Goal: Information Seeking & Learning: Learn about a topic

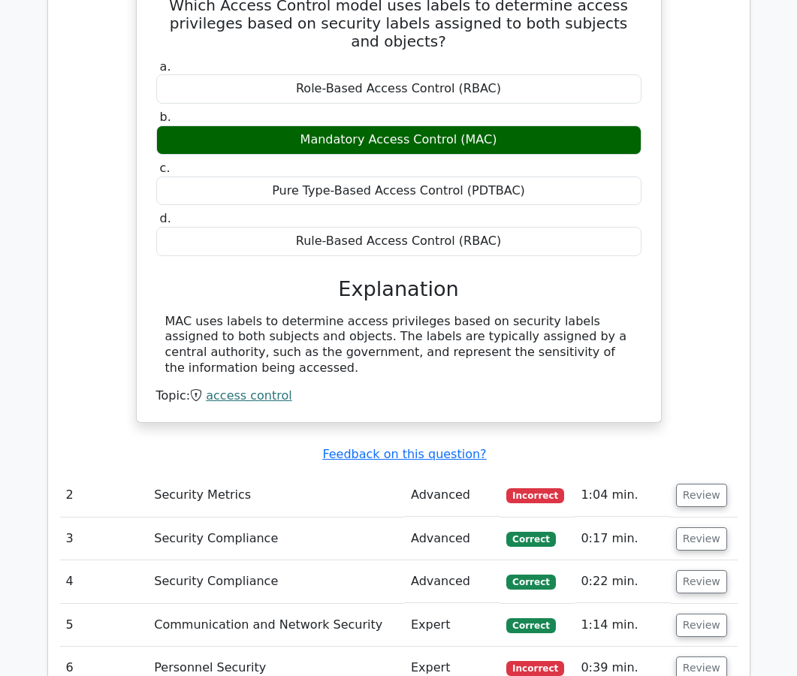
scroll to position [2180, 0]
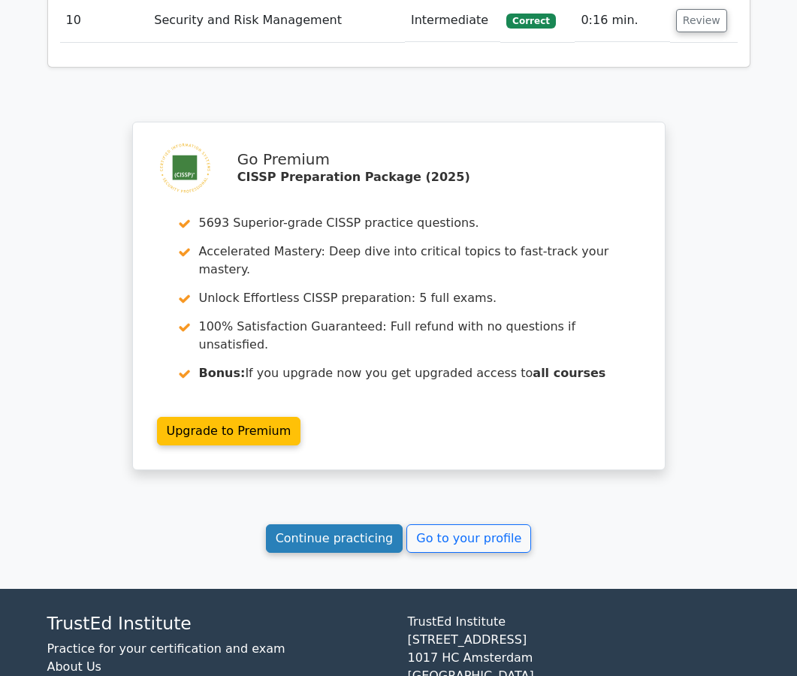
click at [316, 524] on link "Continue practicing" at bounding box center [334, 538] width 137 height 29
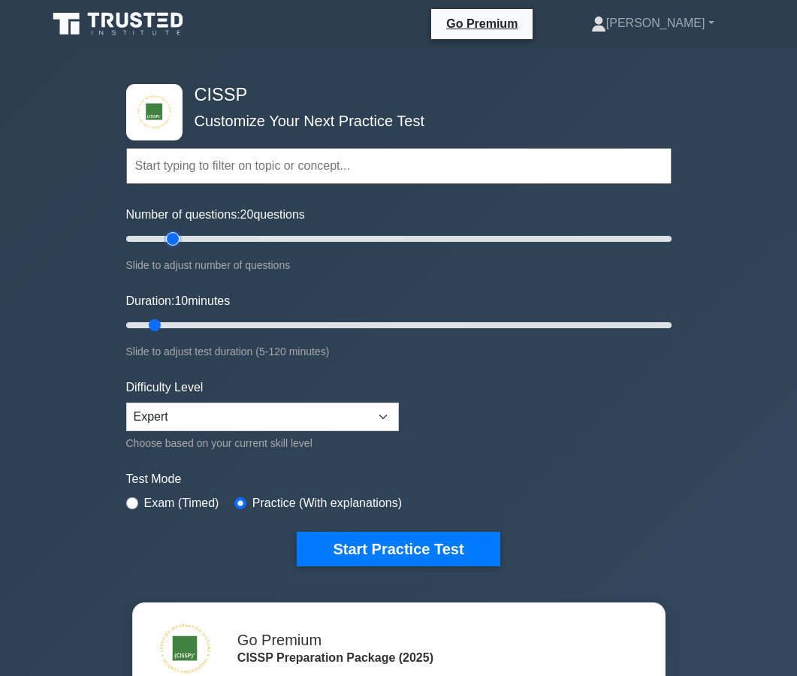
click at [171, 237] on input "Number of questions: 20 questions" at bounding box center [398, 239] width 545 height 18
click at [160, 240] on input "Number of questions: 20 questions" at bounding box center [398, 239] width 545 height 18
type input "10"
click at [149, 240] on input "Number of questions: 15 questions" at bounding box center [398, 239] width 545 height 18
type input "15"
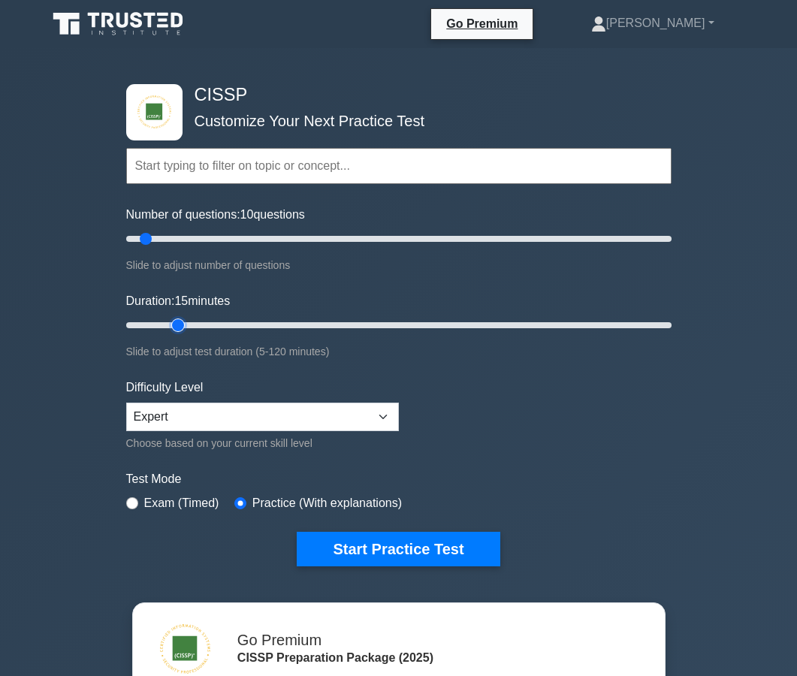
click at [184, 323] on input "Duration: 15 minutes" at bounding box center [398, 325] width 545 height 18
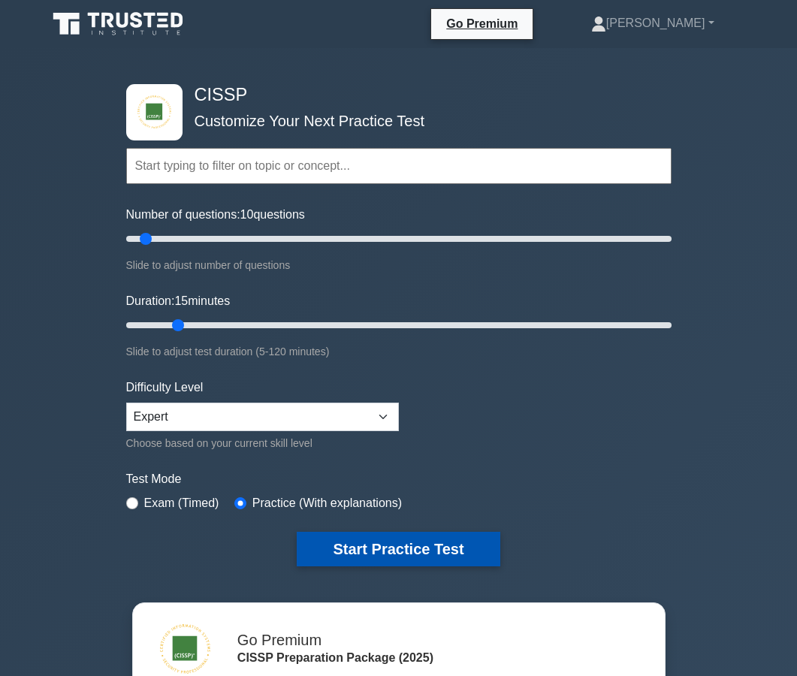
click at [402, 545] on button "Start Practice Test" at bounding box center [398, 549] width 203 height 35
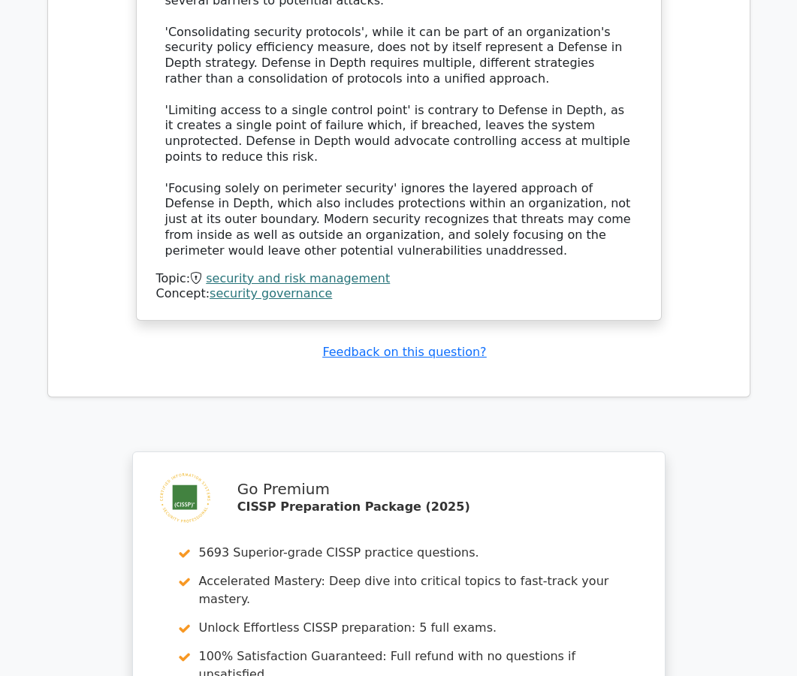
scroll to position [1931, 0]
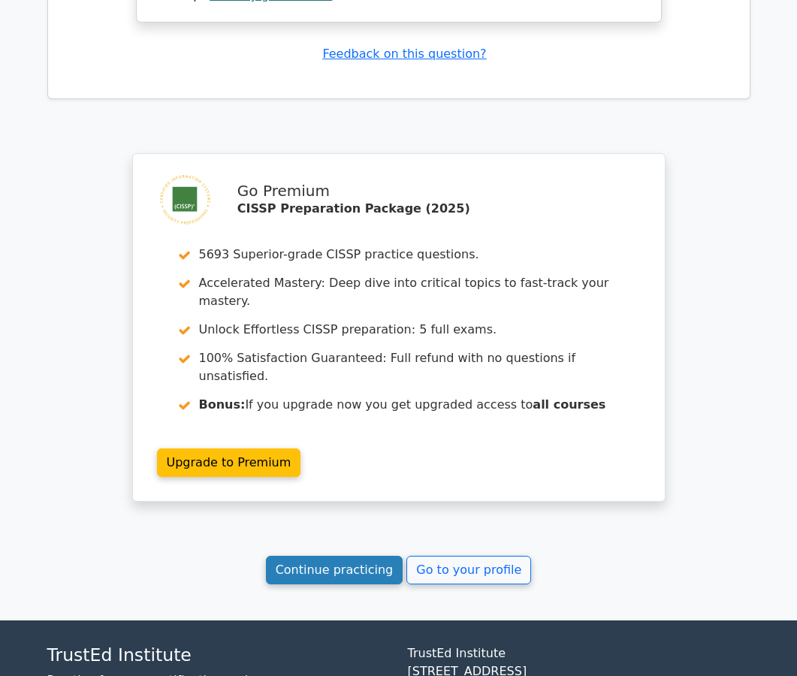
click at [358, 556] on link "Continue practicing" at bounding box center [334, 570] width 137 height 29
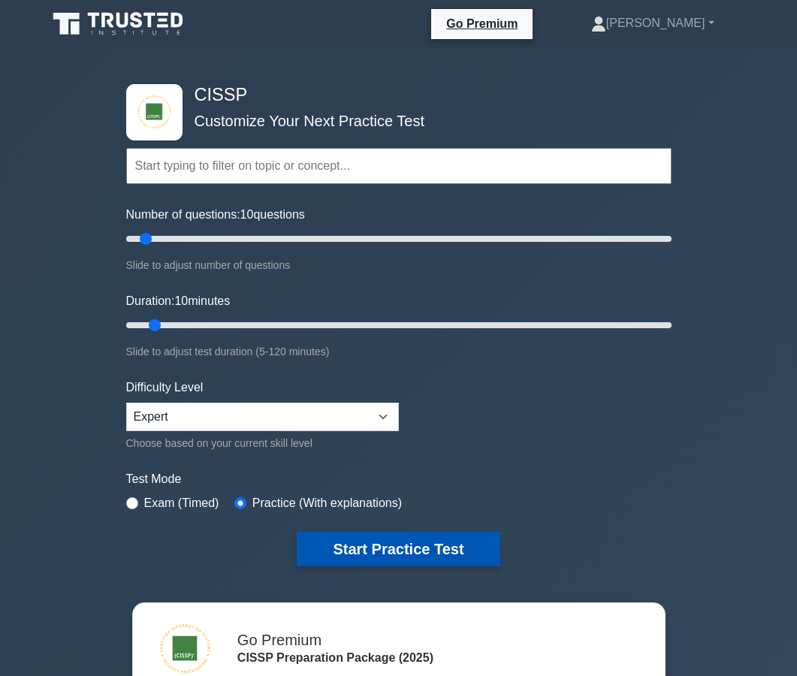
click at [357, 546] on button "Start Practice Test" at bounding box center [398, 549] width 203 height 35
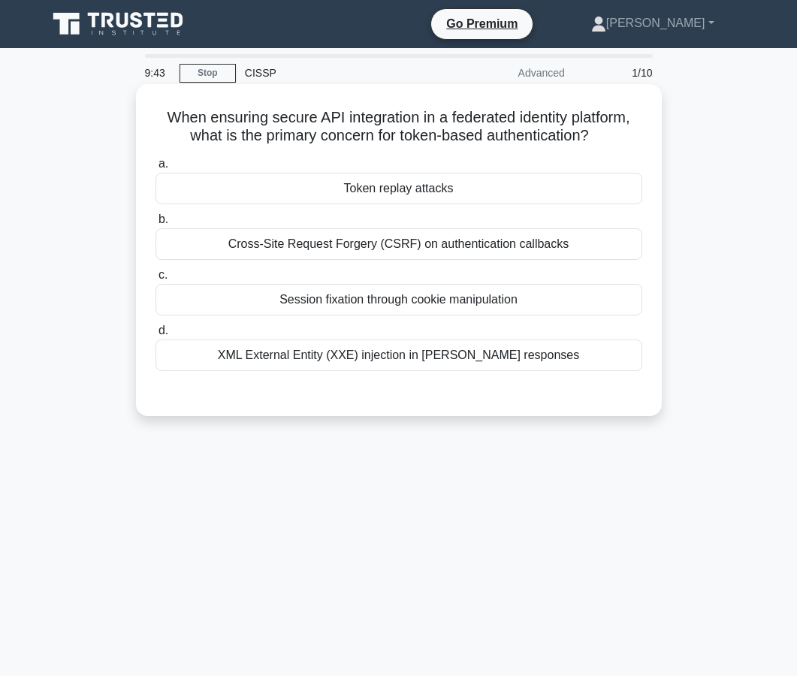
click at [356, 190] on div "Token replay attacks" at bounding box center [398, 189] width 487 height 32
click at [155, 169] on input "a. Token replay attacks" at bounding box center [155, 164] width 0 height 10
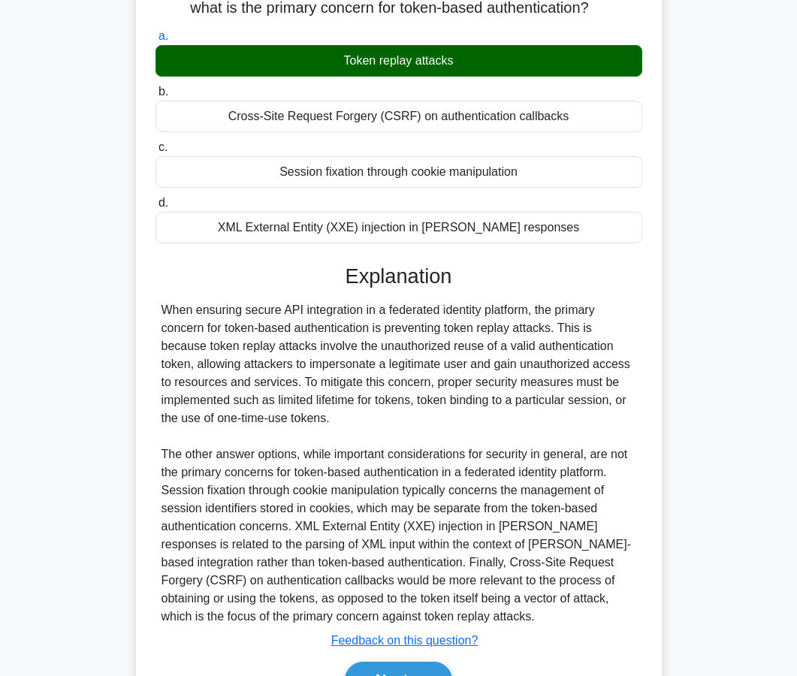
scroll to position [213, 0]
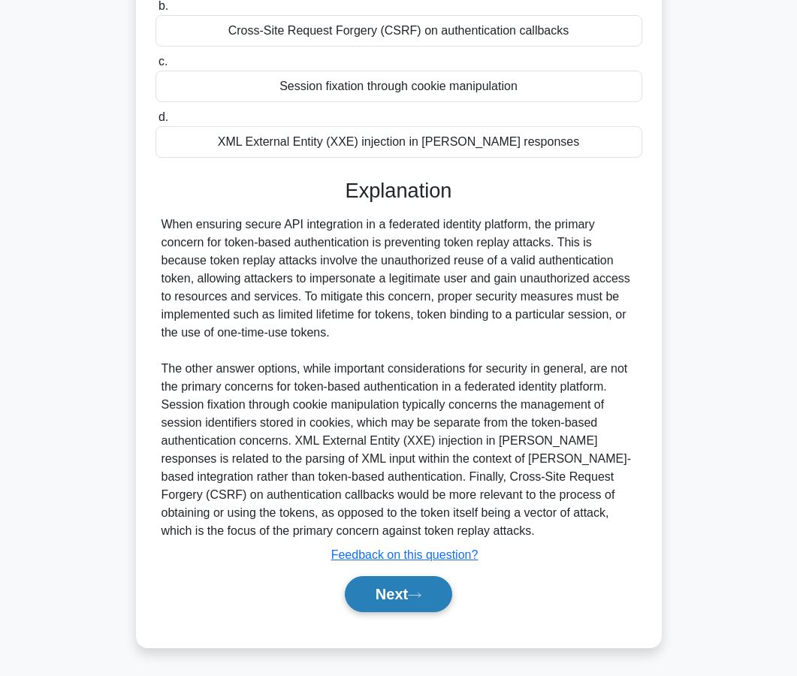
click at [366, 599] on button "Next" at bounding box center [398, 594] width 107 height 36
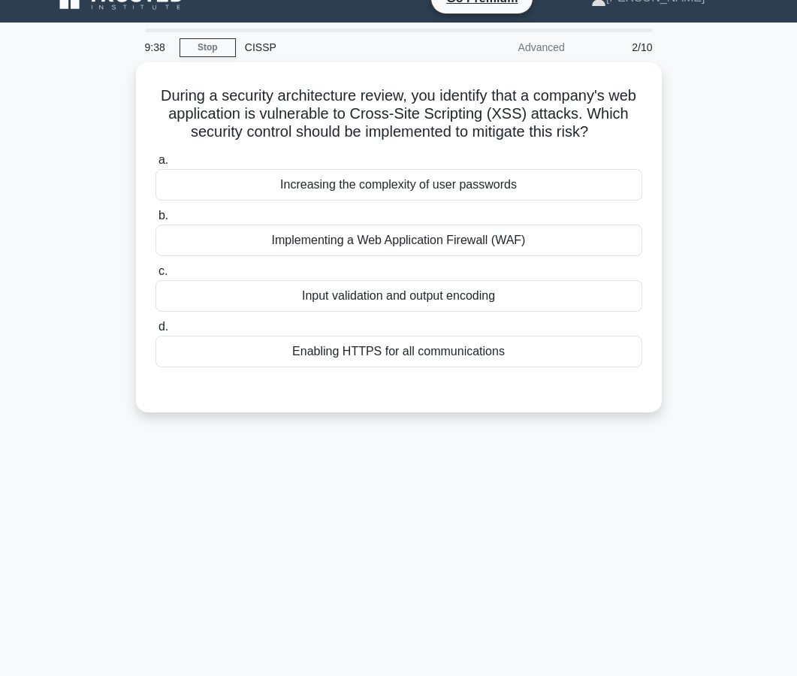
scroll to position [25, 0]
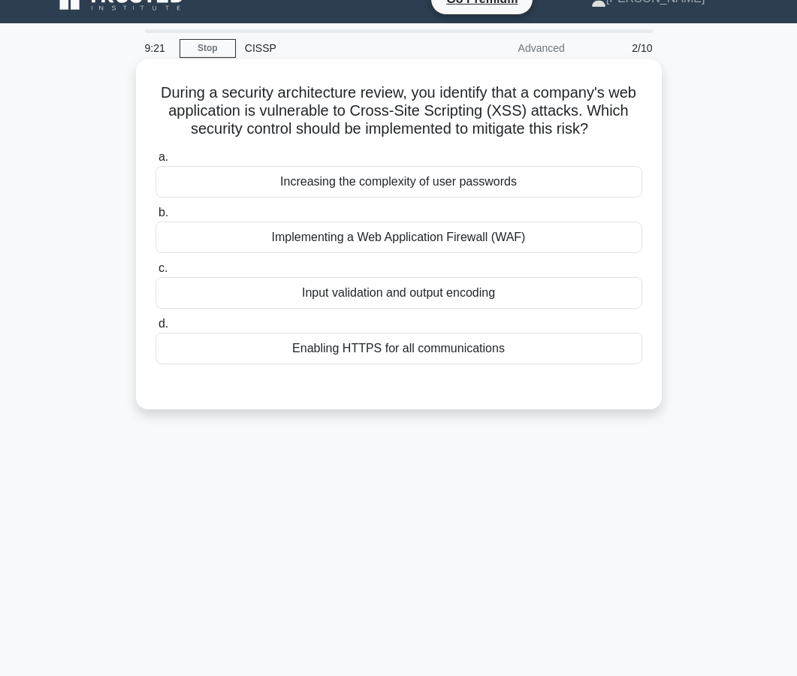
click at [360, 243] on div "Implementing a Web Application Firewall (WAF)" at bounding box center [398, 238] width 487 height 32
click at [155, 218] on input "b. Implementing a Web Application Firewall (WAF)" at bounding box center [155, 213] width 0 height 10
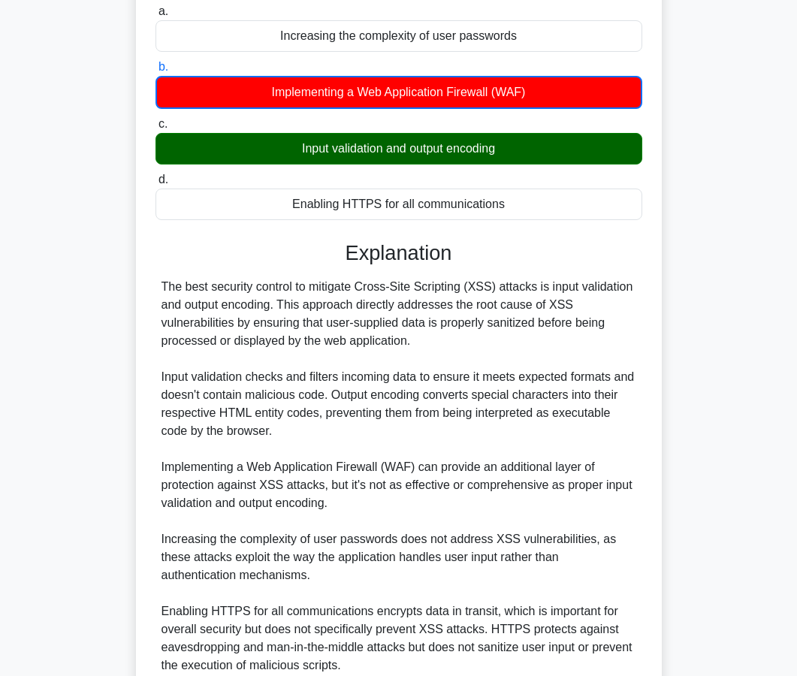
scroll to position [305, 0]
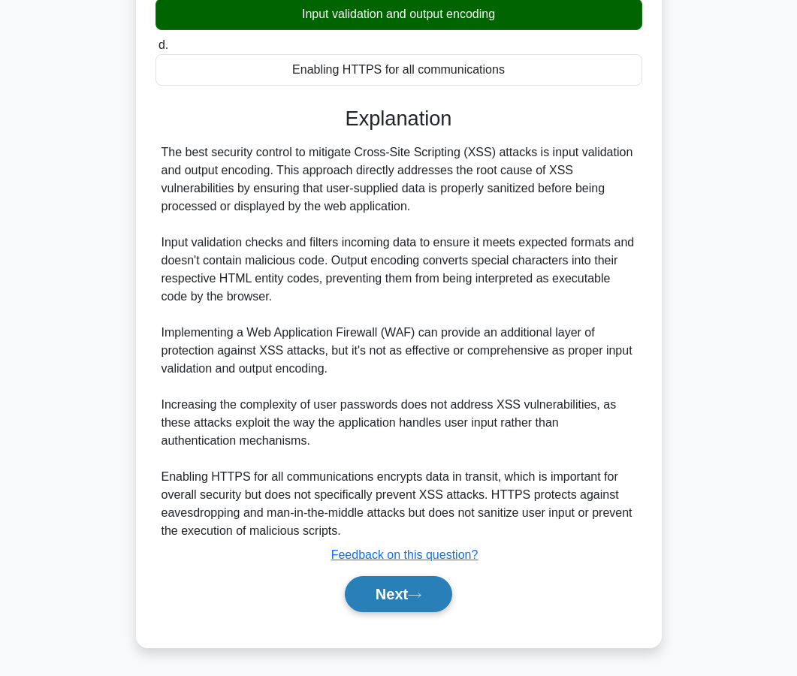
click at [388, 597] on button "Next" at bounding box center [398, 594] width 107 height 36
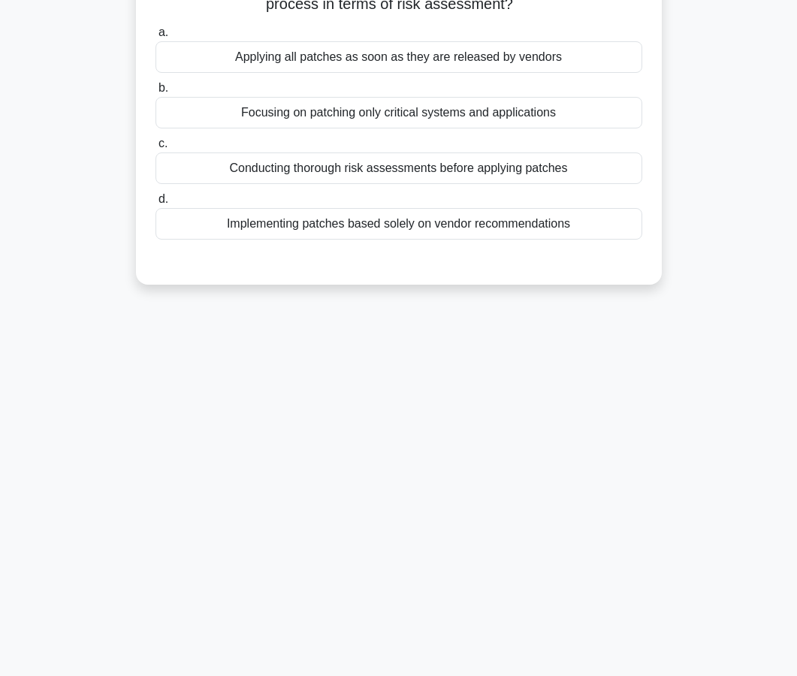
scroll to position [0, 0]
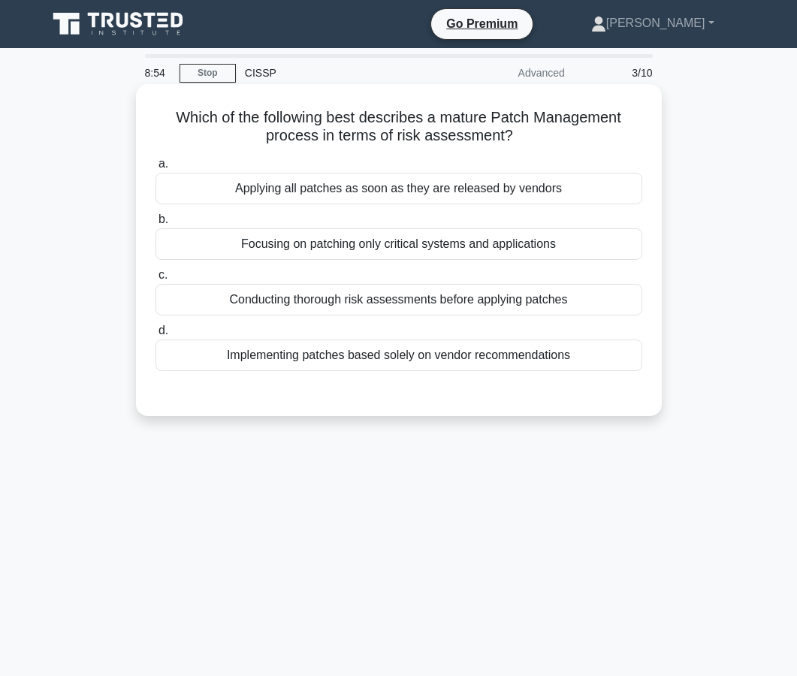
click at [387, 307] on div "Conducting thorough risk assessments before applying patches" at bounding box center [398, 300] width 487 height 32
click at [155, 280] on input "c. Conducting thorough risk assessments before applying patches" at bounding box center [155, 275] width 0 height 10
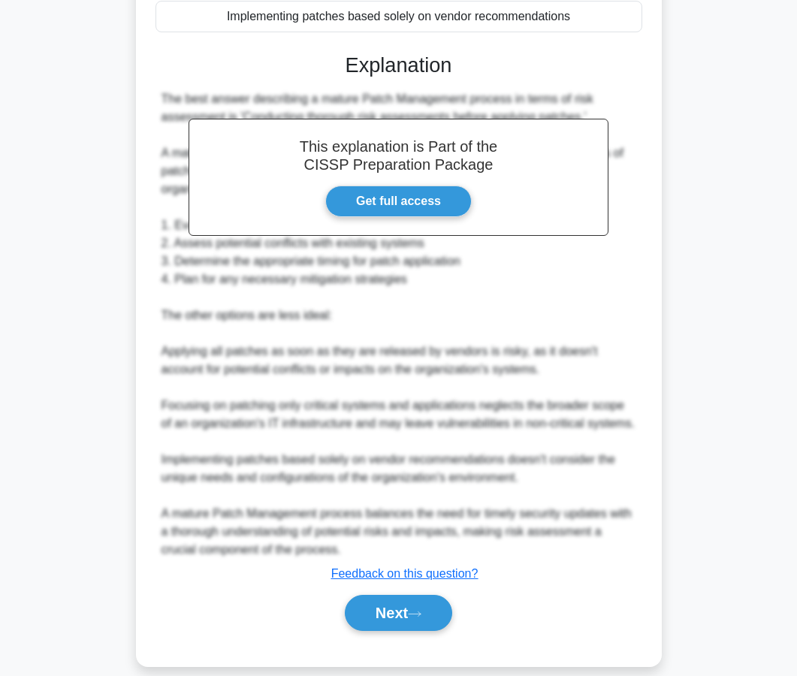
scroll to position [357, 0]
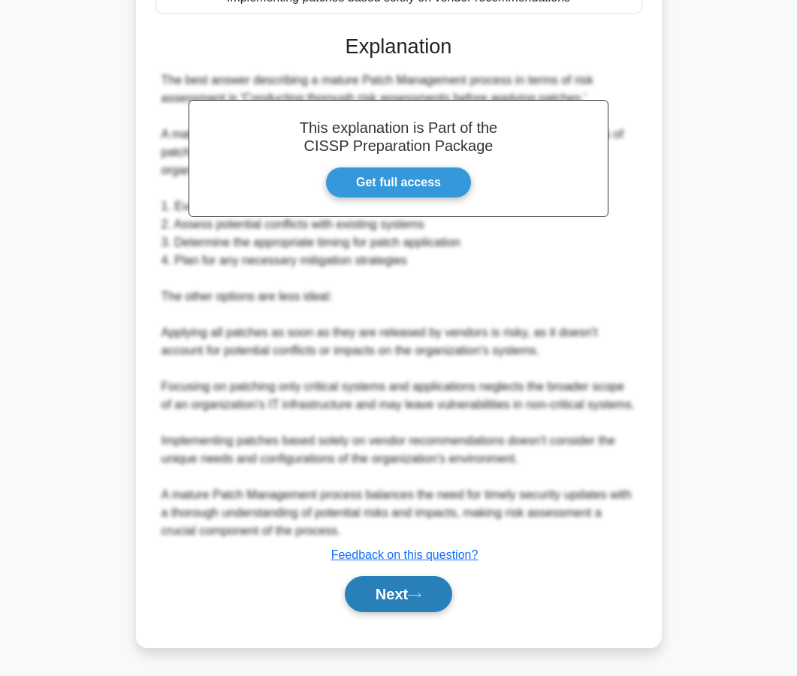
click at [390, 599] on button "Next" at bounding box center [398, 594] width 107 height 36
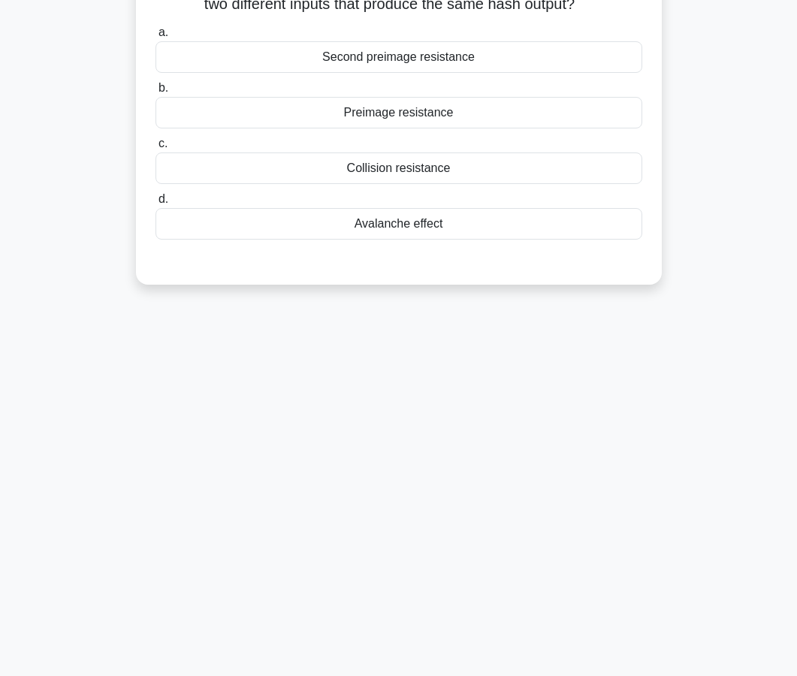
scroll to position [0, 0]
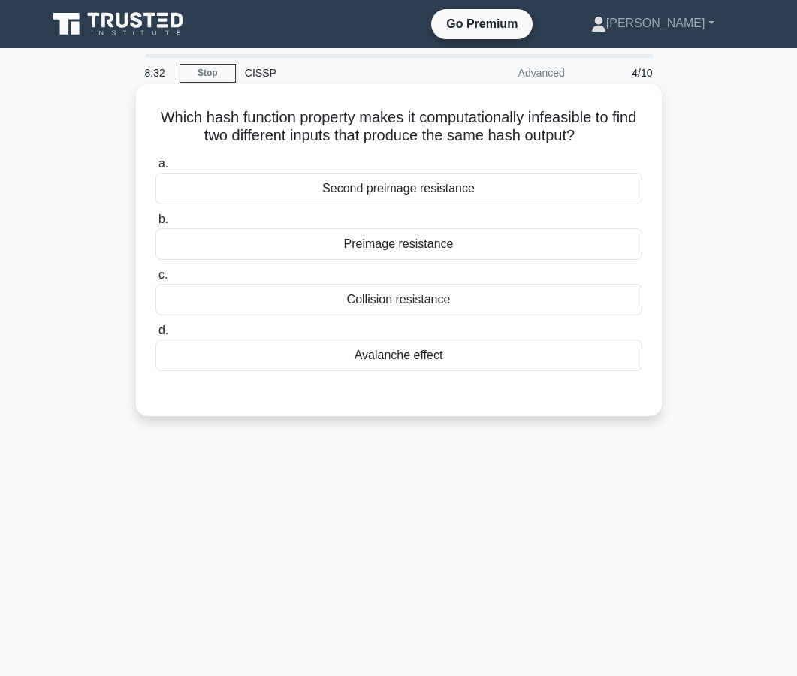
click at [417, 294] on div "Collision resistance" at bounding box center [398, 300] width 487 height 32
click at [155, 280] on input "c. Collision resistance" at bounding box center [155, 275] width 0 height 10
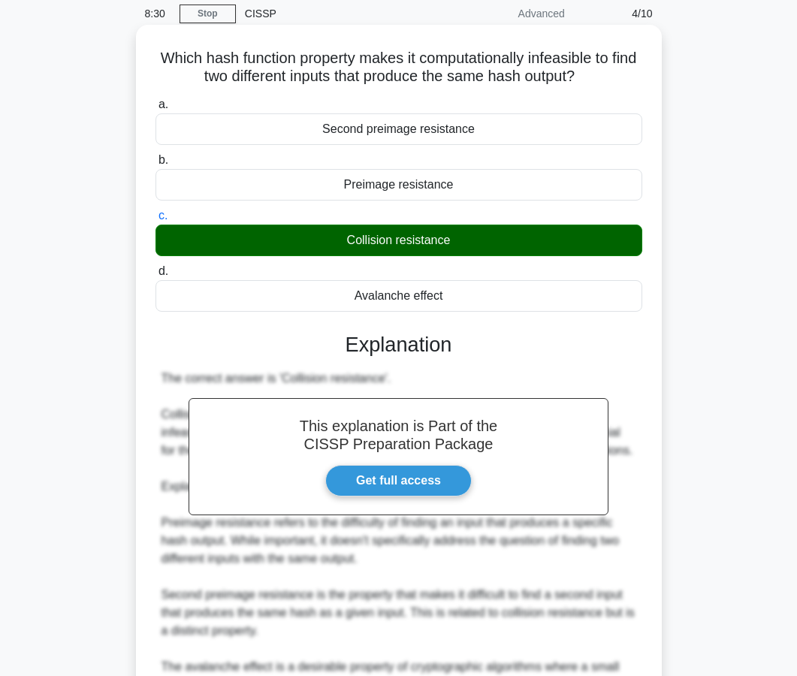
scroll to position [222, 0]
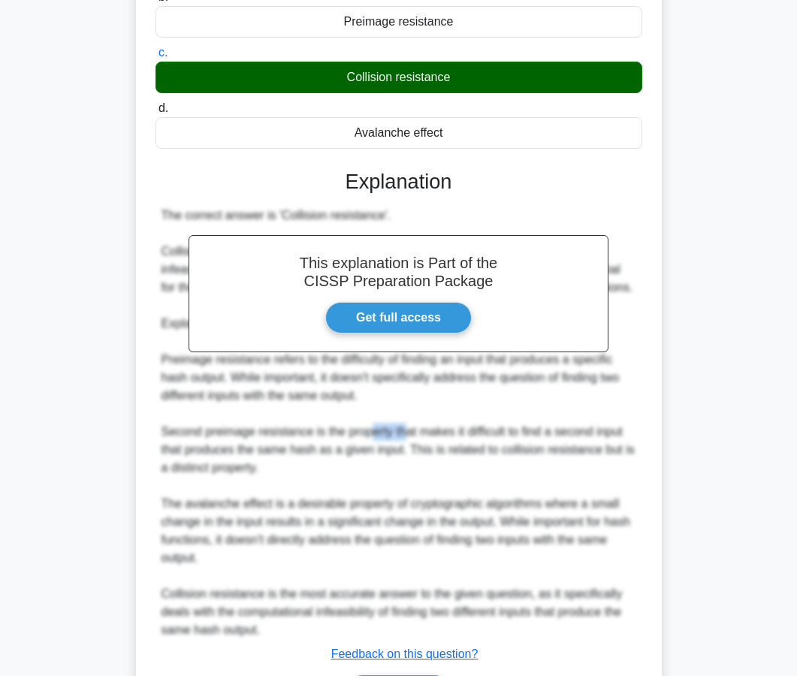
drag, startPoint x: 408, startPoint y: 441, endPoint x: 369, endPoint y: 441, distance: 38.3
click at [369, 441] on div "The correct answer is 'Collision resistance'. Collision resistance is the prope…" at bounding box center [398, 422] width 475 height 432
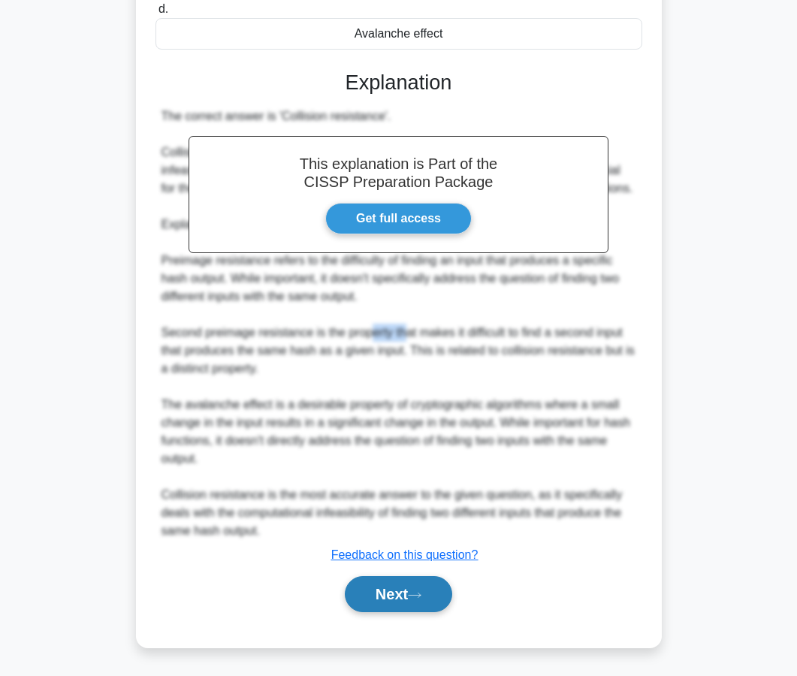
click at [427, 602] on button "Next" at bounding box center [398, 594] width 107 height 36
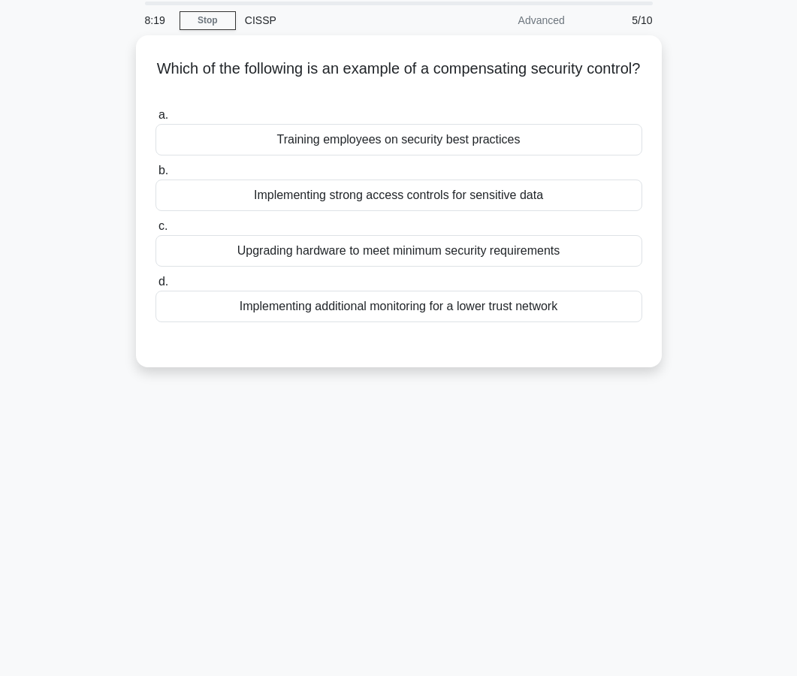
scroll to position [0, 0]
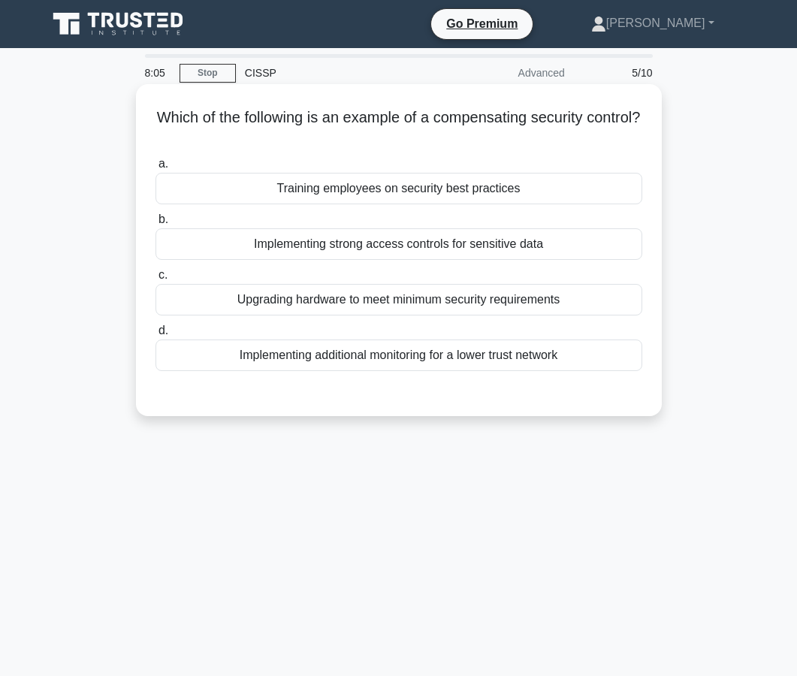
click at [454, 365] on div "Implementing additional monitoring for a lower trust network" at bounding box center [398, 355] width 487 height 32
click at [155, 336] on input "d. Implementing additional monitoring for a lower trust network" at bounding box center [155, 331] width 0 height 10
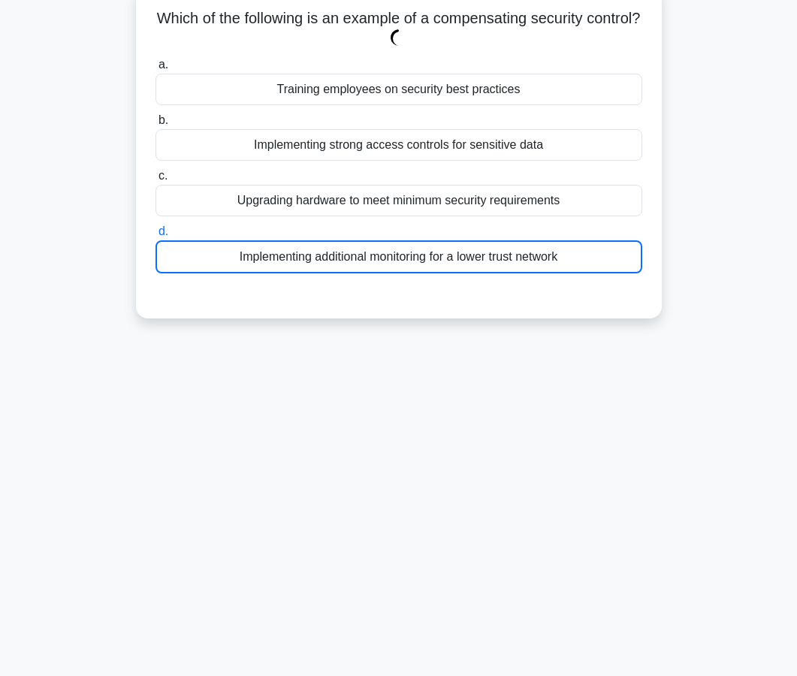
scroll to position [135, 0]
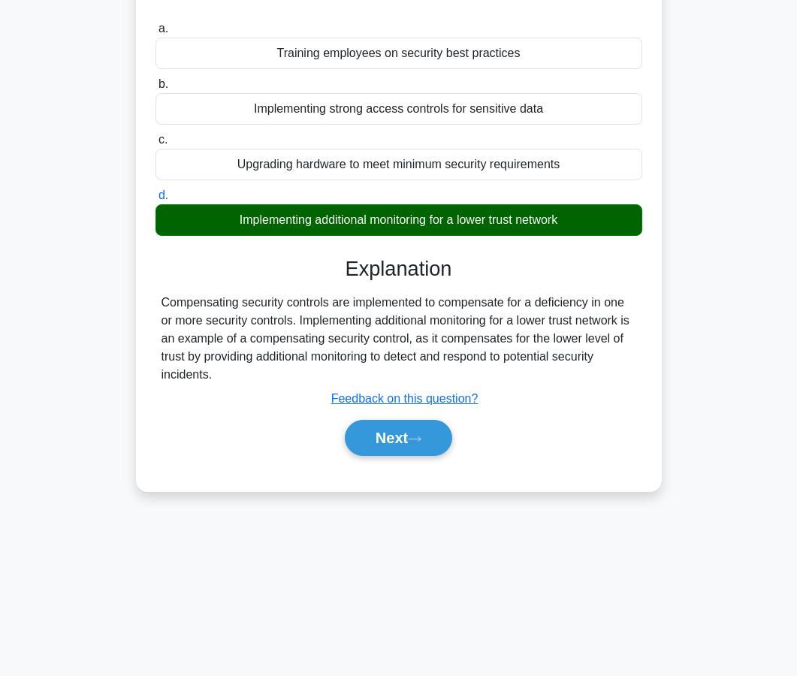
click at [405, 468] on div "a. Training employees on security best practices b. Implementing strong access …" at bounding box center [399, 245] width 490 height 457
click at [405, 454] on button "Next" at bounding box center [398, 438] width 107 height 36
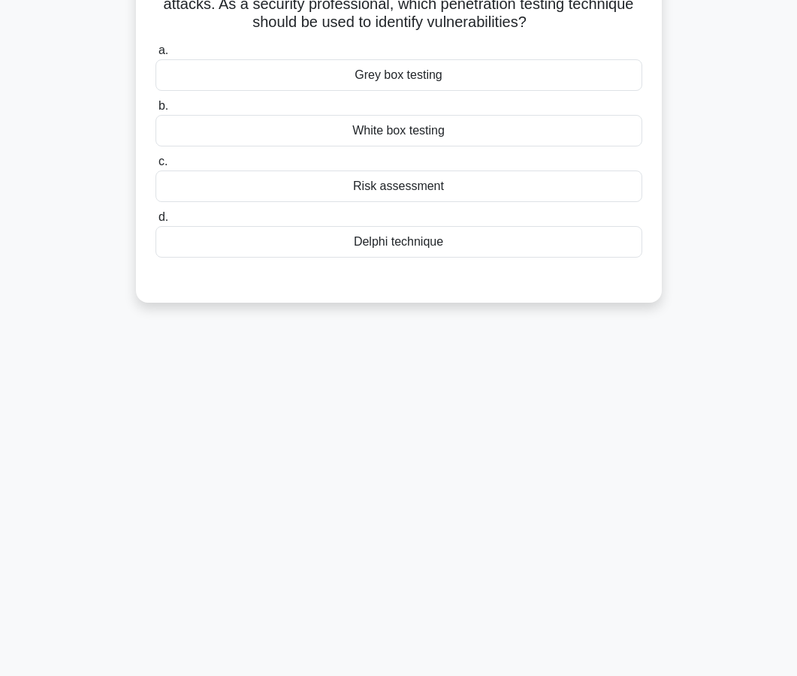
scroll to position [0, 0]
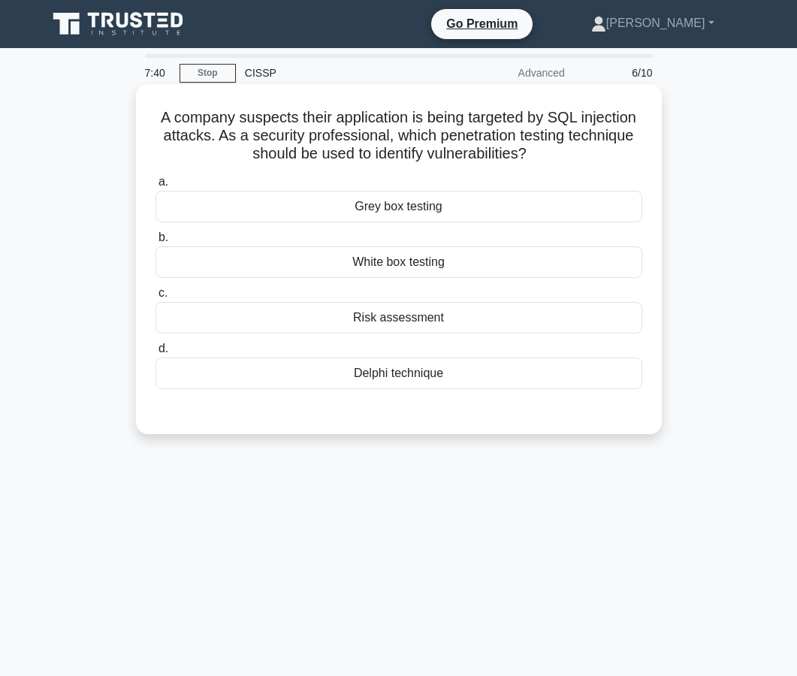
click at [388, 254] on div "White box testing" at bounding box center [398, 262] width 487 height 32
click at [155, 243] on input "b. White box testing" at bounding box center [155, 238] width 0 height 10
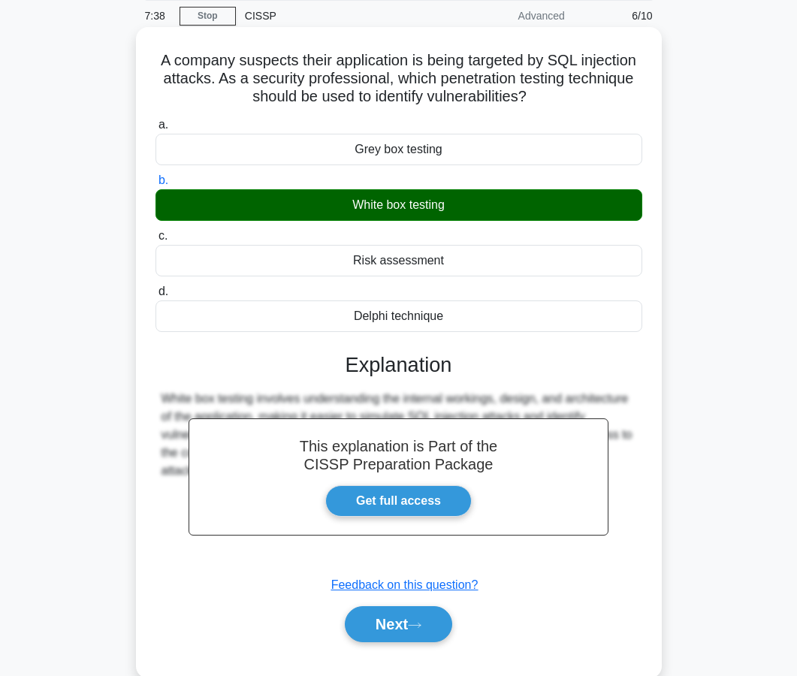
scroll to position [135, 0]
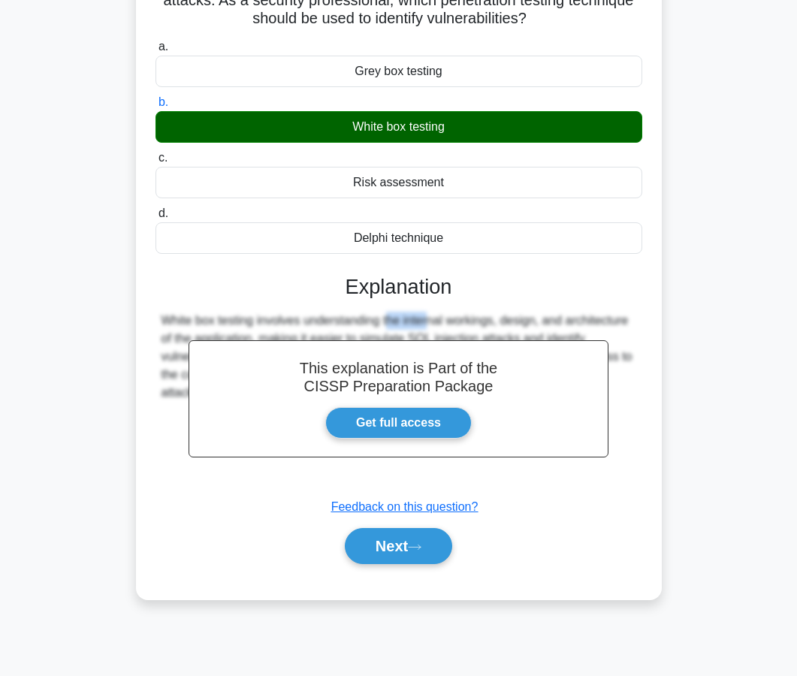
drag, startPoint x: 337, startPoint y: 322, endPoint x: 293, endPoint y: 322, distance: 44.3
click at [293, 322] on div "White box testing involves understanding the internal workings, design, and arc…" at bounding box center [398, 357] width 475 height 90
click at [437, 547] on button "Next" at bounding box center [398, 546] width 107 height 36
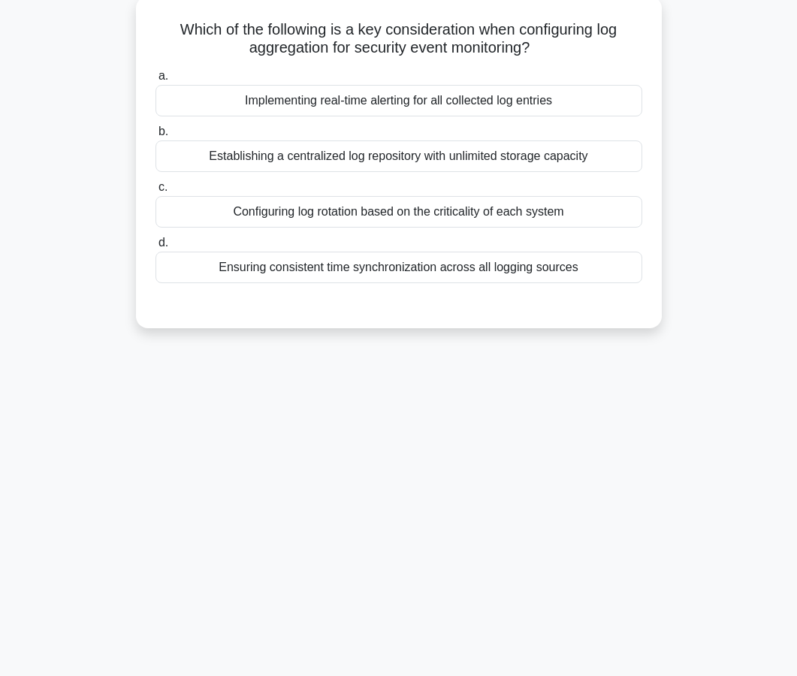
scroll to position [95, 0]
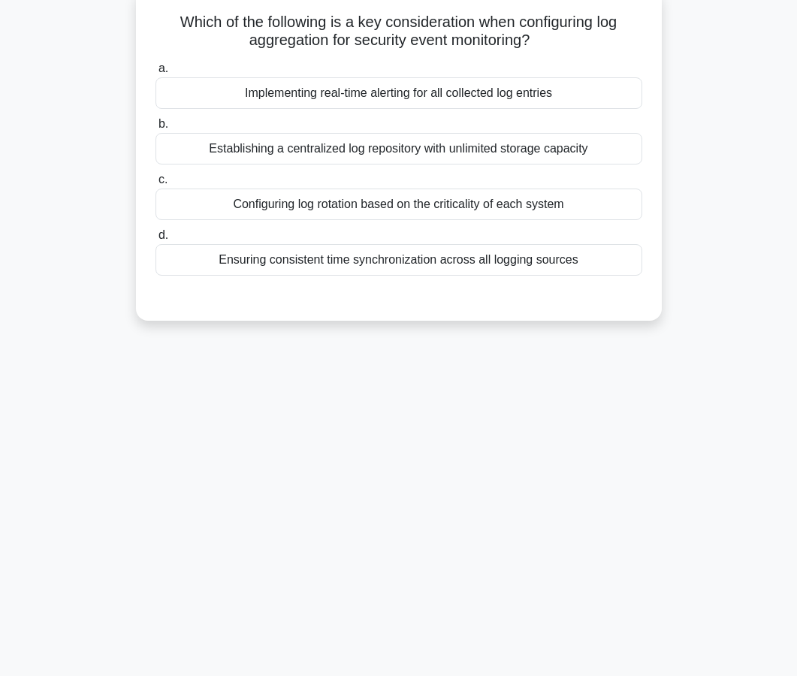
click at [393, 258] on div "Ensuring consistent time synchronization across all logging sources" at bounding box center [398, 260] width 487 height 32
click at [155, 240] on input "d. Ensuring consistent time synchronization across all logging sources" at bounding box center [155, 236] width 0 height 10
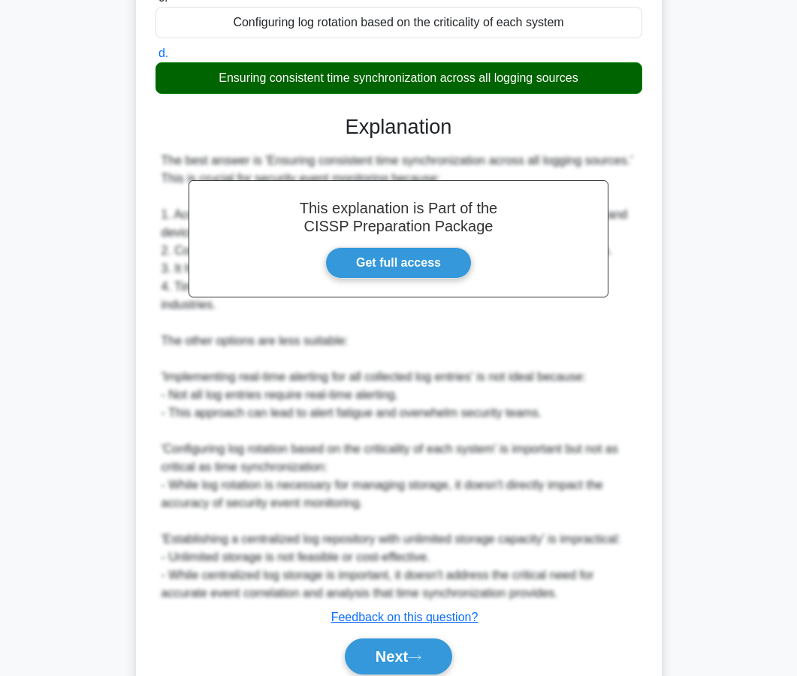
scroll to position [339, 0]
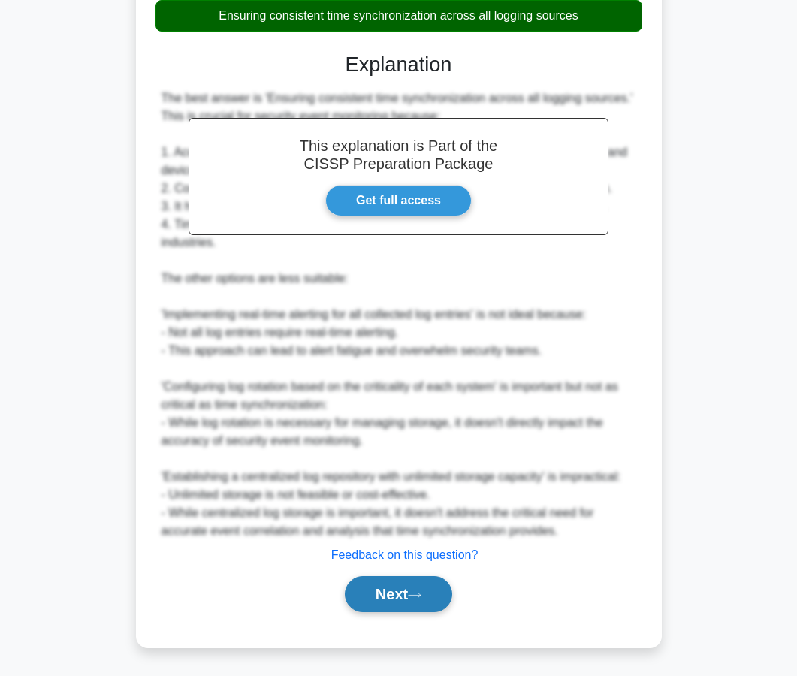
click at [422, 589] on button "Next" at bounding box center [398, 594] width 107 height 36
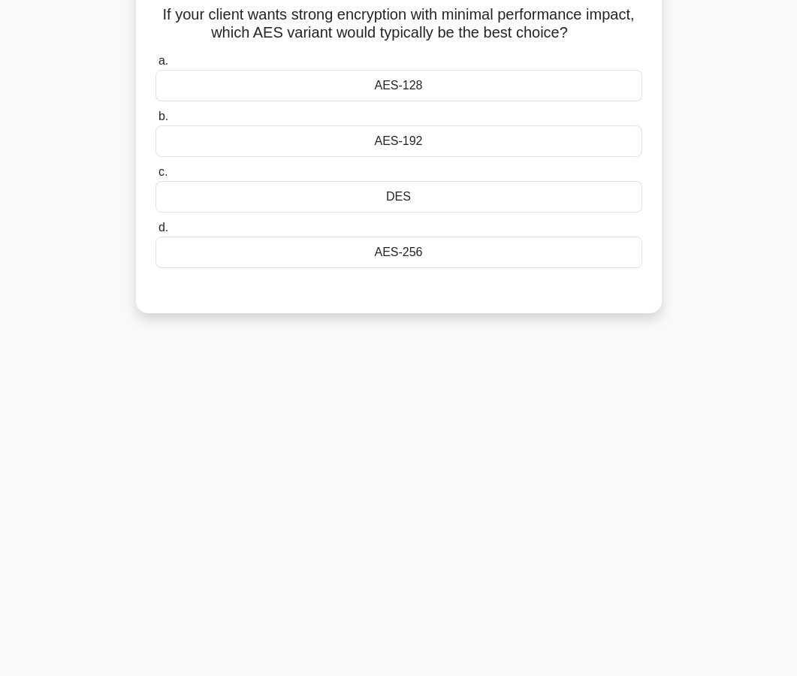
scroll to position [101, 0]
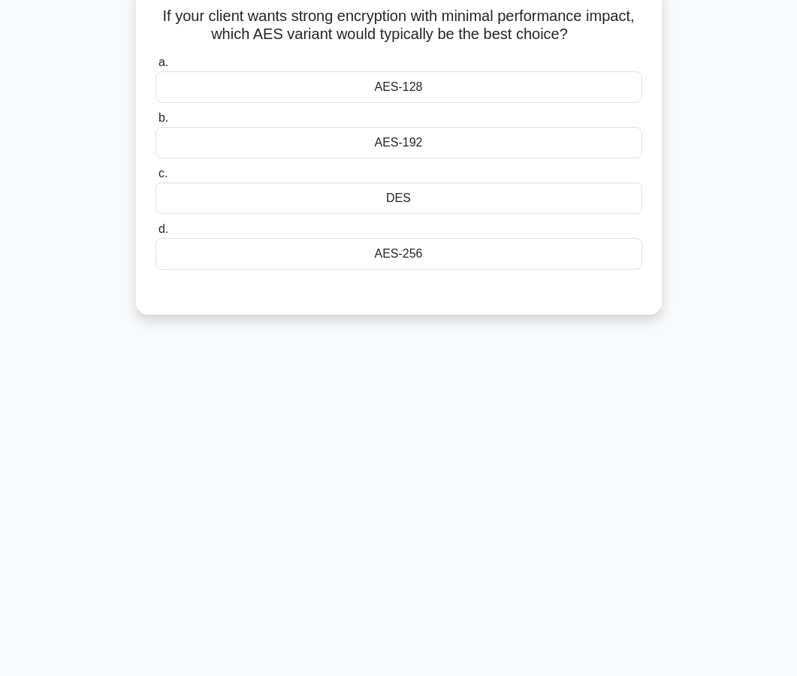
click at [420, 258] on div "AES-256" at bounding box center [398, 254] width 487 height 32
click at [155, 234] on input "d. AES-256" at bounding box center [155, 230] width 0 height 10
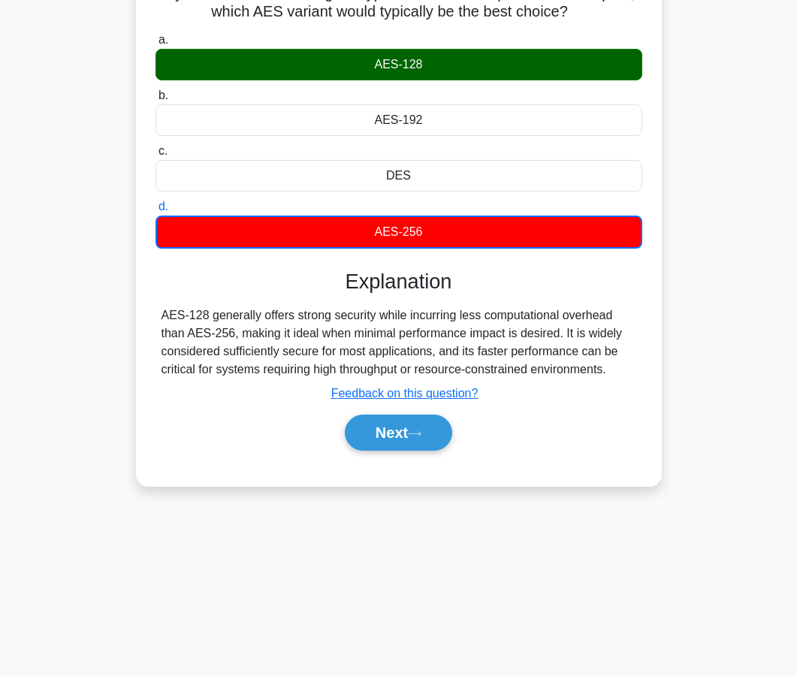
scroll to position [135, 0]
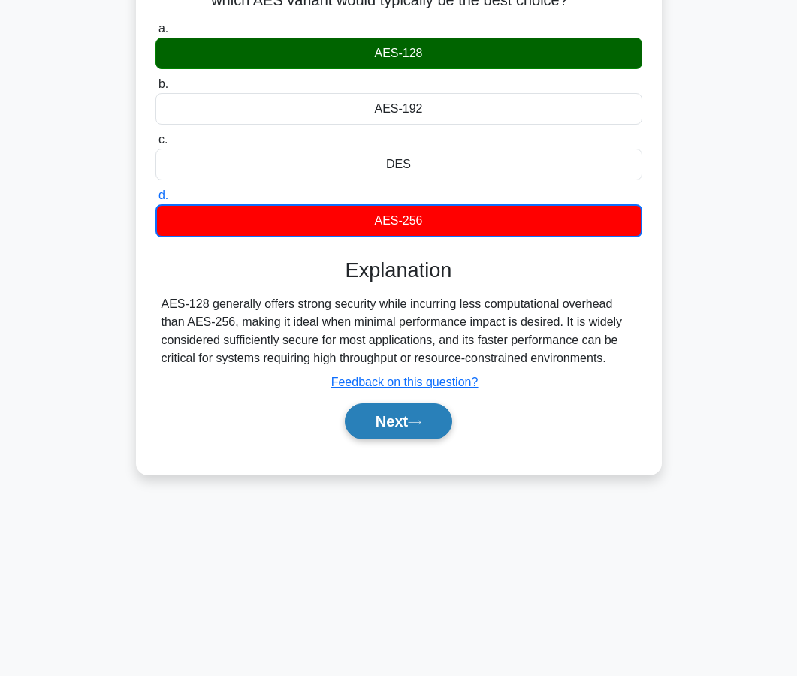
click at [396, 431] on button "Next" at bounding box center [398, 421] width 107 height 36
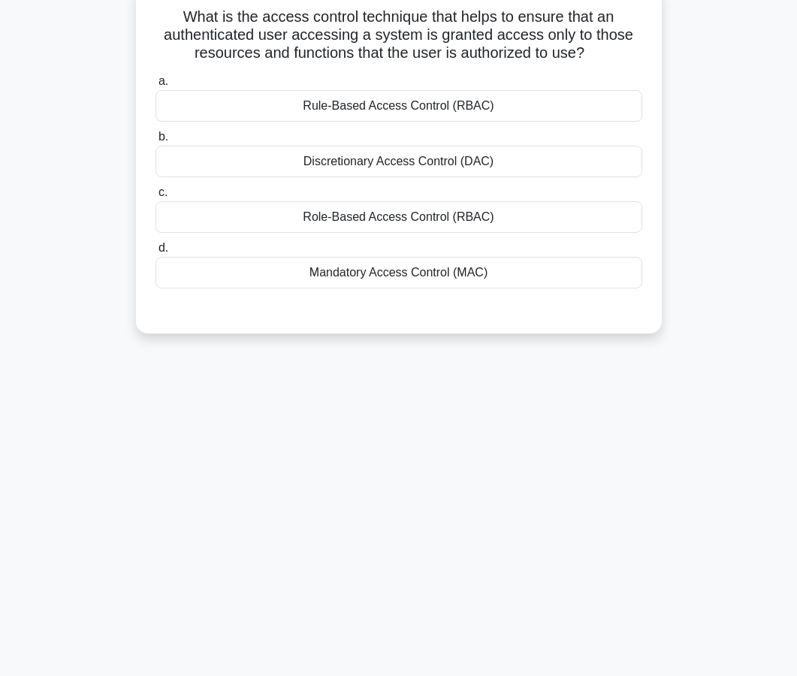
scroll to position [103, 0]
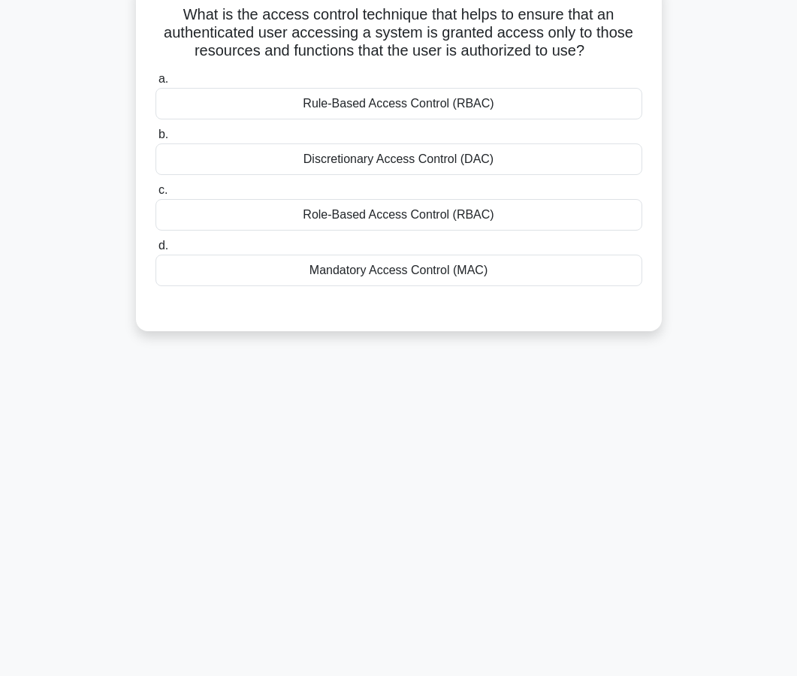
click at [379, 113] on div "Rule-Based Access Control (RBAC)" at bounding box center [398, 104] width 487 height 32
click at [155, 84] on input "a. Rule-Based Access Control (RBAC)" at bounding box center [155, 79] width 0 height 10
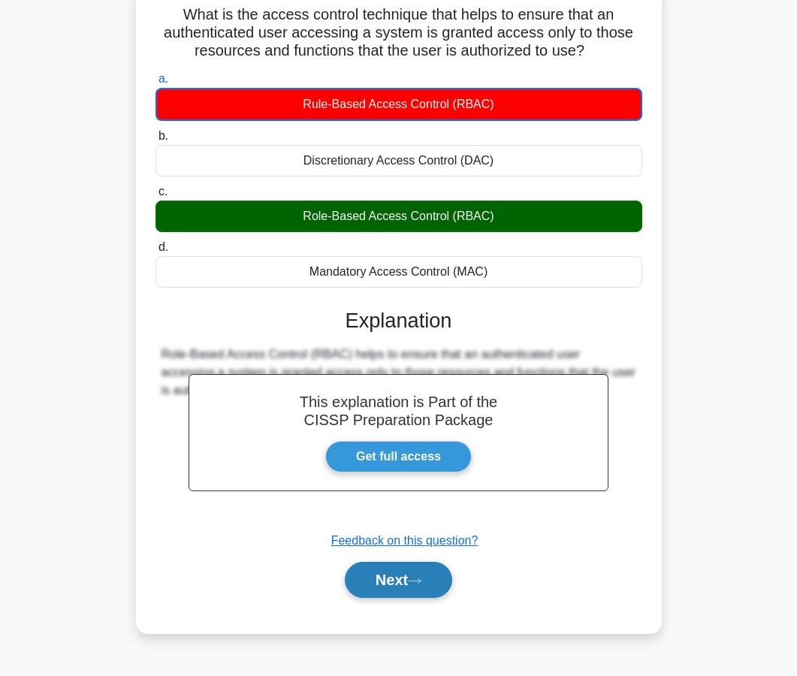
click at [432, 579] on button "Next" at bounding box center [398, 580] width 107 height 36
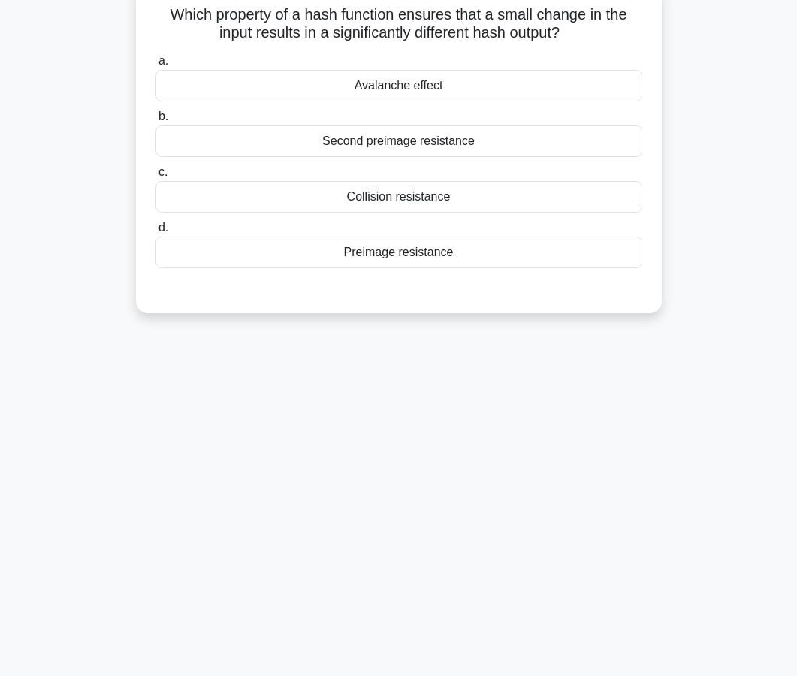
click at [410, 204] on div "Collision resistance" at bounding box center [398, 197] width 487 height 32
click at [155, 177] on input "c. Collision resistance" at bounding box center [155, 172] width 0 height 10
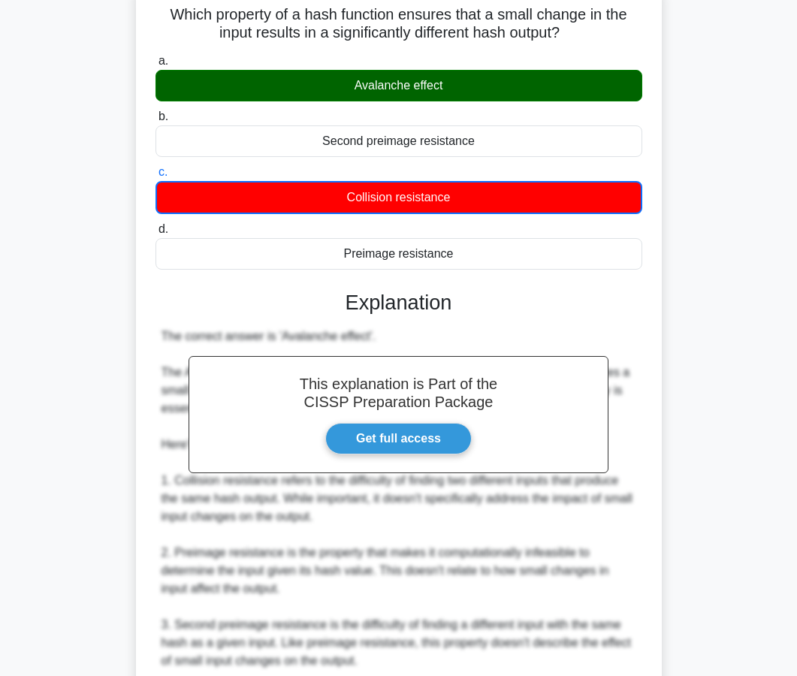
scroll to position [341, 0]
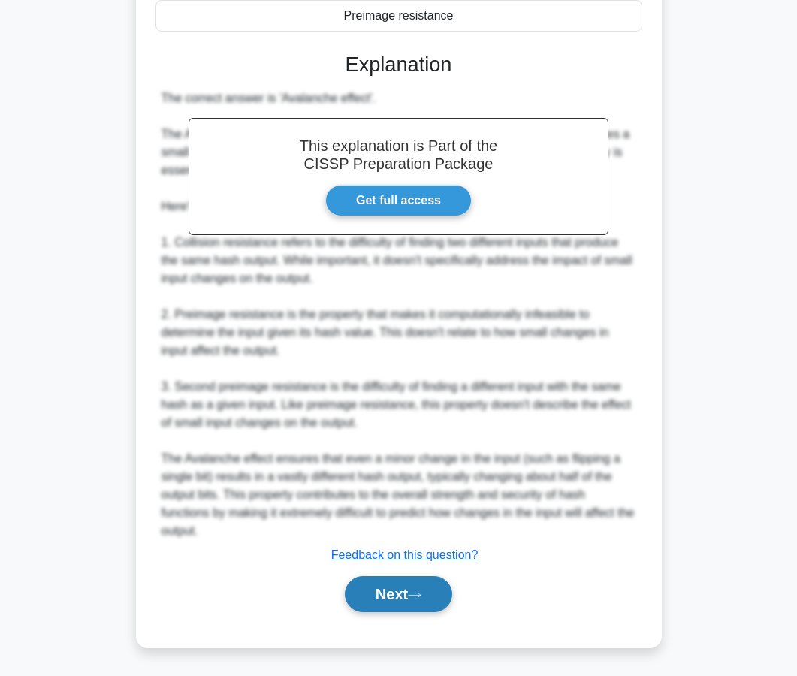
click at [423, 610] on button "Next" at bounding box center [398, 594] width 107 height 36
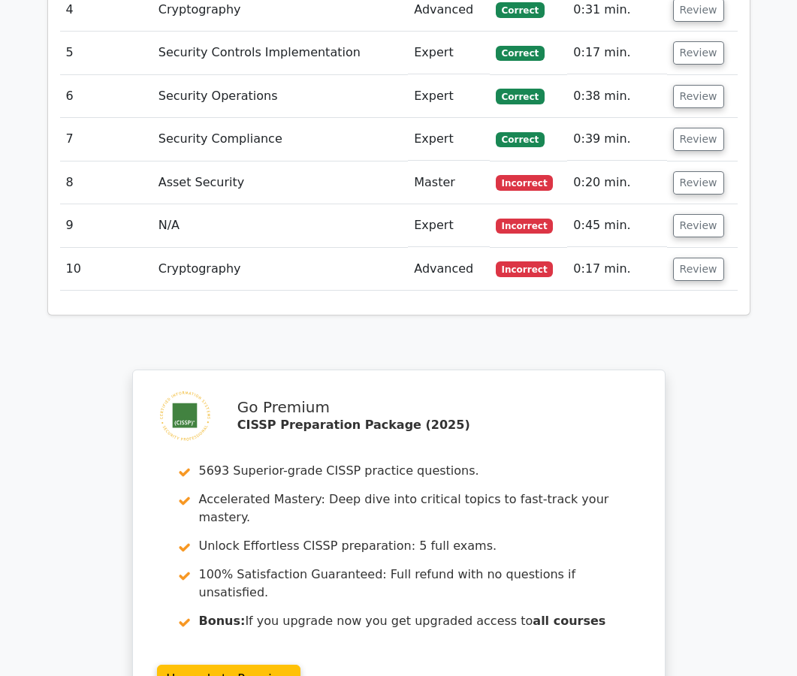
scroll to position [2414, 0]
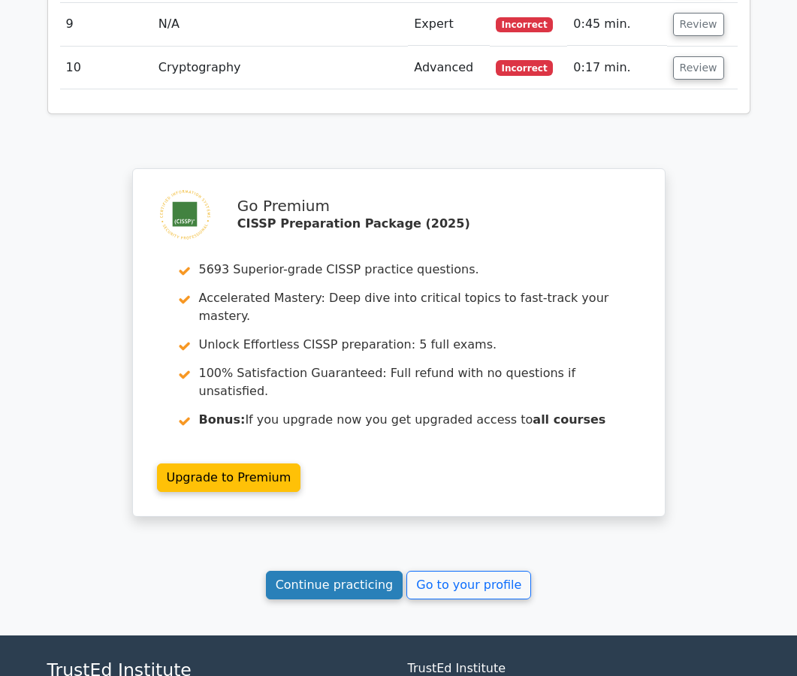
click at [331, 571] on link "Continue practicing" at bounding box center [334, 585] width 137 height 29
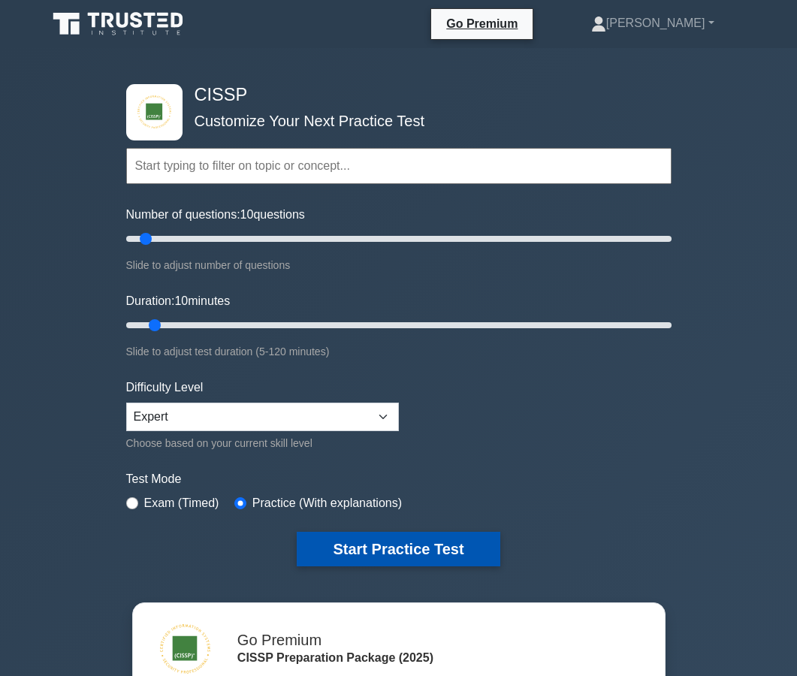
click at [346, 547] on button "Start Practice Test" at bounding box center [398, 549] width 203 height 35
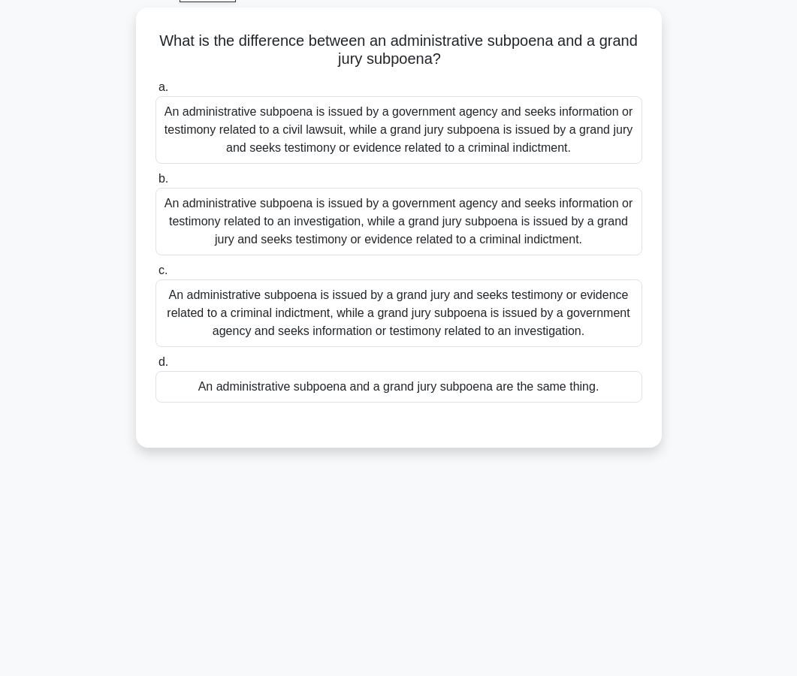
scroll to position [89, 0]
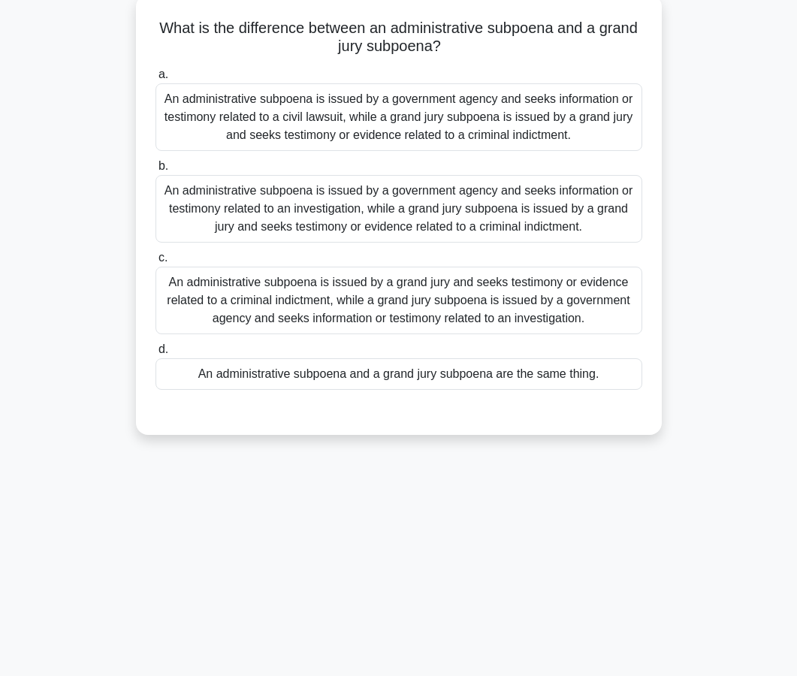
click at [361, 143] on div "An administrative subpoena is issued by a government agency and seeks informati…" at bounding box center [398, 117] width 487 height 68
click at [155, 80] on input "a. An administrative subpoena is issued by a government agency and seeks inform…" at bounding box center [155, 75] width 0 height 10
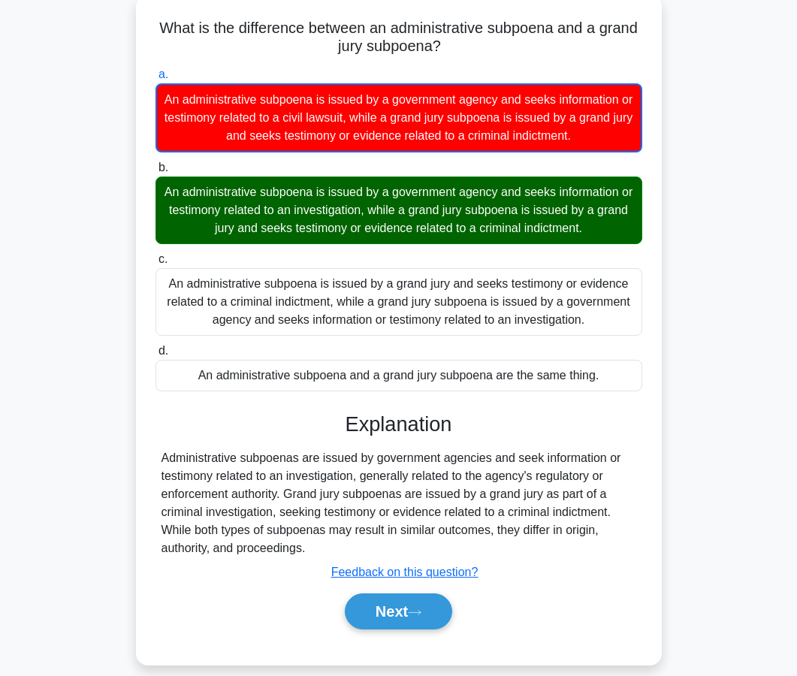
scroll to position [135, 0]
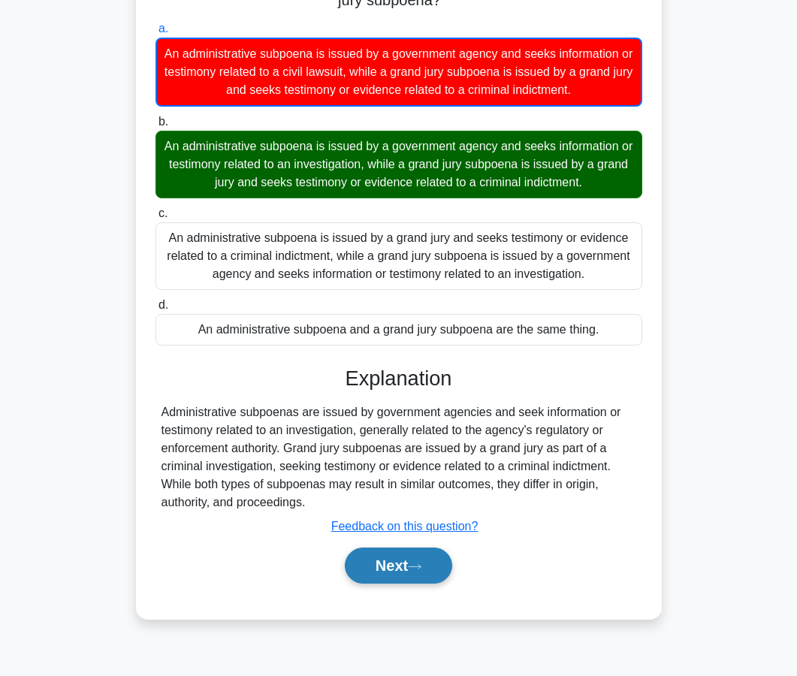
click at [369, 566] on button "Next" at bounding box center [398, 565] width 107 height 36
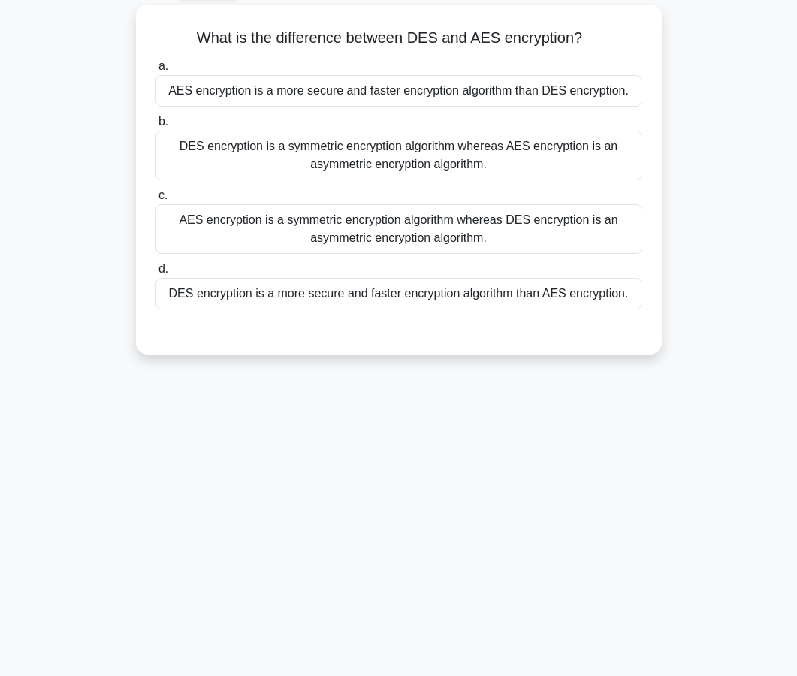
scroll to position [89, 0]
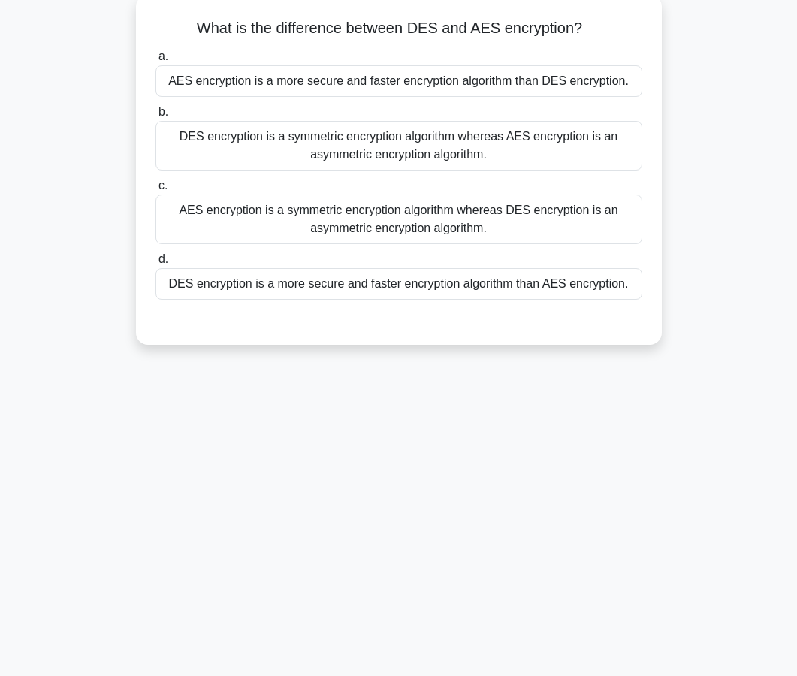
click at [438, 86] on div "AES encryption is a more secure and faster encryption algorithm than DES encryp…" at bounding box center [398, 81] width 487 height 32
click at [155, 62] on input "a. AES encryption is a more secure and faster encryption algorithm than DES enc…" at bounding box center [155, 57] width 0 height 10
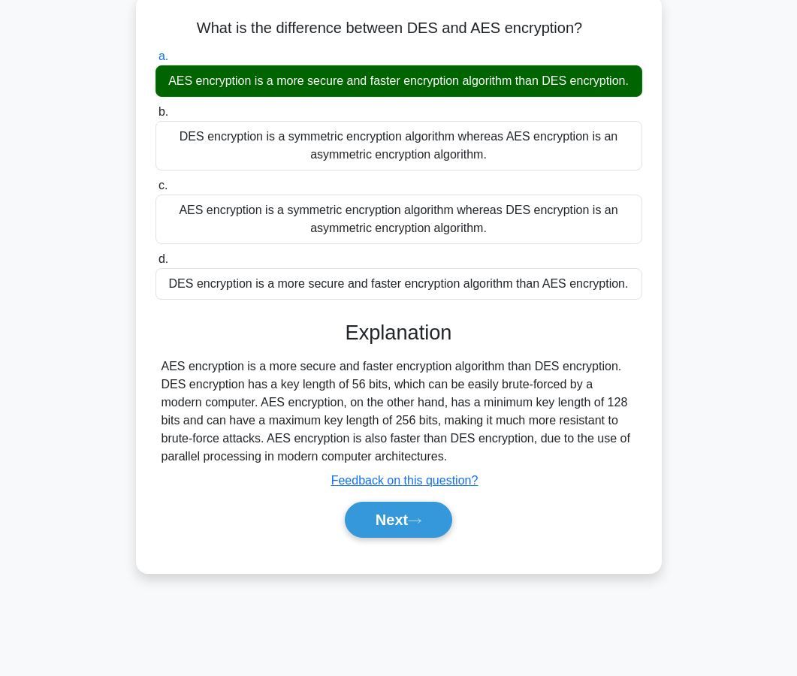
click at [384, 538] on div "Next" at bounding box center [398, 520] width 487 height 48
click at [384, 531] on button "Next" at bounding box center [398, 520] width 107 height 36
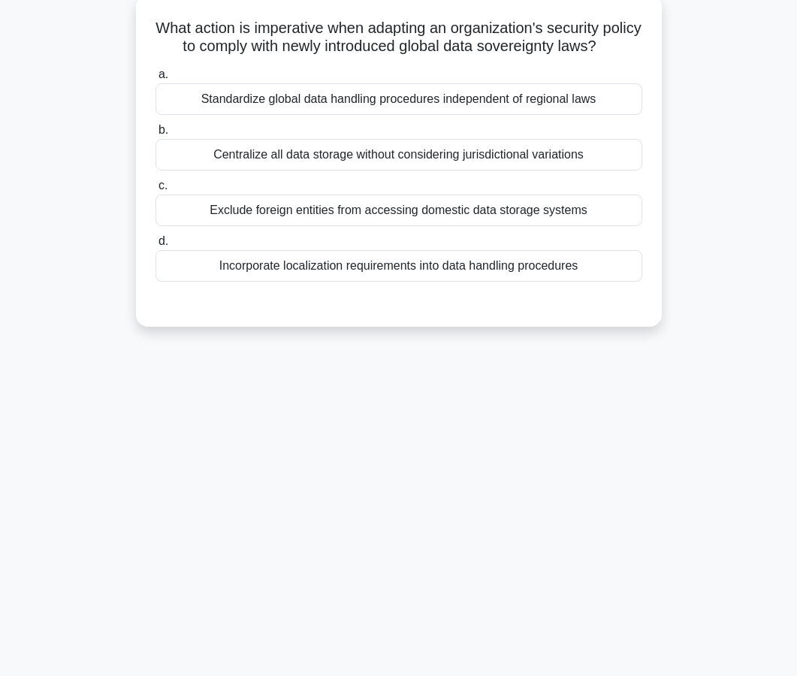
click at [393, 277] on div "Incorporate localization requirements into data handling procedures" at bounding box center [398, 266] width 487 height 32
click at [155, 246] on input "d. Incorporate localization requirements into data handling procedures" at bounding box center [155, 242] width 0 height 10
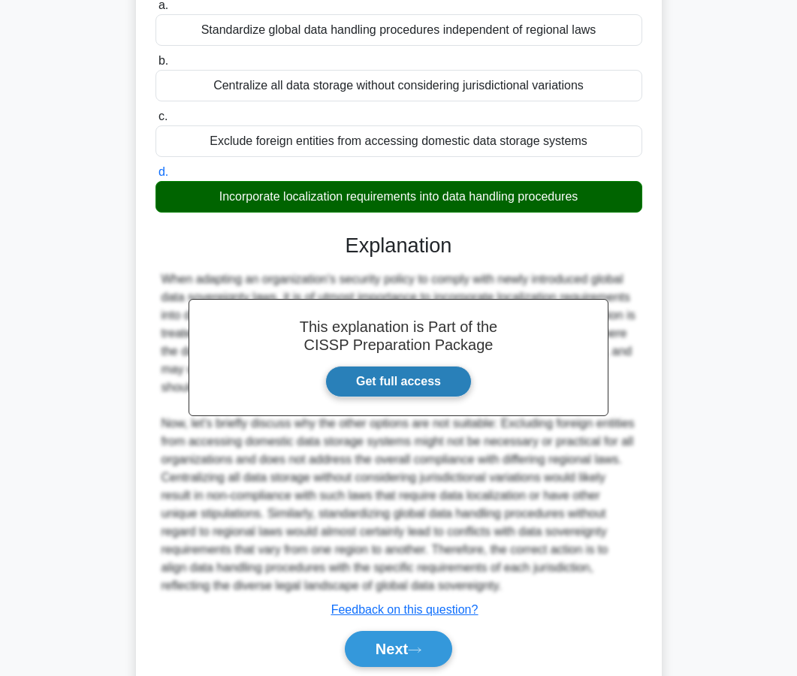
scroll to position [213, 0]
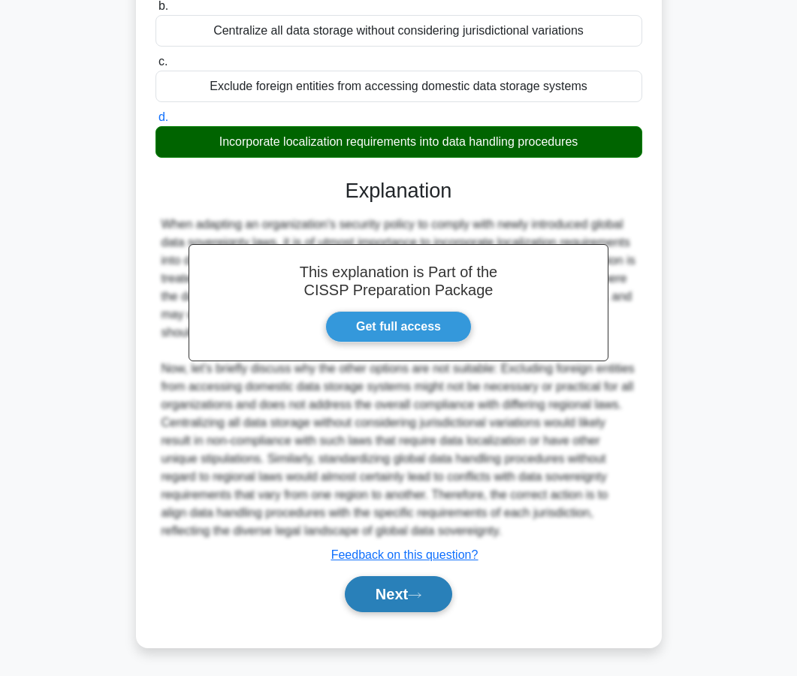
click at [389, 585] on button "Next" at bounding box center [398, 594] width 107 height 36
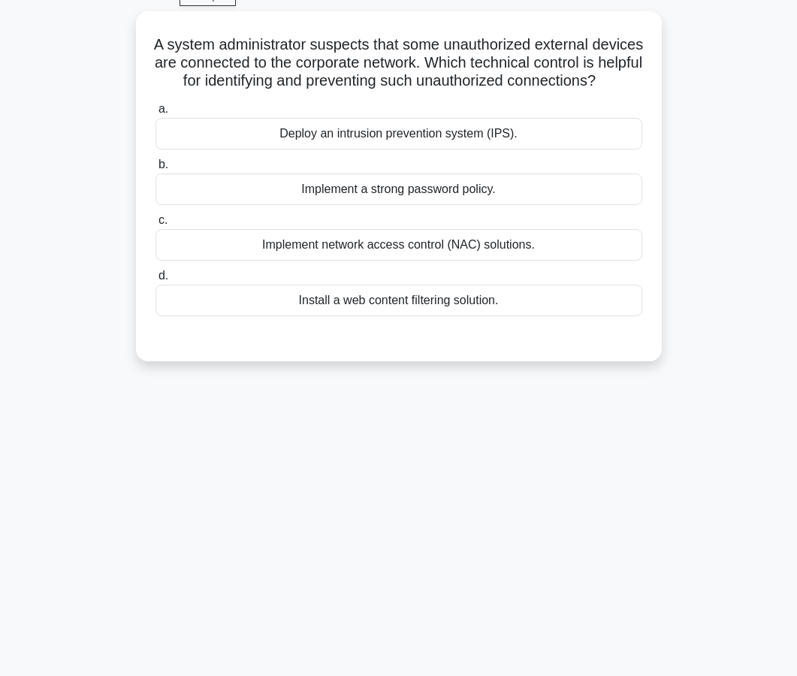
scroll to position [83, 0]
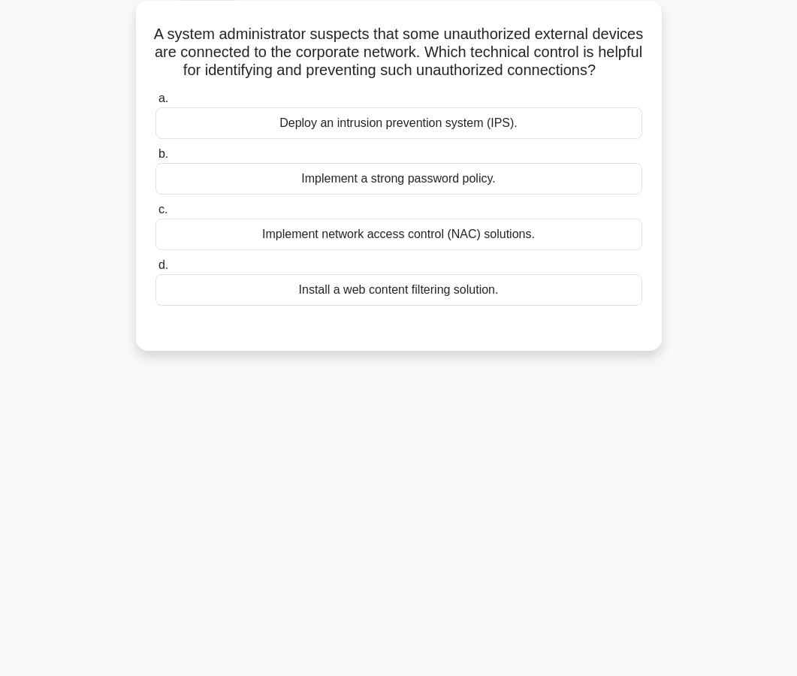
click at [385, 239] on div "Implement network access control (NAC) solutions." at bounding box center [398, 235] width 487 height 32
click at [155, 215] on input "c. Implement network access control (NAC) solutions." at bounding box center [155, 210] width 0 height 10
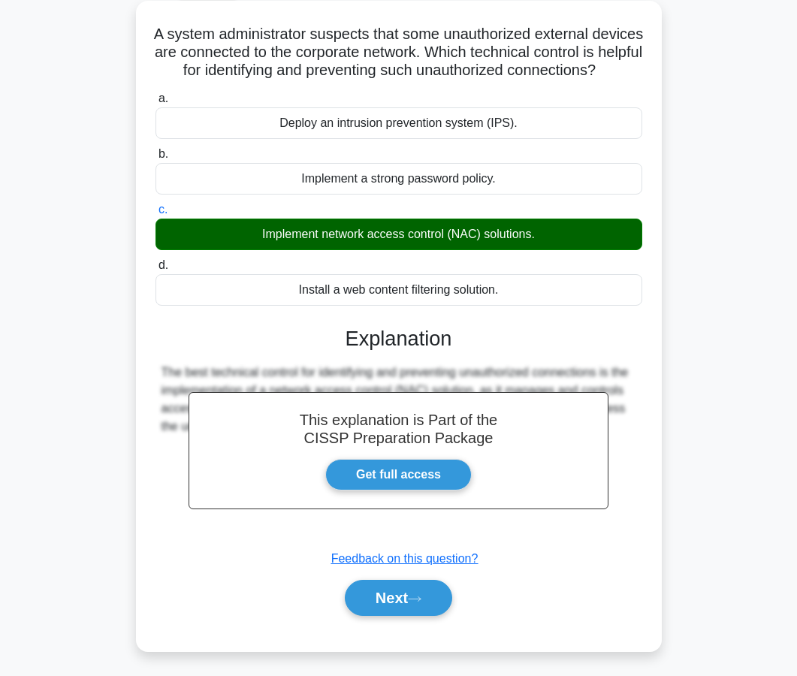
scroll to position [135, 0]
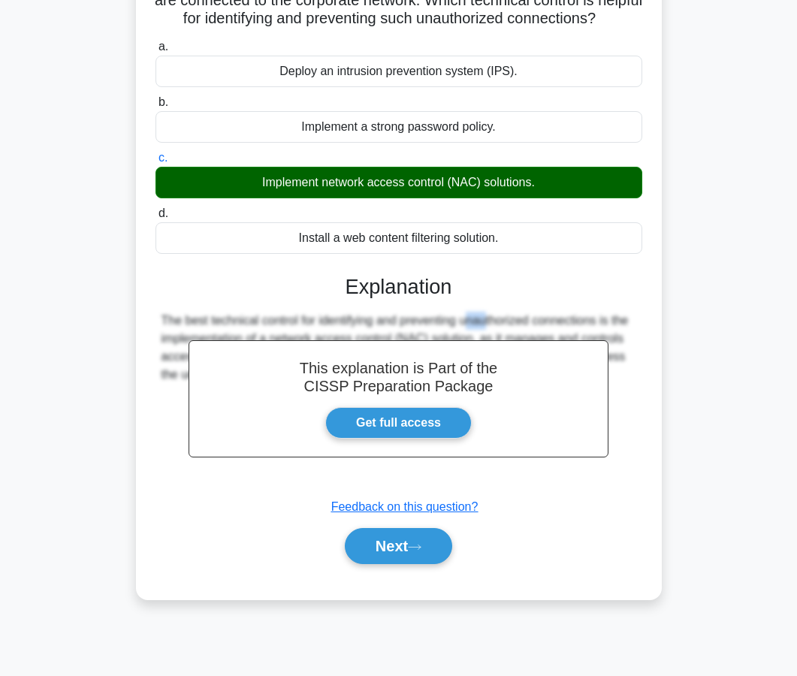
drag, startPoint x: 389, startPoint y: 324, endPoint x: 372, endPoint y: 324, distance: 17.3
click at [372, 324] on div "The best technical control for identifying and preventing unauthorized connecti…" at bounding box center [398, 348] width 475 height 72
click at [409, 555] on button "Next" at bounding box center [398, 546] width 107 height 36
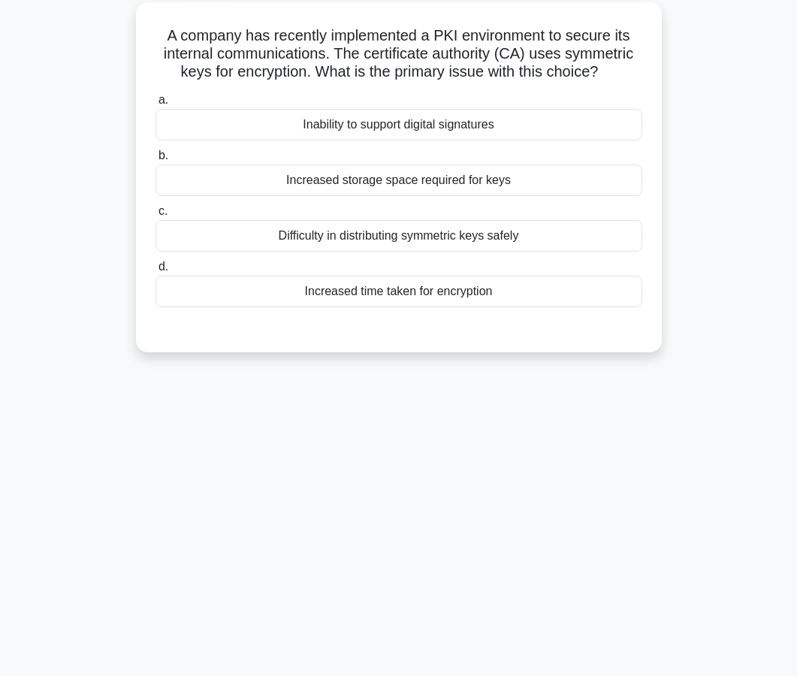
scroll to position [86, 0]
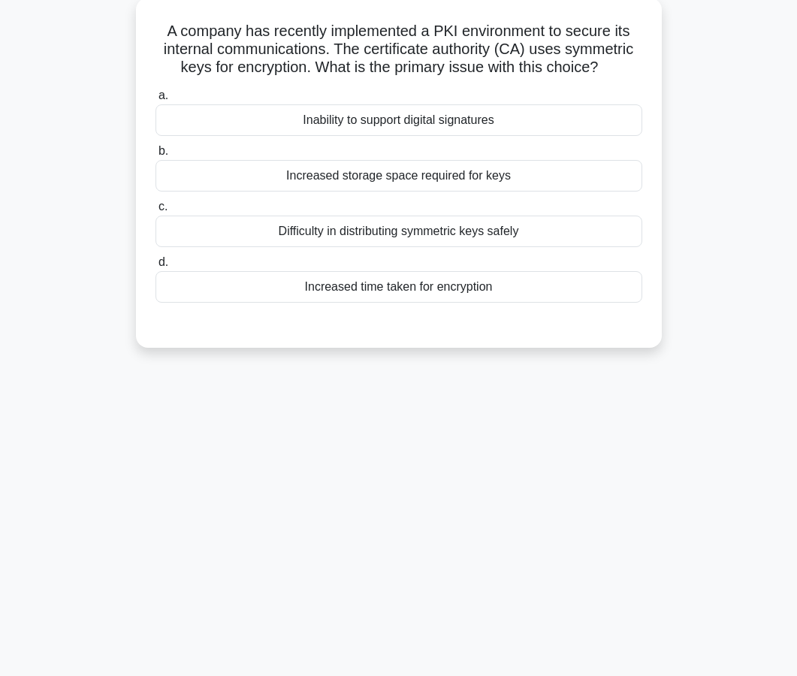
click at [431, 228] on div "Difficulty in distributing symmetric keys safely" at bounding box center [398, 231] width 487 height 32
click at [155, 212] on input "c. Difficulty in distributing symmetric keys safely" at bounding box center [155, 207] width 0 height 10
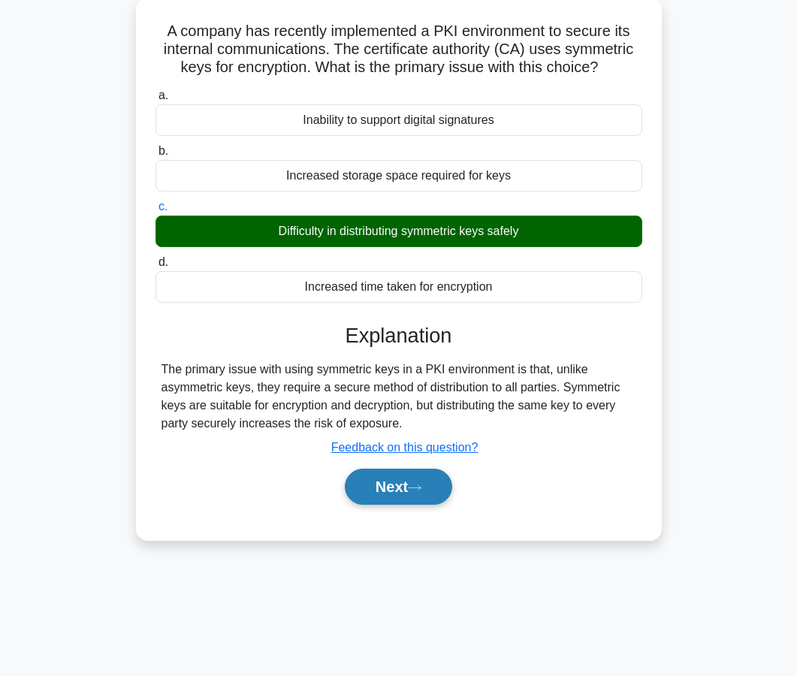
click at [391, 496] on button "Next" at bounding box center [398, 487] width 107 height 36
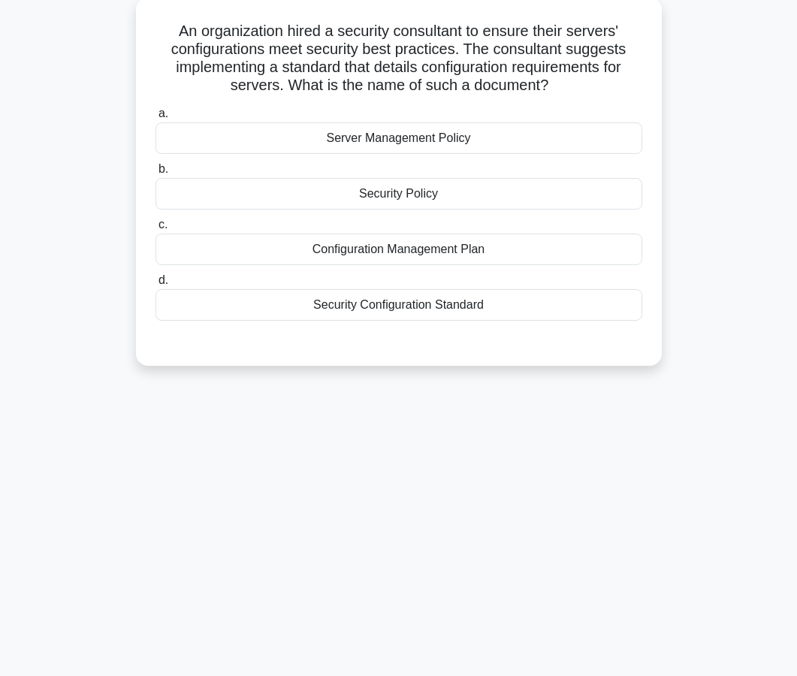
click at [394, 149] on div "Server Management Policy" at bounding box center [398, 138] width 487 height 32
click at [155, 119] on input "a. Server Management Policy" at bounding box center [155, 114] width 0 height 10
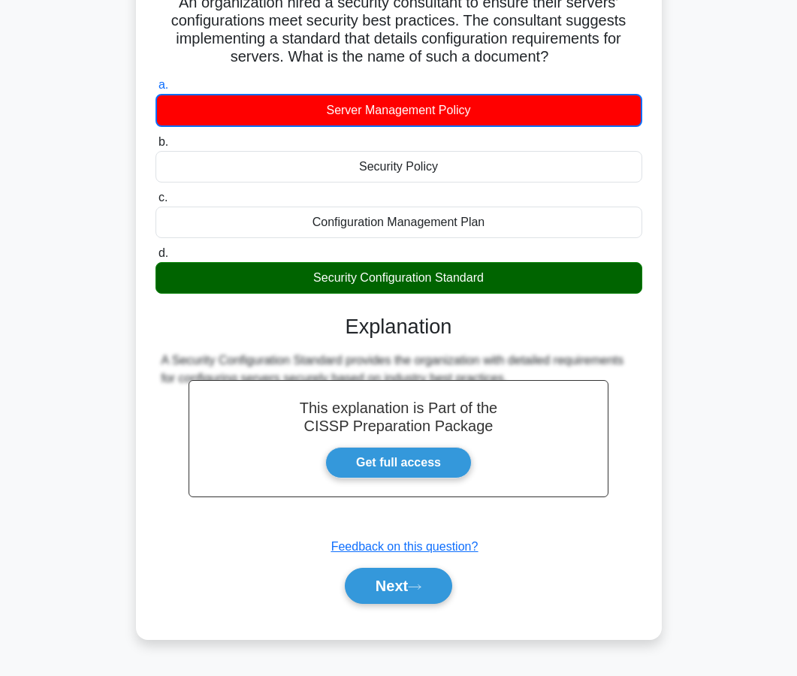
scroll to position [135, 0]
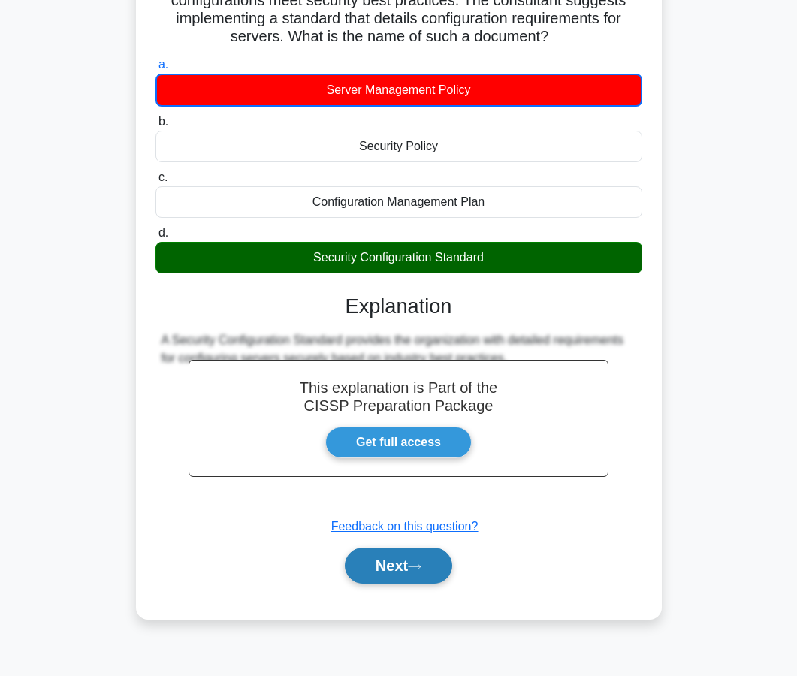
click at [359, 579] on button "Next" at bounding box center [398, 565] width 107 height 36
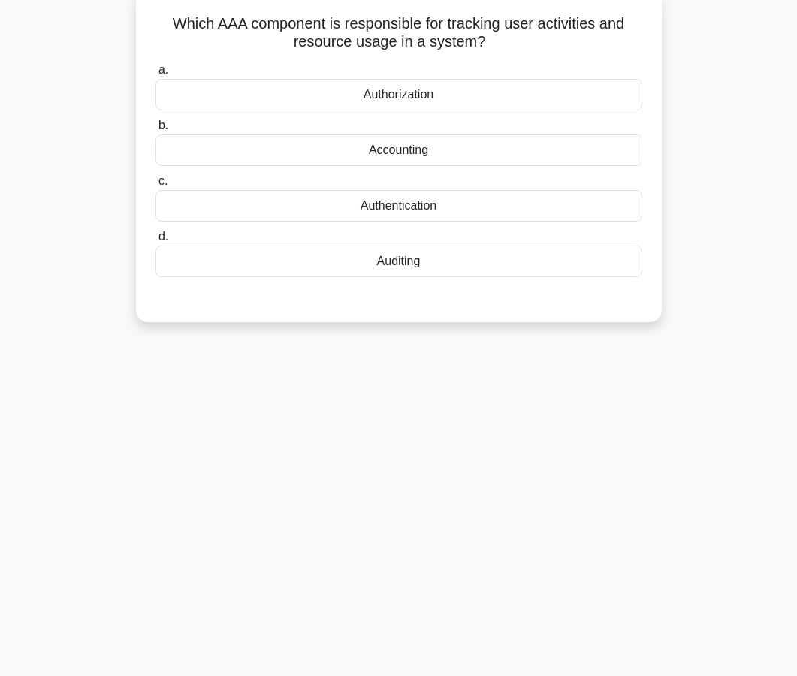
scroll to position [100, 0]
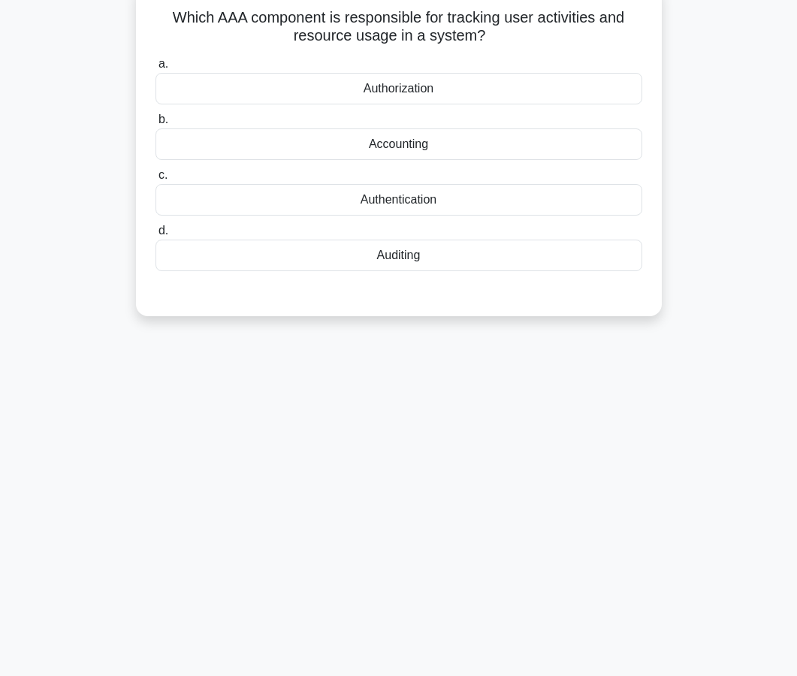
click at [402, 146] on div "Accounting" at bounding box center [398, 144] width 487 height 32
click at [155, 125] on input "b. Accounting" at bounding box center [155, 120] width 0 height 10
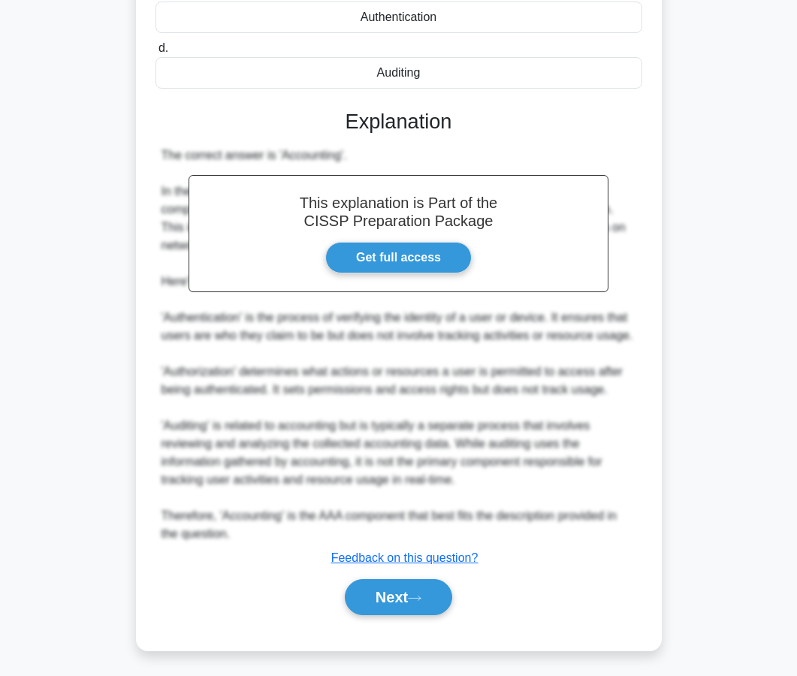
scroll to position [285, 0]
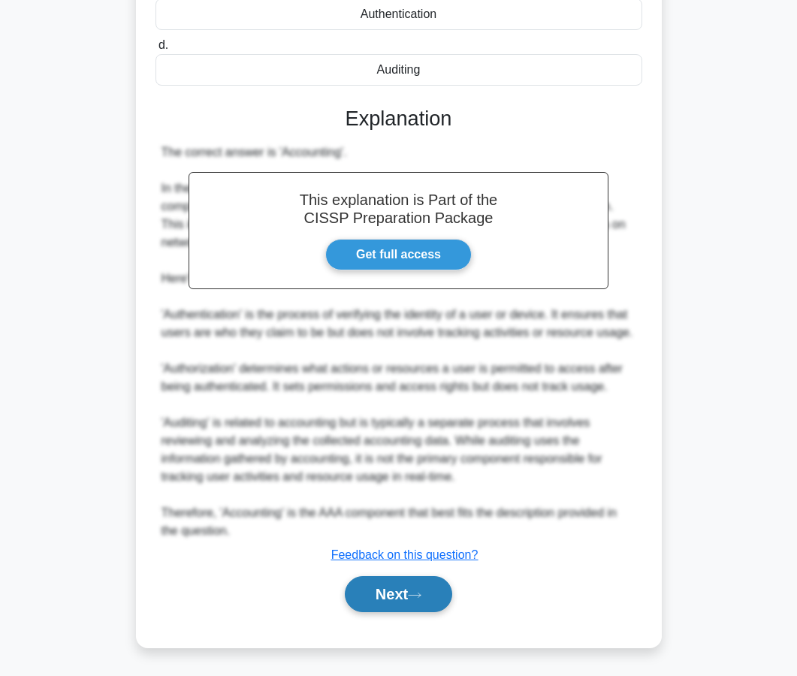
click at [381, 606] on button "Next" at bounding box center [398, 594] width 107 height 36
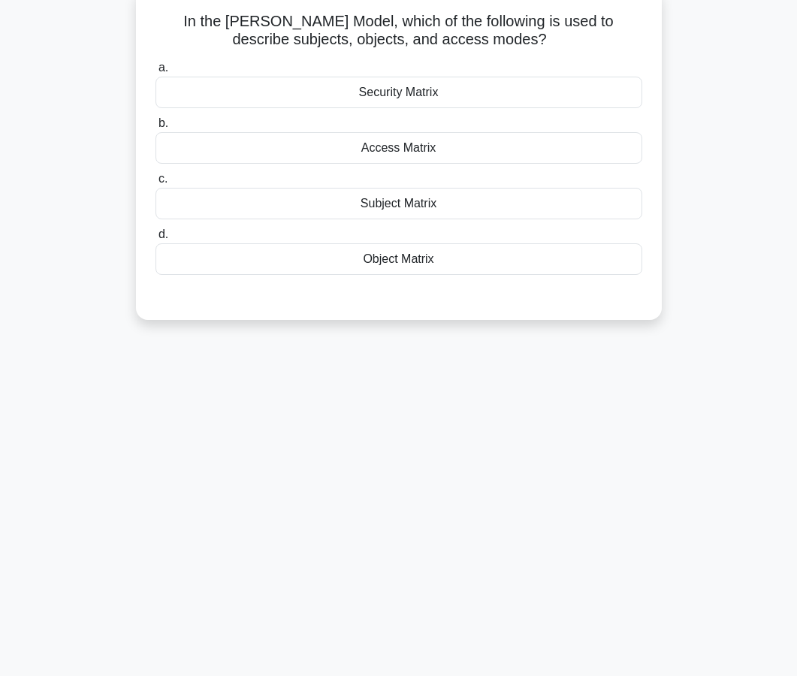
scroll to position [102, 0]
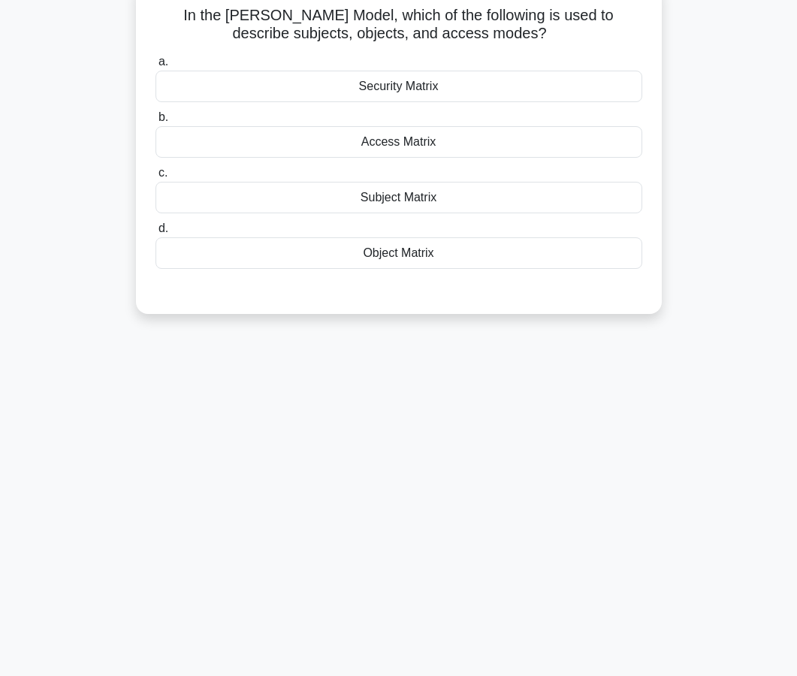
click at [381, 86] on div "Security Matrix" at bounding box center [398, 87] width 487 height 32
click at [155, 67] on input "a. Security Matrix" at bounding box center [155, 62] width 0 height 10
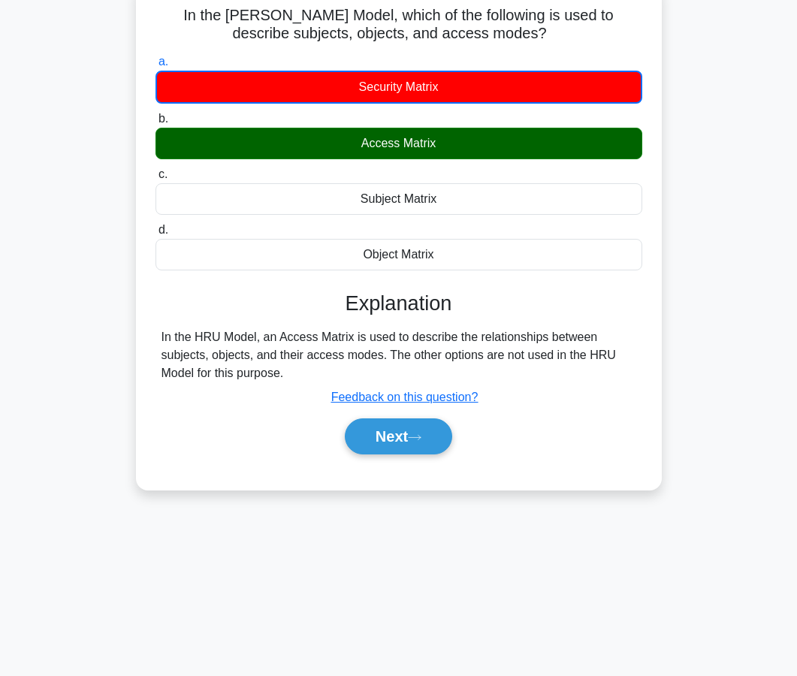
scroll to position [135, 0]
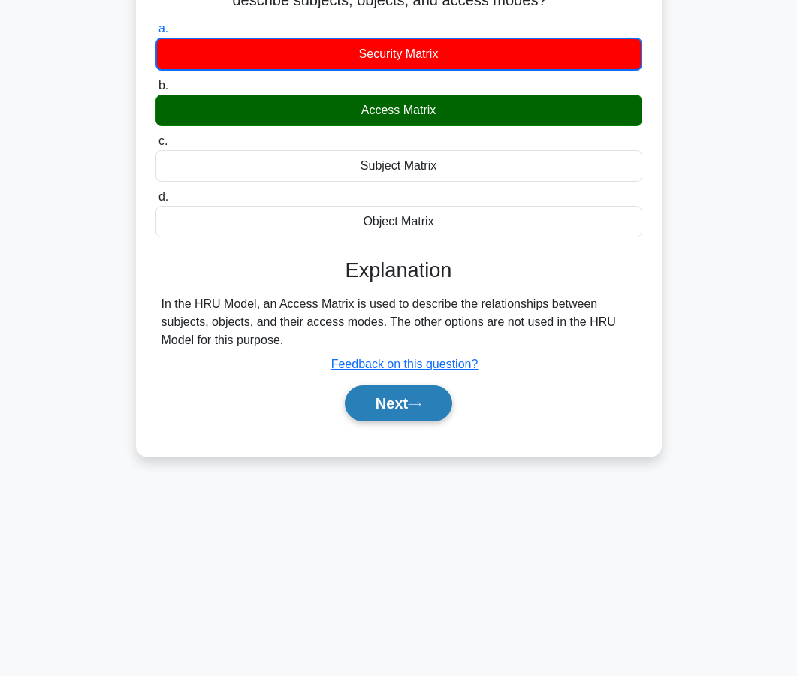
click at [375, 407] on button "Next" at bounding box center [398, 403] width 107 height 36
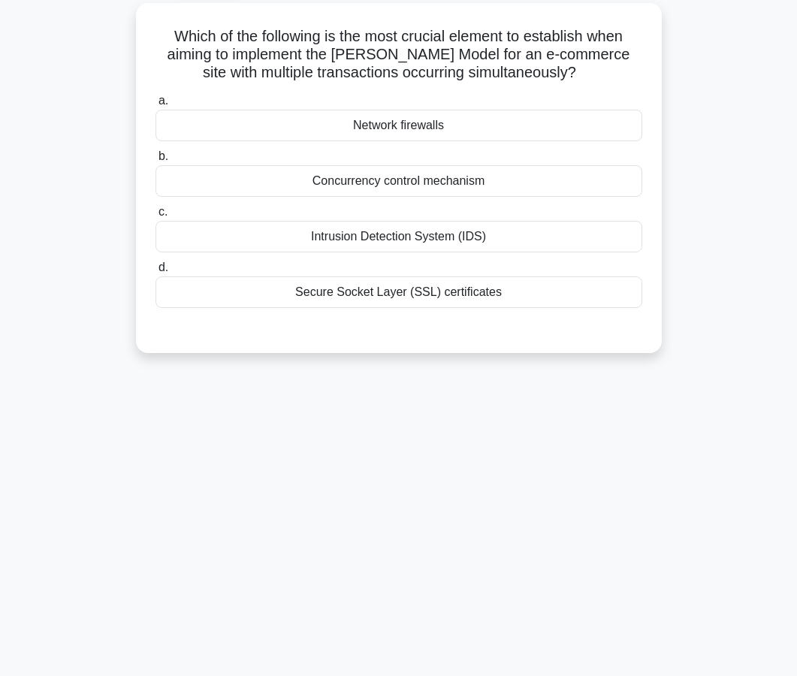
scroll to position [84, 0]
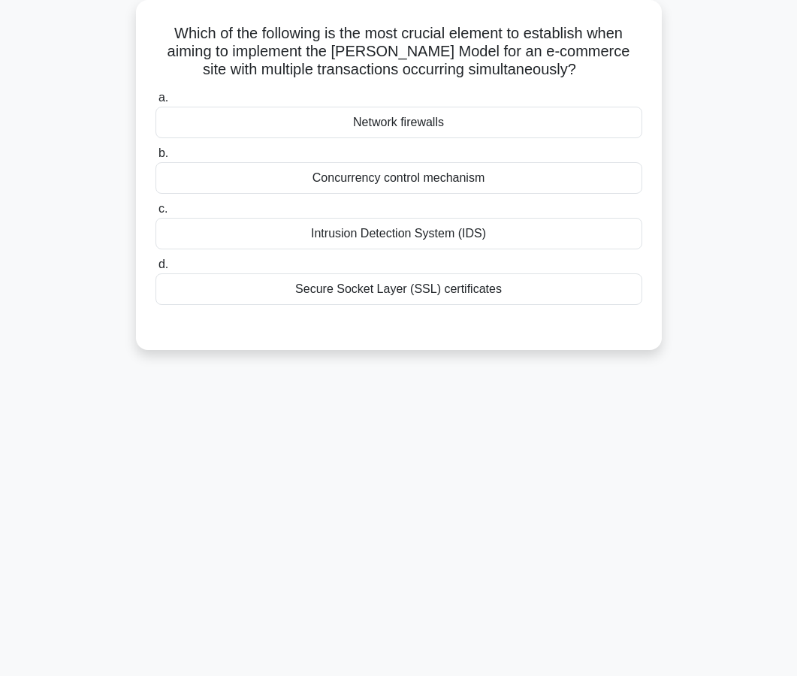
click at [395, 293] on div "Secure Socket Layer (SSL) certificates" at bounding box center [398, 289] width 487 height 32
click at [155, 270] on input "d. Secure Socket Layer (SSL) certificates" at bounding box center [155, 265] width 0 height 10
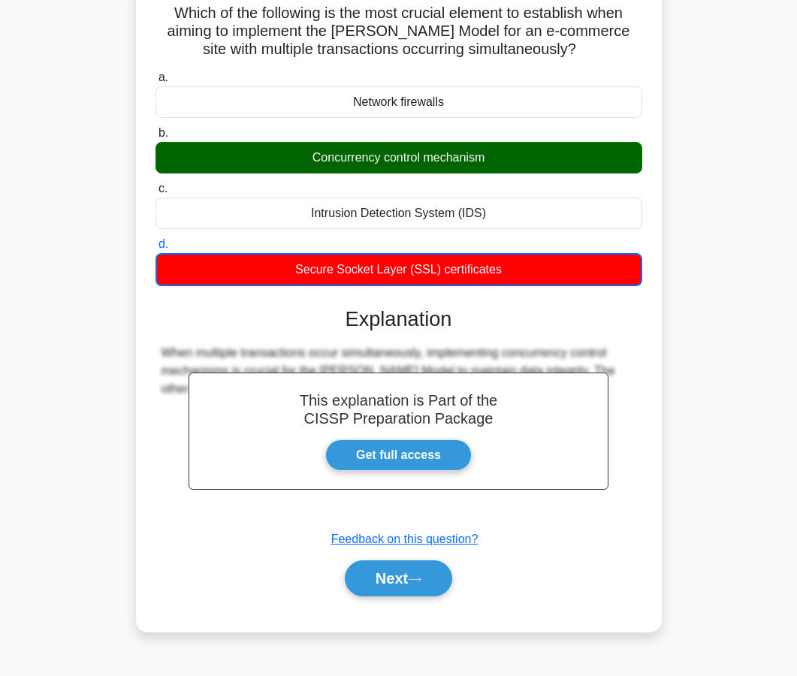
scroll to position [105, 0]
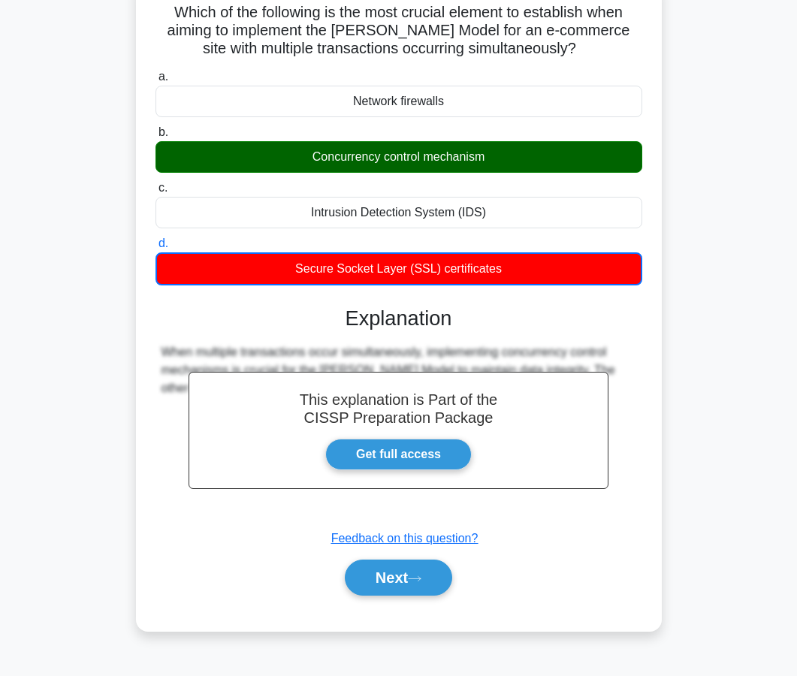
drag, startPoint x: 389, startPoint y: 342, endPoint x: 358, endPoint y: 342, distance: 30.8
click at [358, 342] on div "This explanation is Part of the CISSP Preparation Package Get full access Expla…" at bounding box center [398, 444] width 487 height 313
drag, startPoint x: 362, startPoint y: 364, endPoint x: 331, endPoint y: 364, distance: 30.8
click at [331, 364] on div "When multiple transactions occur simultaneously, implementing concurrency contr…" at bounding box center [398, 370] width 475 height 54
click at [420, 571] on button "Next" at bounding box center [398, 577] width 107 height 36
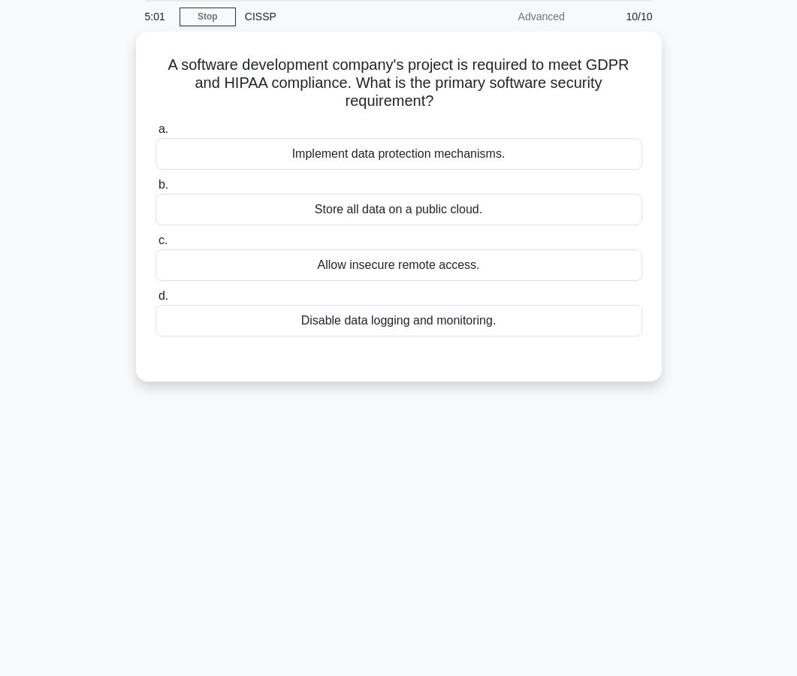
scroll to position [87, 0]
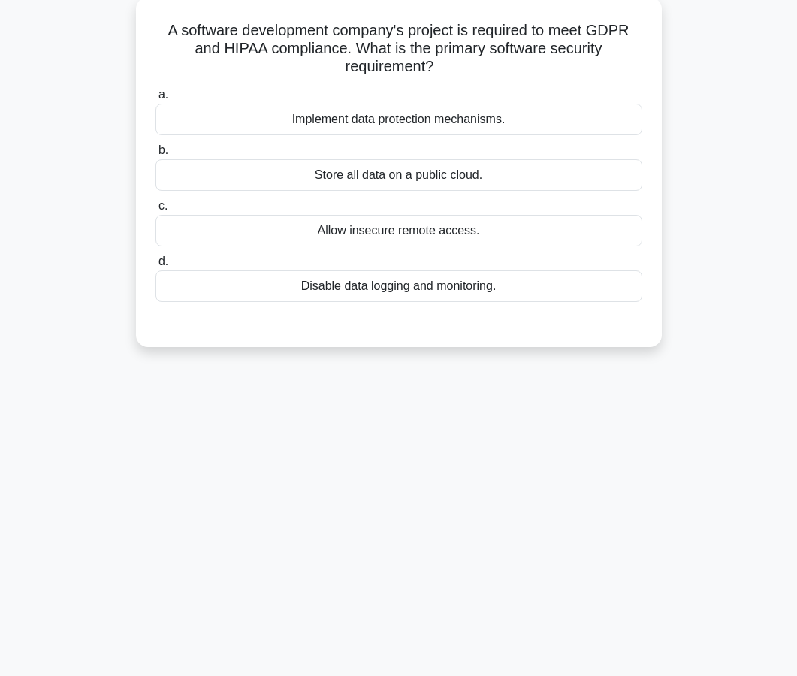
click at [396, 121] on div "Implement data protection mechanisms." at bounding box center [398, 120] width 487 height 32
click at [155, 100] on input "a. Implement data protection mechanisms." at bounding box center [155, 95] width 0 height 10
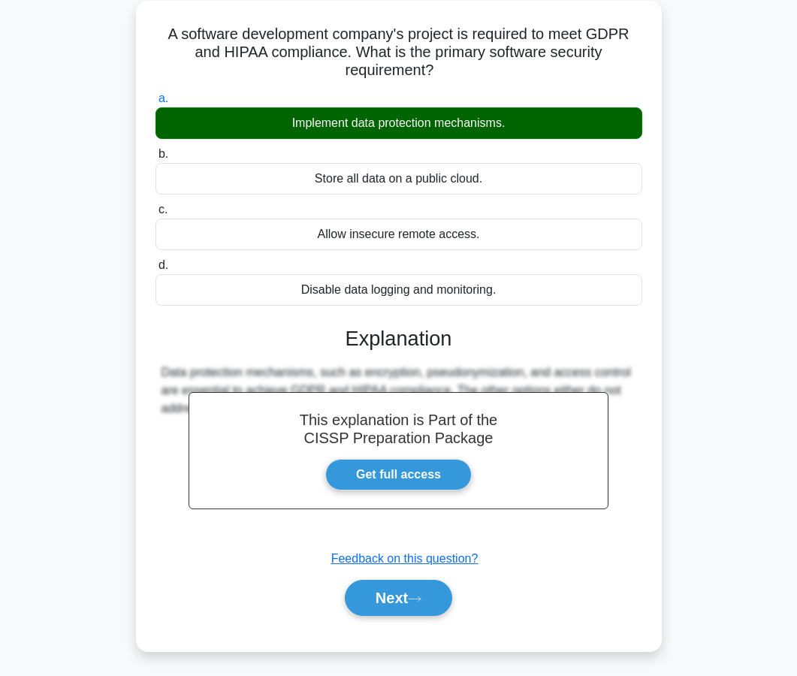
scroll to position [135, 0]
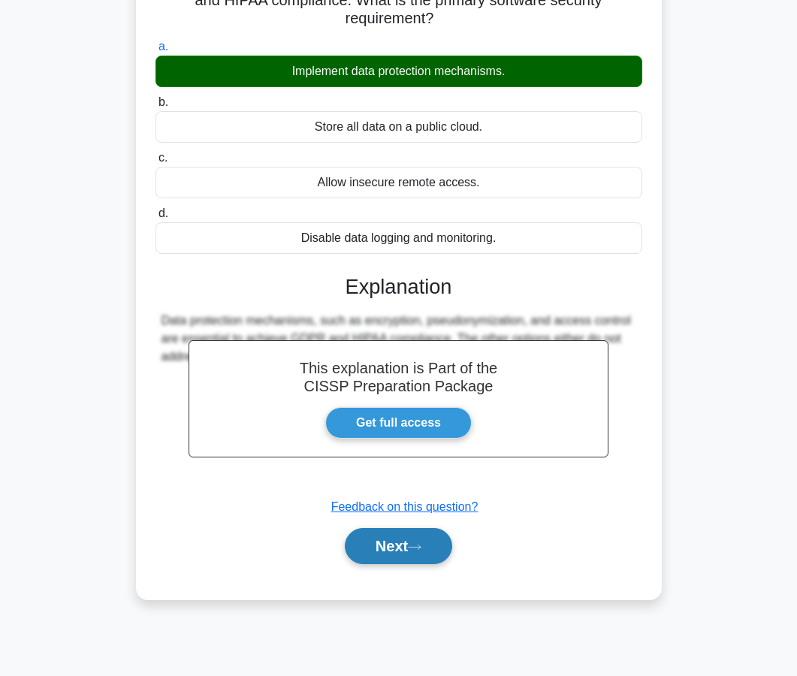
click at [372, 544] on button "Next" at bounding box center [398, 546] width 107 height 36
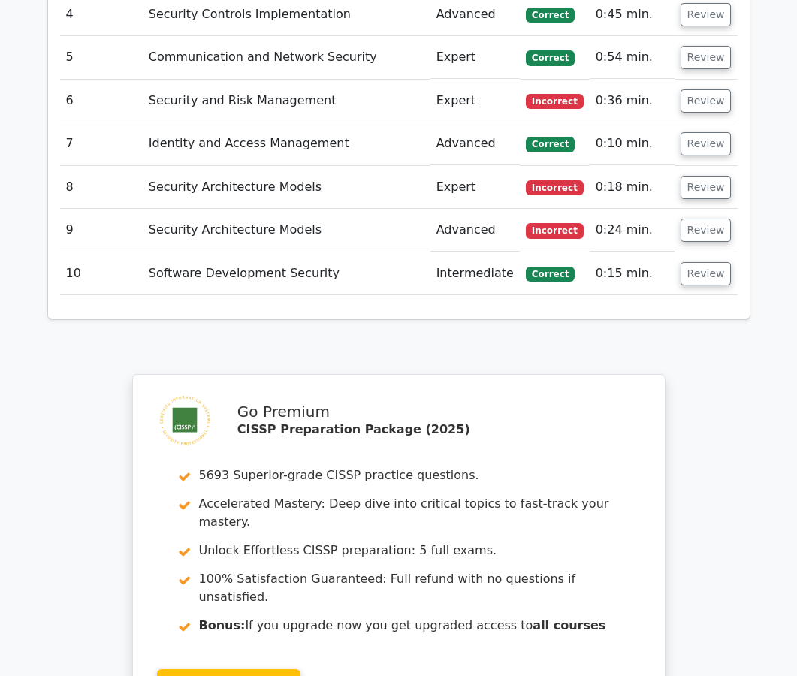
scroll to position [2117, 0]
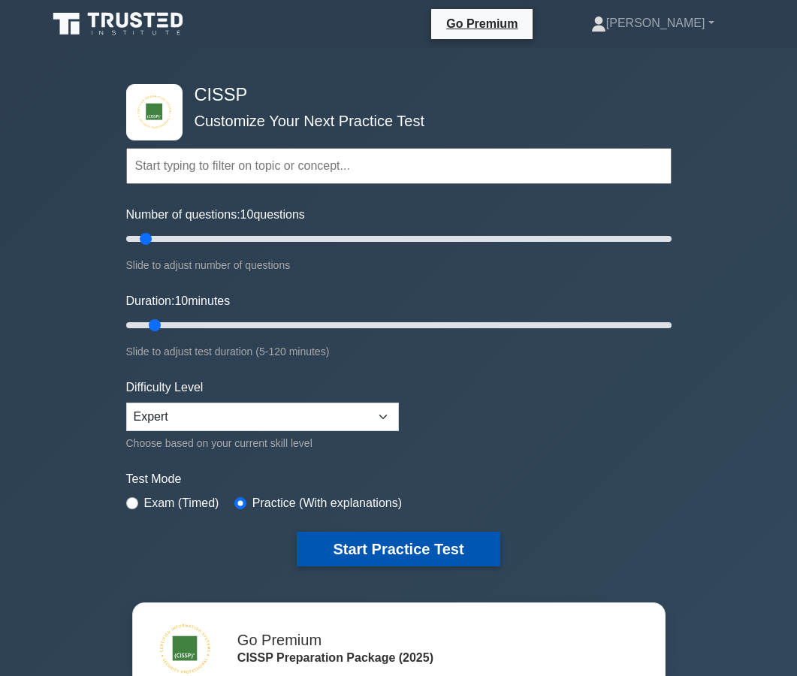
click at [322, 552] on button "Start Practice Test" at bounding box center [398, 549] width 203 height 35
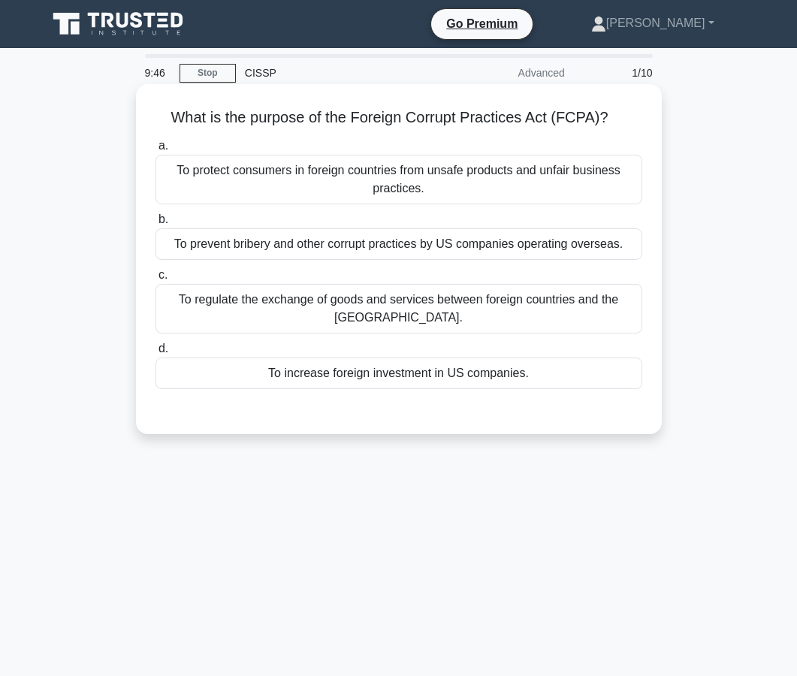
click at [411, 309] on div "To regulate the exchange of goods and services between foreign countries and th…" at bounding box center [398, 309] width 487 height 50
click at [155, 280] on input "c. To regulate the exchange of goods and services between foreign countries and…" at bounding box center [155, 275] width 0 height 10
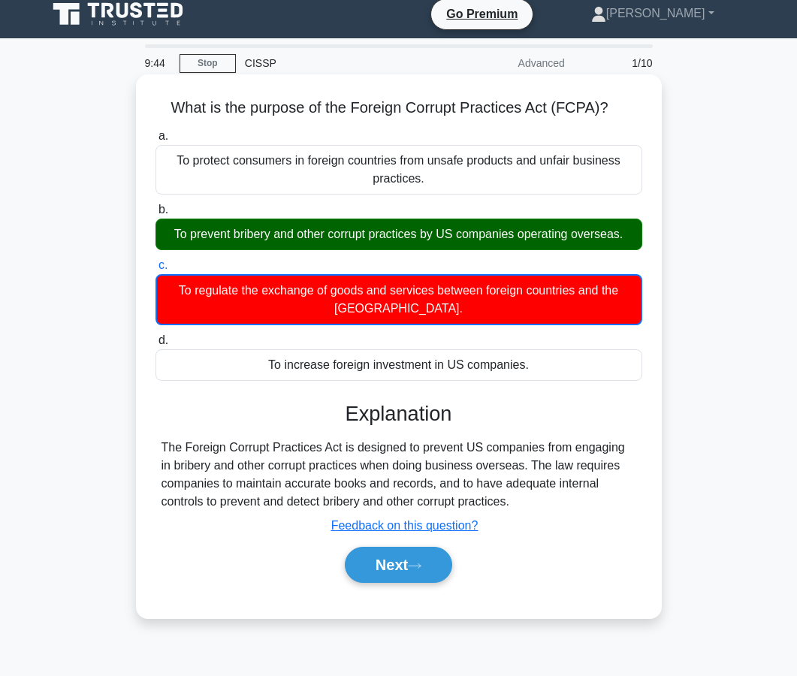
scroll to position [11, 0]
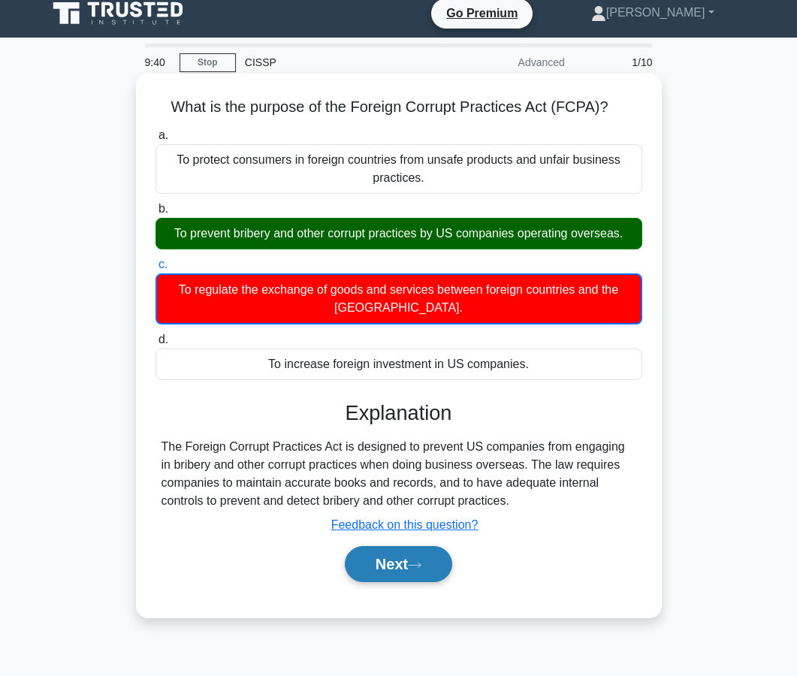
click at [383, 546] on button "Next" at bounding box center [398, 564] width 107 height 36
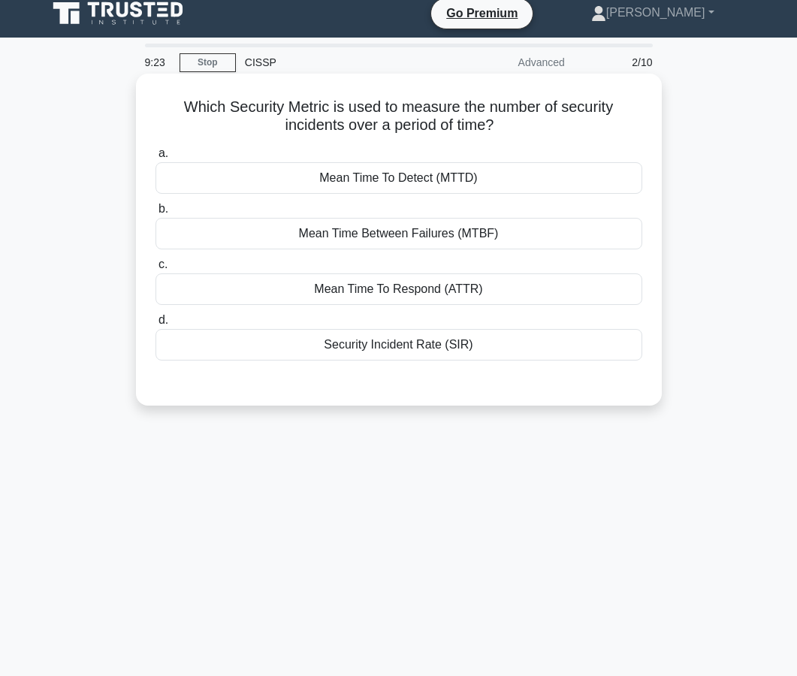
click at [369, 341] on div "Security Incident Rate (SIR)" at bounding box center [398, 345] width 487 height 32
click at [155, 325] on input "d. Security Incident Rate (SIR)" at bounding box center [155, 320] width 0 height 10
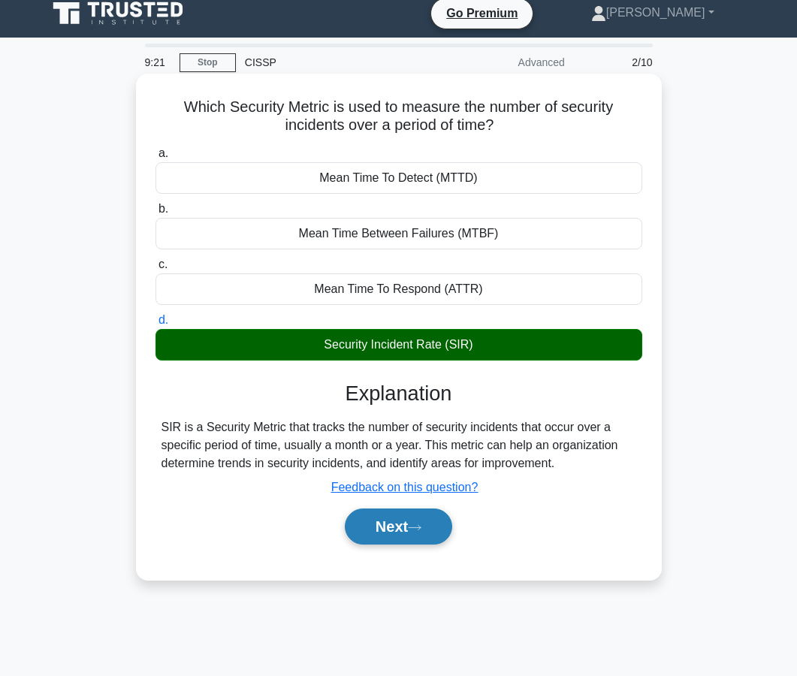
click at [382, 525] on button "Next" at bounding box center [398, 526] width 107 height 36
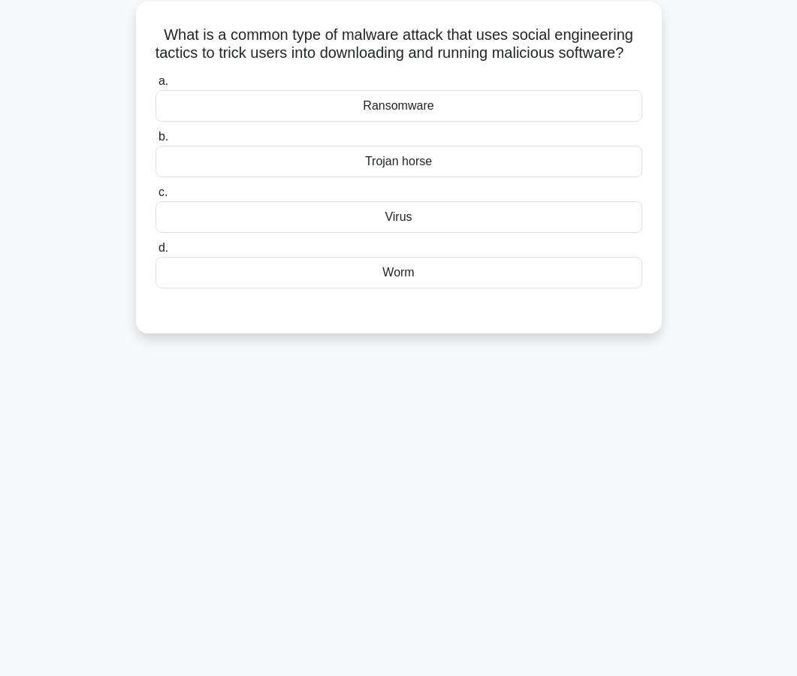
scroll to position [89, 0]
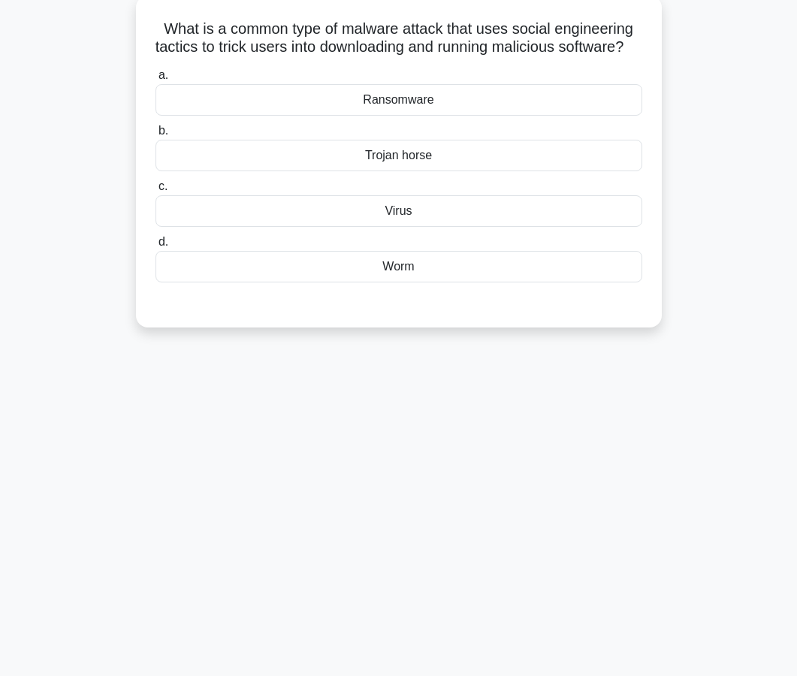
click at [402, 171] on div "Trojan horse" at bounding box center [398, 156] width 487 height 32
click at [155, 136] on input "b. Trojan horse" at bounding box center [155, 131] width 0 height 10
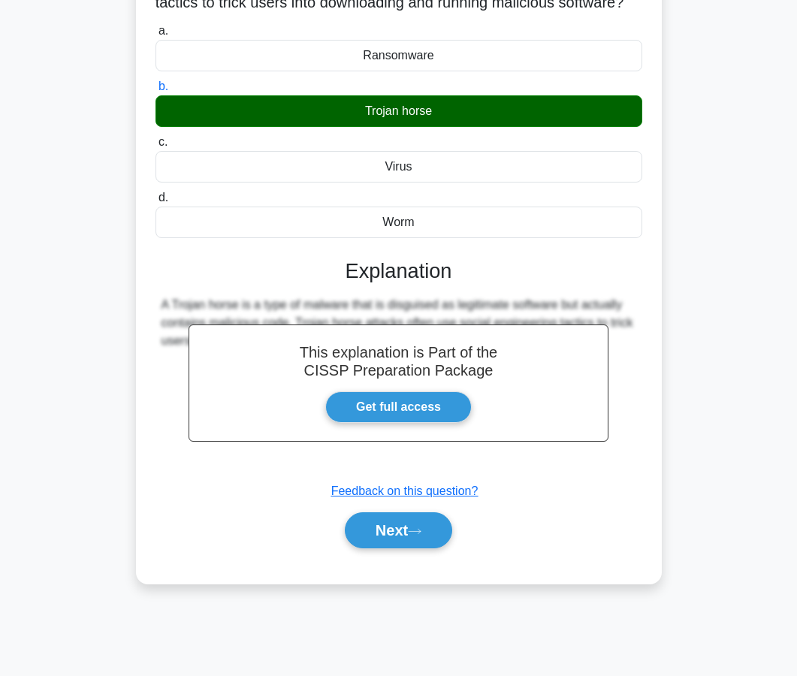
scroll to position [135, 0]
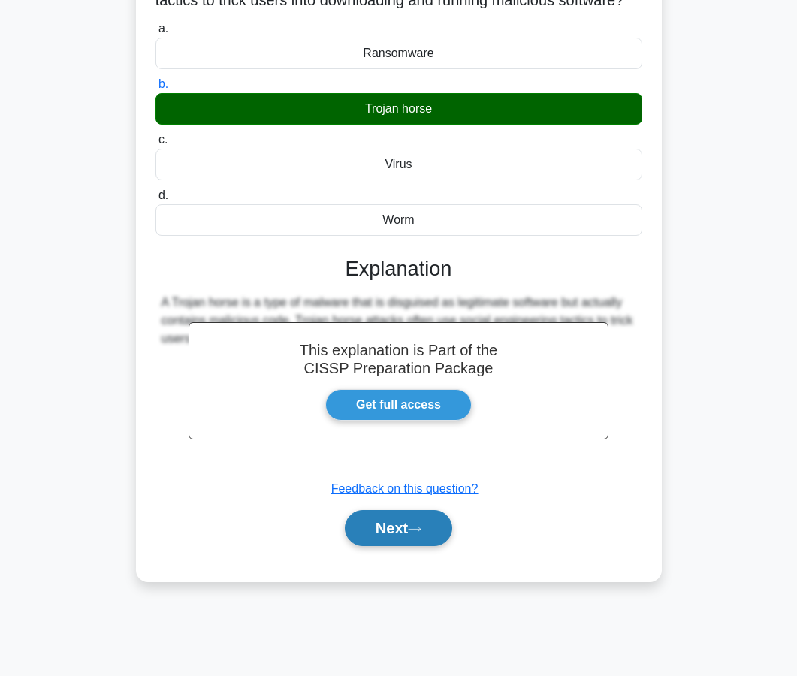
click at [417, 533] on icon at bounding box center [415, 529] width 14 height 8
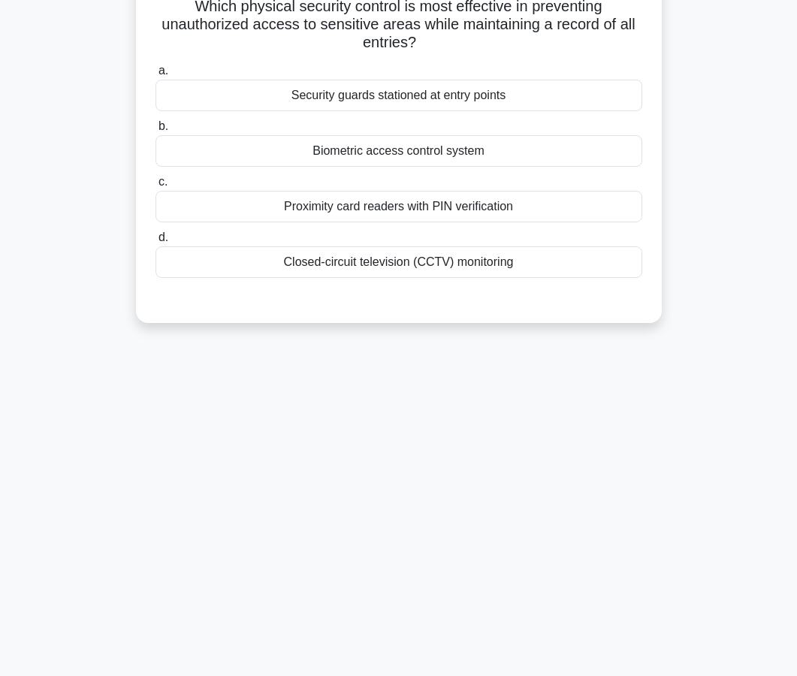
scroll to position [98, 0]
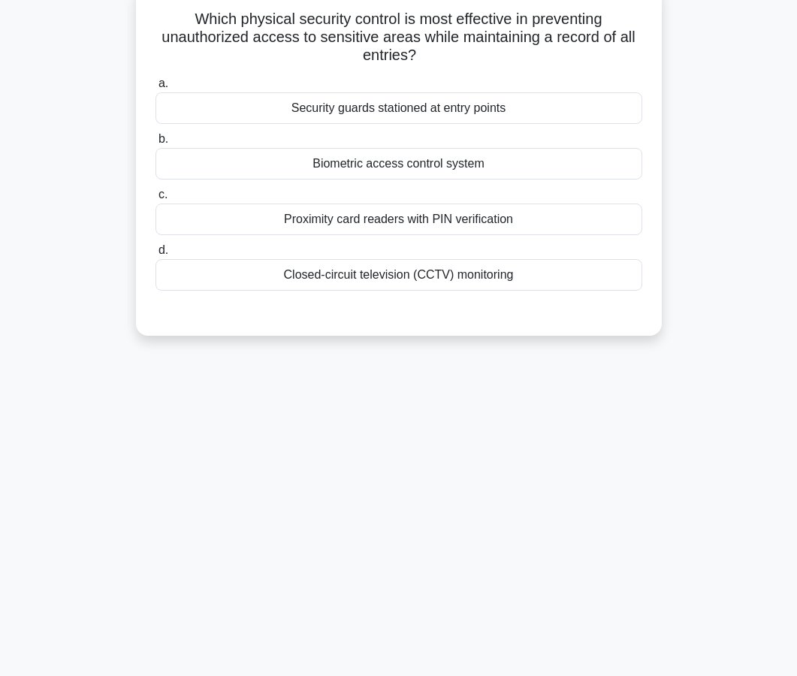
click at [397, 231] on div "Proximity card readers with PIN verification" at bounding box center [398, 219] width 487 height 32
click at [155, 200] on input "c. Proximity card readers with PIN verification" at bounding box center [155, 195] width 0 height 10
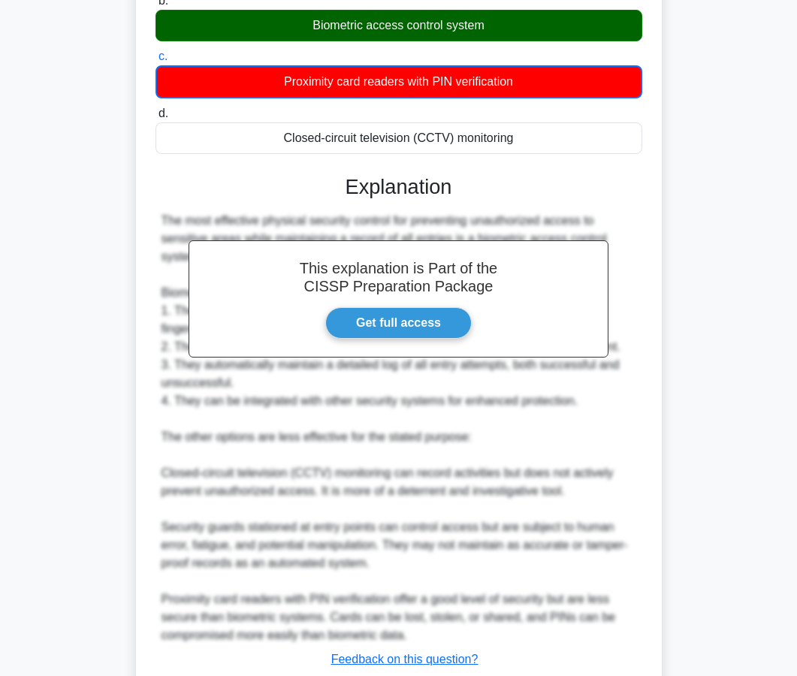
scroll to position [242, 0]
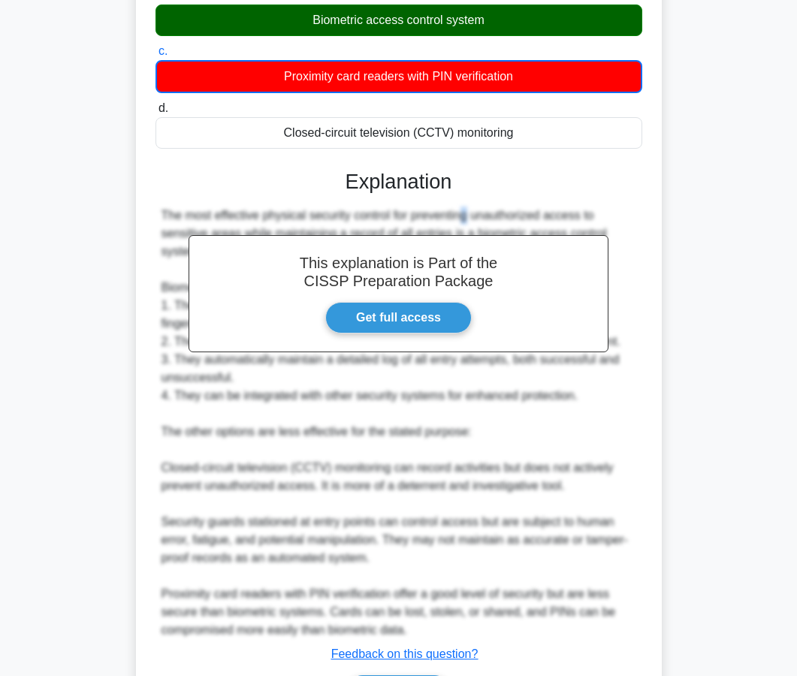
click at [377, 219] on div "The most effective physical security control for preventing unauthorized access…" at bounding box center [398, 422] width 475 height 432
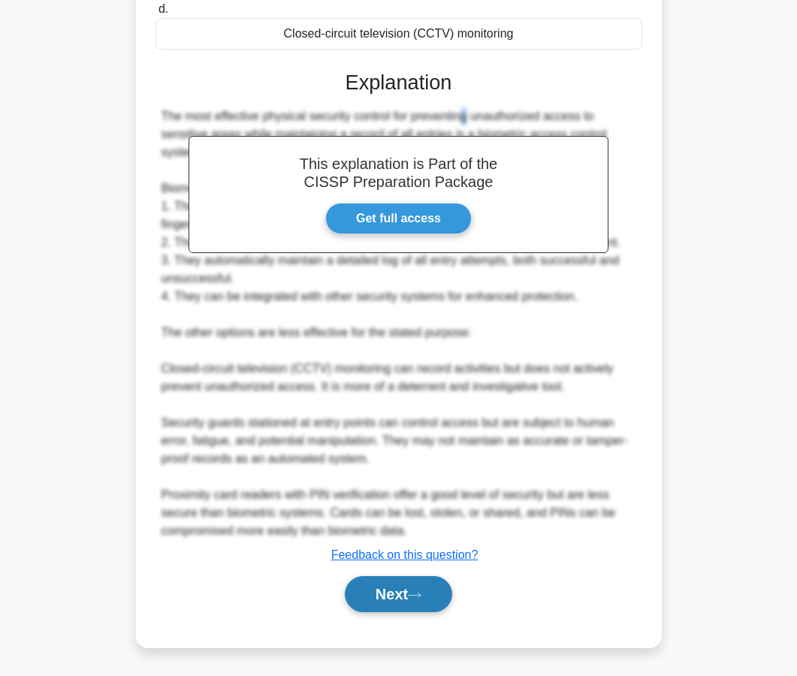
click at [352, 607] on button "Next" at bounding box center [398, 594] width 107 height 36
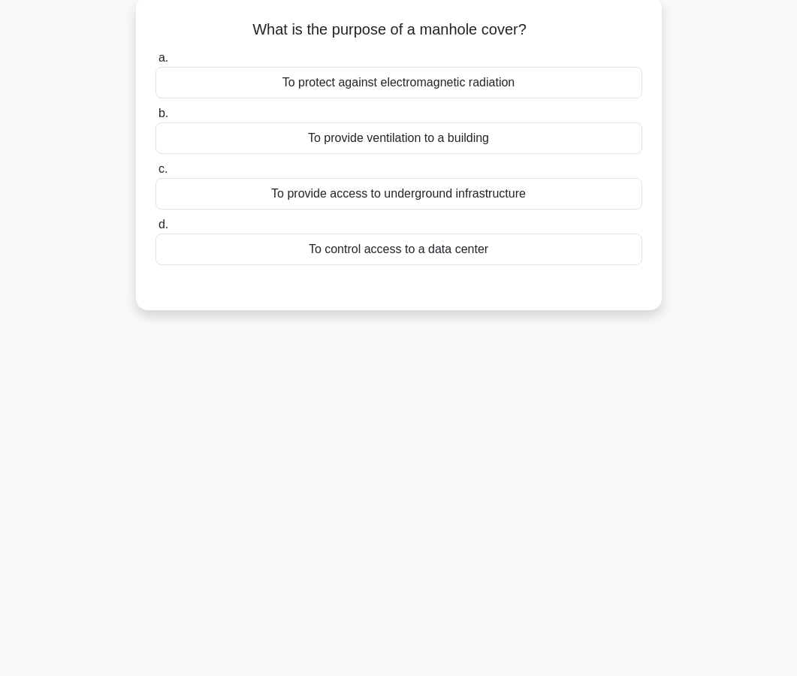
scroll to position [94, 0]
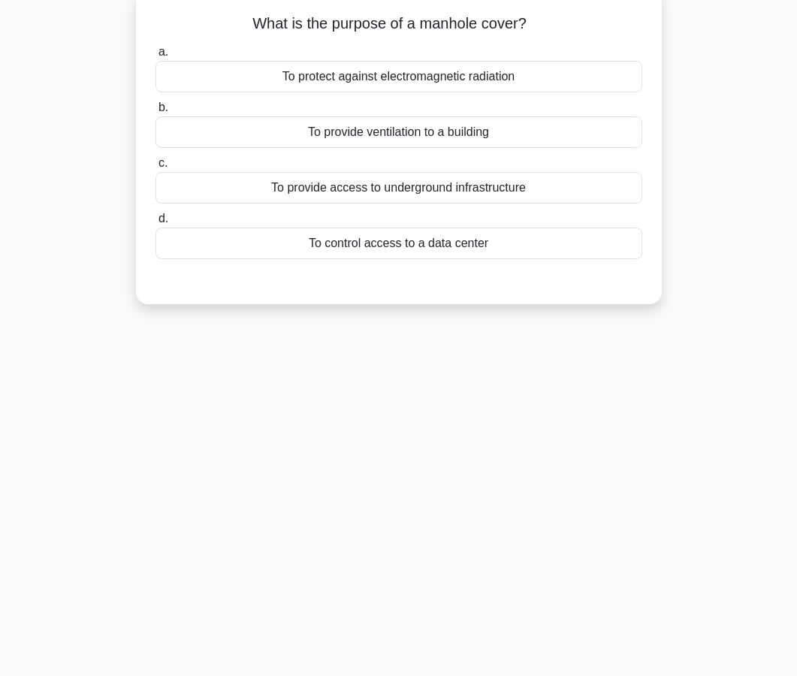
click at [393, 199] on div "To provide access to underground infrastructure" at bounding box center [398, 188] width 487 height 32
click at [155, 168] on input "c. To provide access to underground infrastructure" at bounding box center [155, 163] width 0 height 10
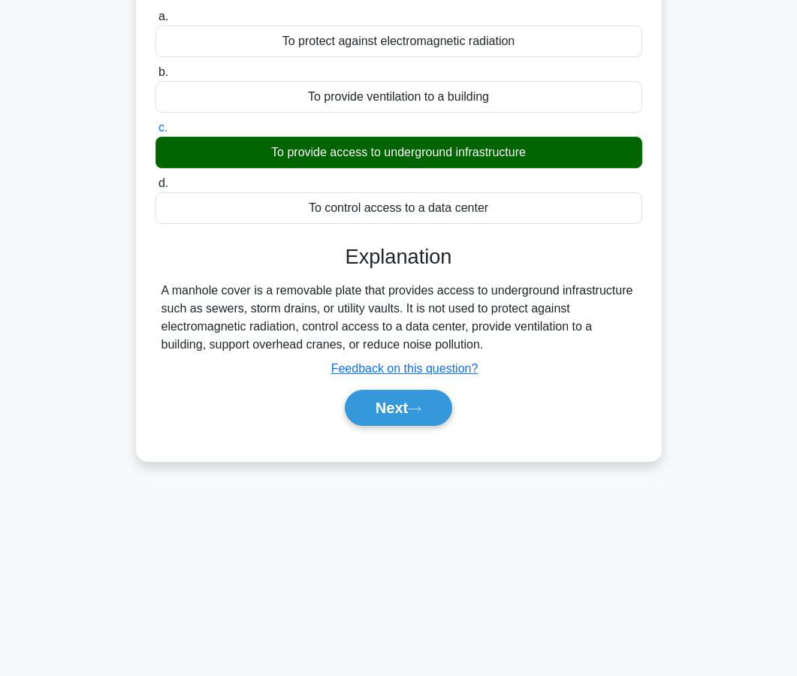
scroll to position [135, 0]
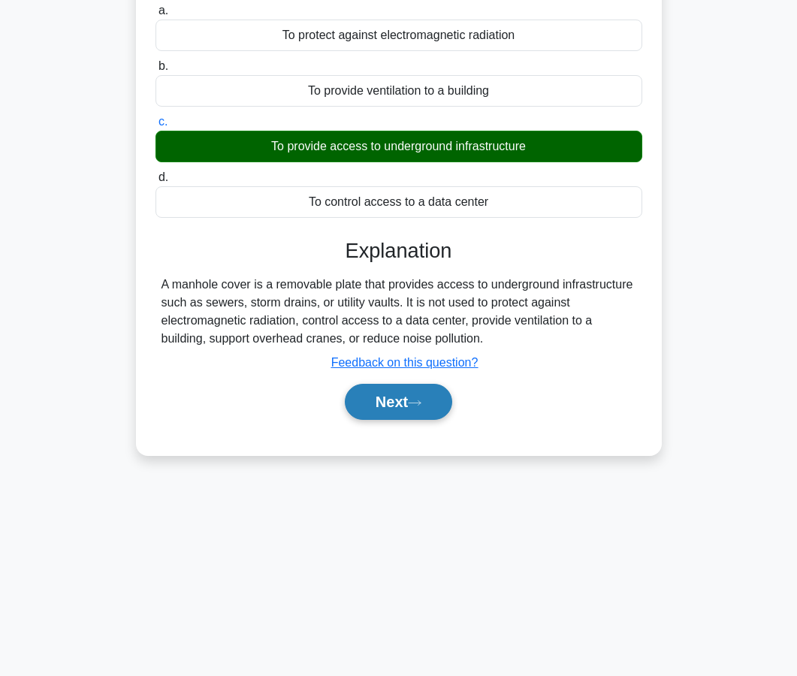
click at [399, 399] on button "Next" at bounding box center [398, 402] width 107 height 36
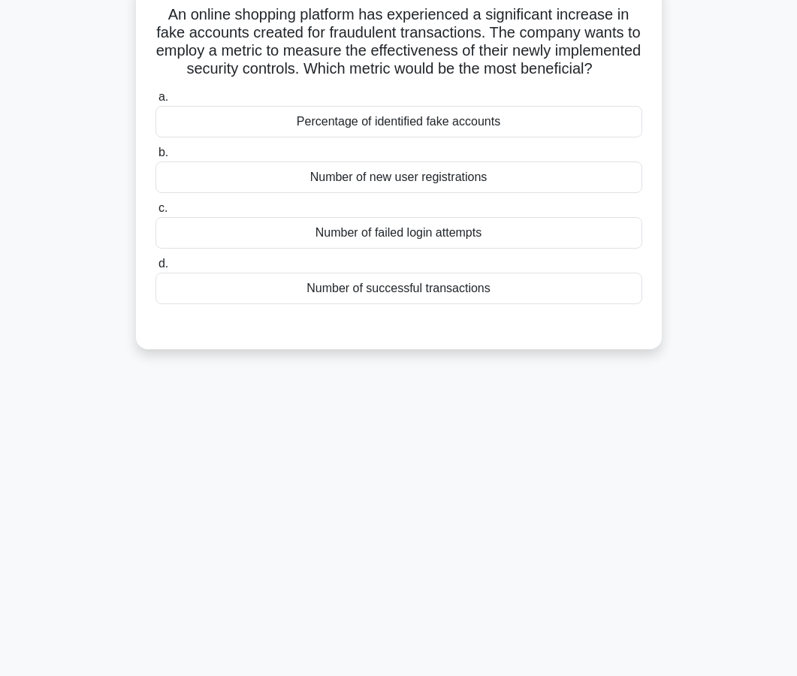
scroll to position [105, 0]
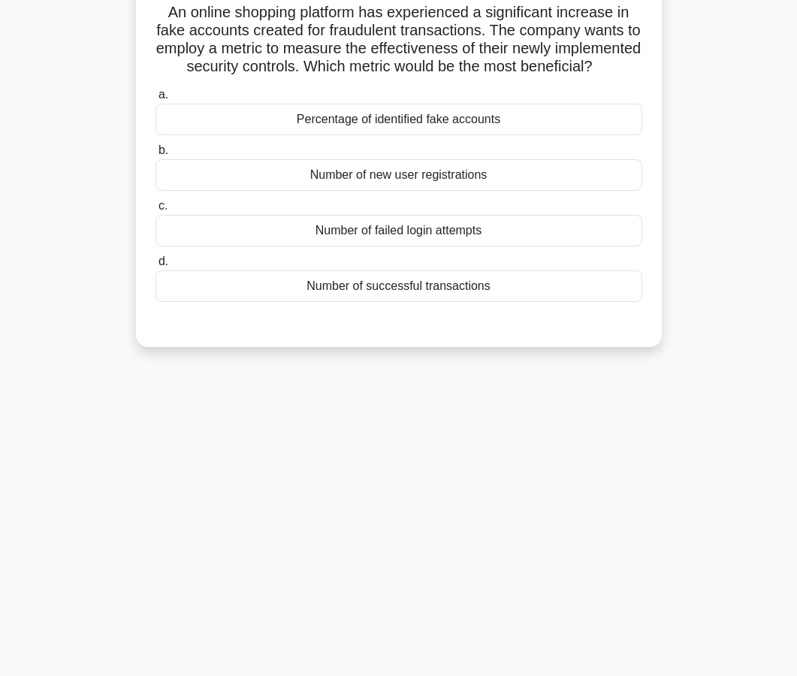
click at [399, 124] on div "Percentage of identified fake accounts" at bounding box center [398, 120] width 487 height 32
click at [155, 100] on input "a. Percentage of identified fake accounts" at bounding box center [155, 95] width 0 height 10
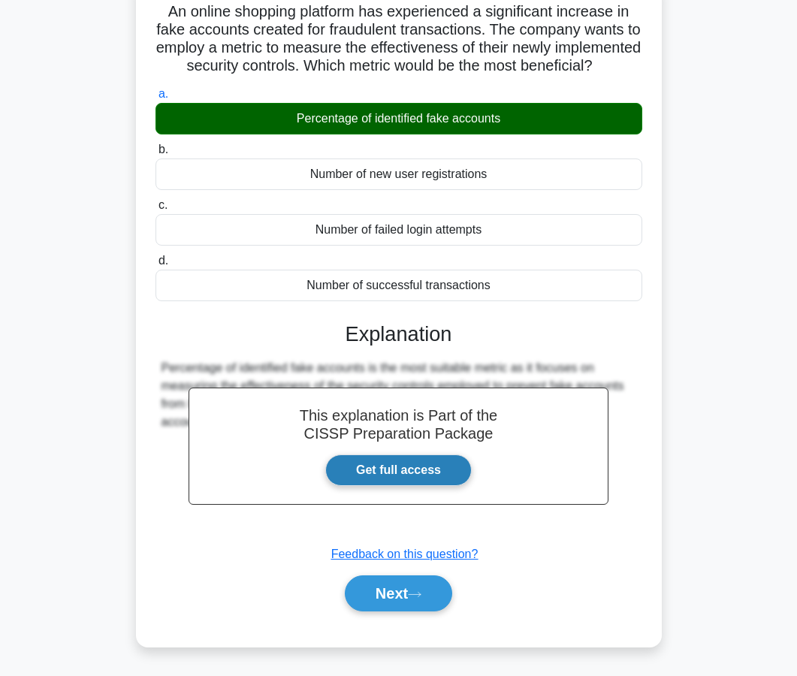
scroll to position [135, 0]
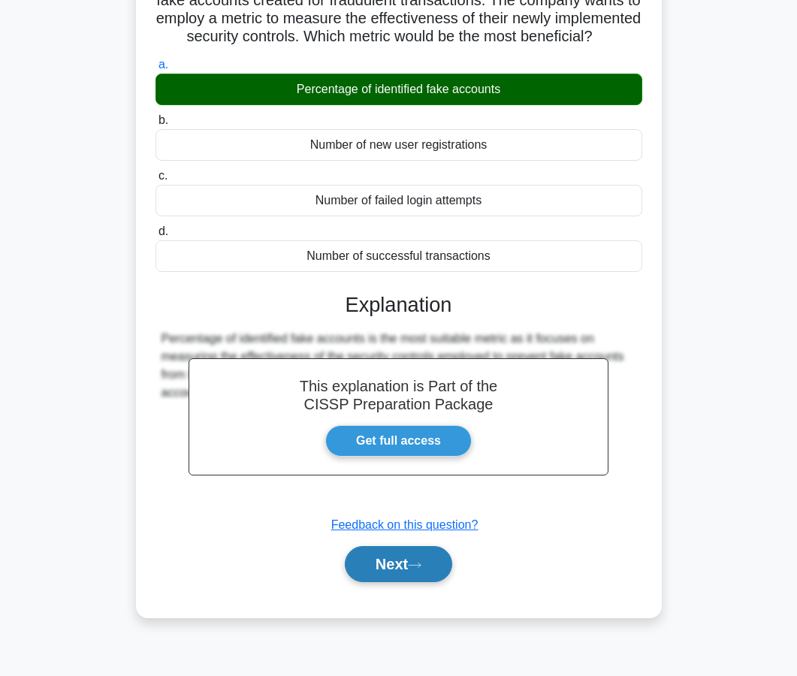
click at [407, 562] on button "Next" at bounding box center [398, 564] width 107 height 36
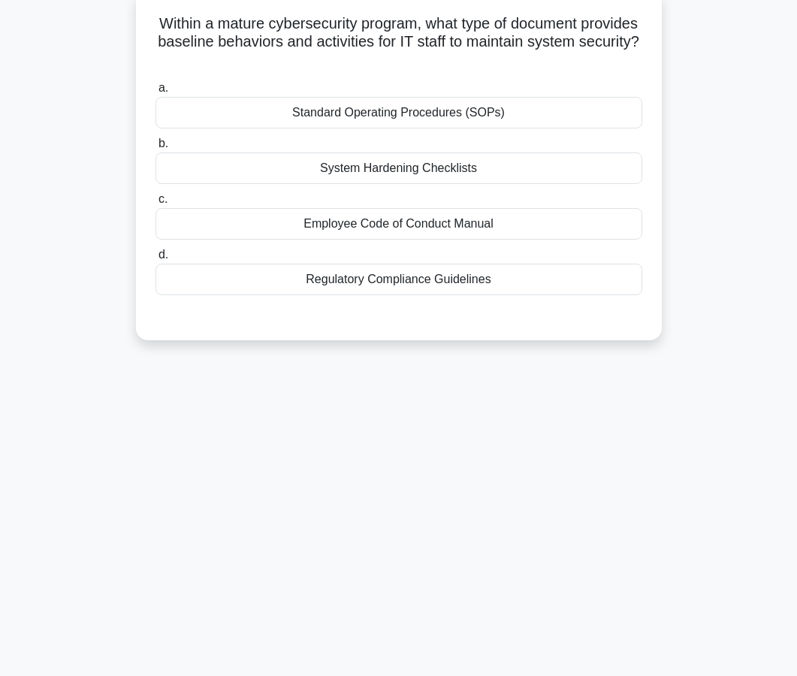
scroll to position [77, 0]
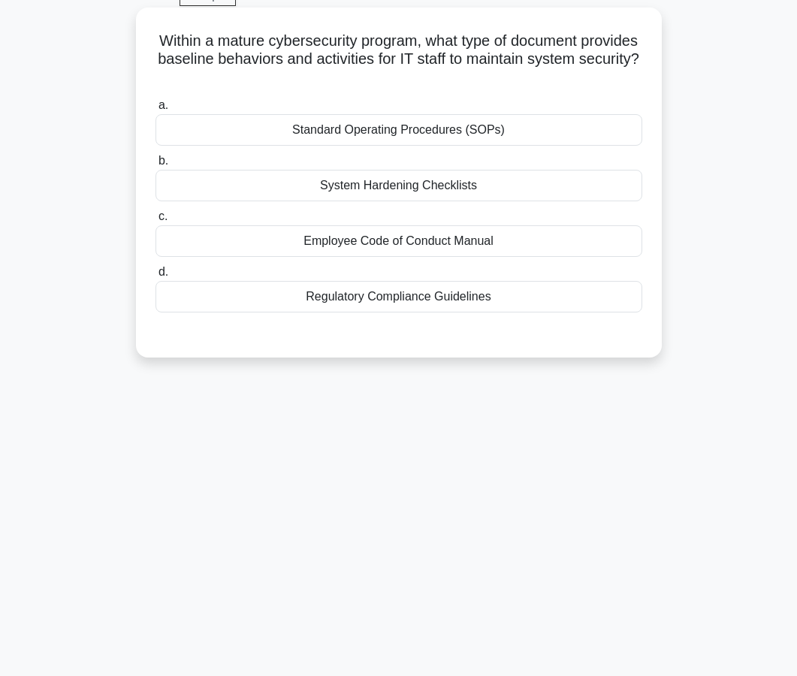
click at [371, 141] on div "Standard Operating Procedures (SOPs)" at bounding box center [398, 130] width 487 height 32
click at [155, 110] on input "a. Standard Operating Procedures (SOPs)" at bounding box center [155, 106] width 0 height 10
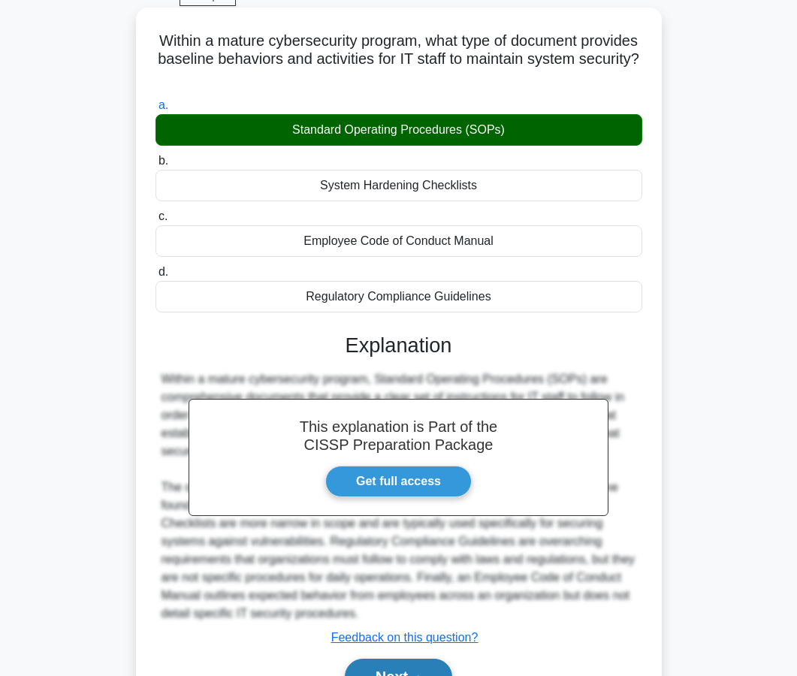
click at [405, 664] on button "Next" at bounding box center [398, 677] width 107 height 36
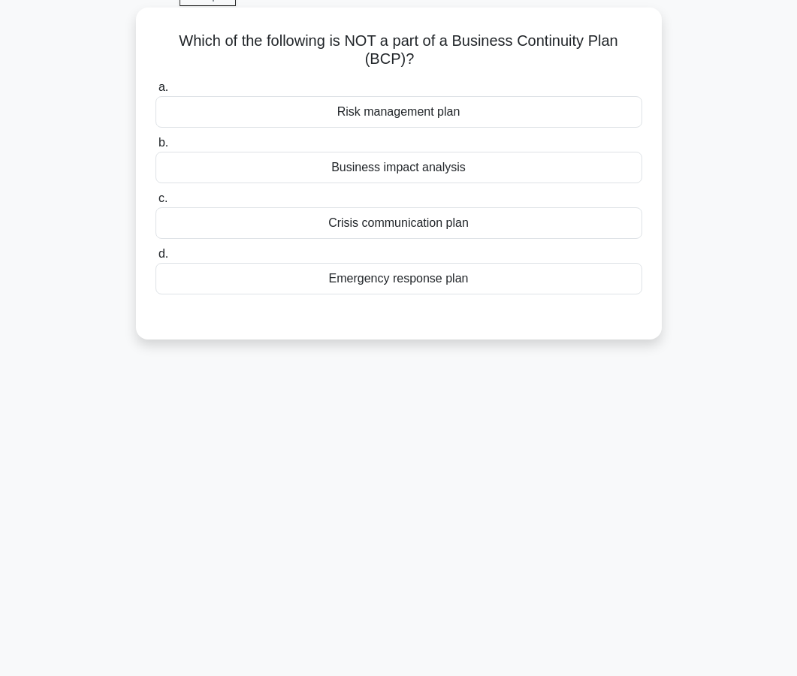
click at [389, 232] on div "Crisis communication plan" at bounding box center [398, 223] width 487 height 32
click at [155, 203] on input "c. Crisis communication plan" at bounding box center [155, 199] width 0 height 10
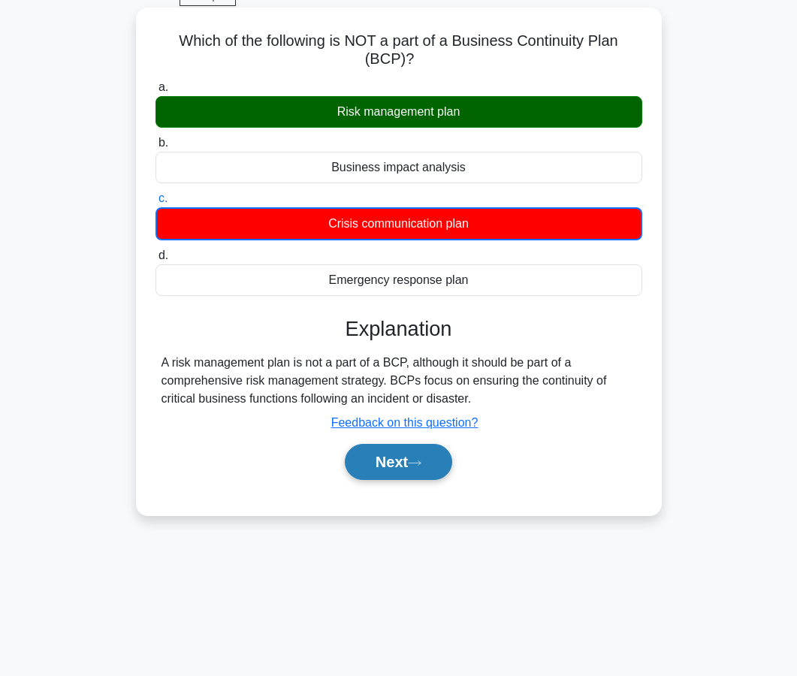
click at [384, 463] on button "Next" at bounding box center [398, 462] width 107 height 36
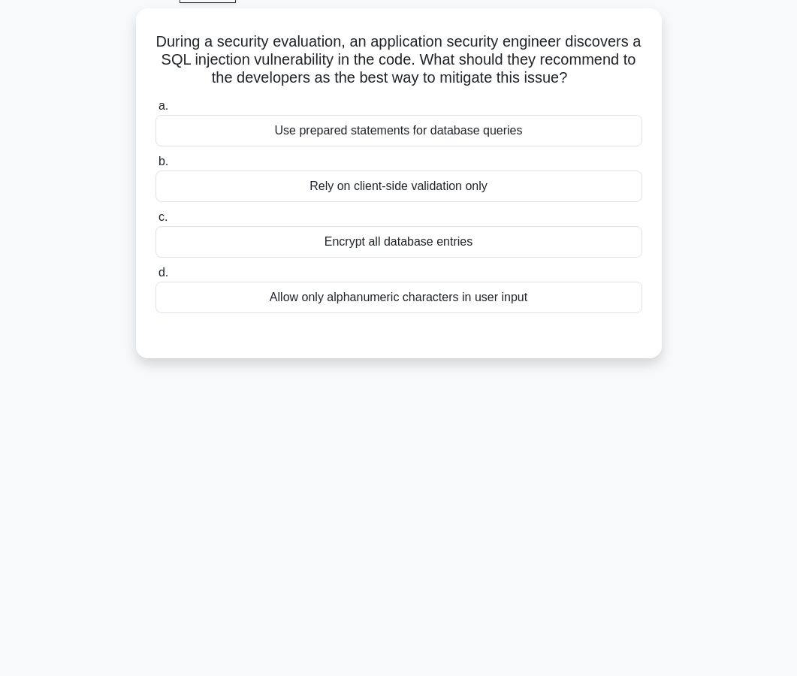
scroll to position [83, 0]
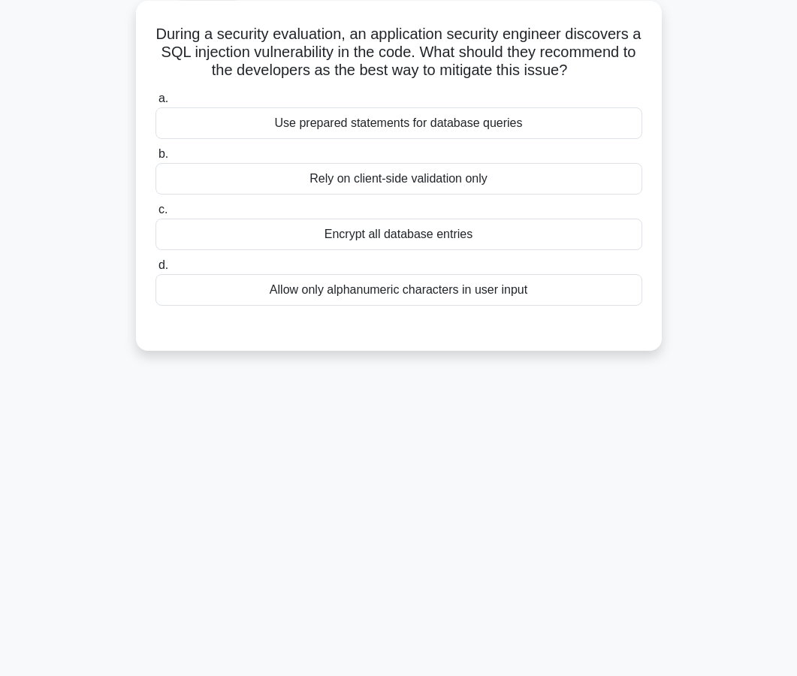
click at [409, 123] on div "Use prepared statements for database queries" at bounding box center [398, 123] width 487 height 32
click at [155, 104] on input "a. Use prepared statements for database queries" at bounding box center [155, 99] width 0 height 10
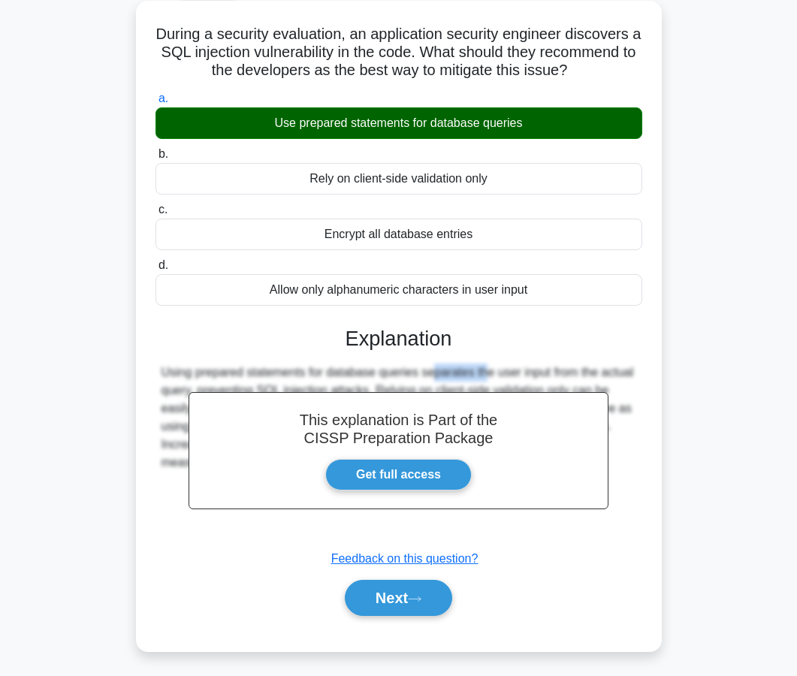
drag, startPoint x: 395, startPoint y: 367, endPoint x: 336, endPoint y: 368, distance: 58.6
click at [336, 368] on div "Using prepared statements for database queries separates the user input from th…" at bounding box center [398, 417] width 475 height 108
click at [389, 601] on button "Next" at bounding box center [398, 598] width 107 height 36
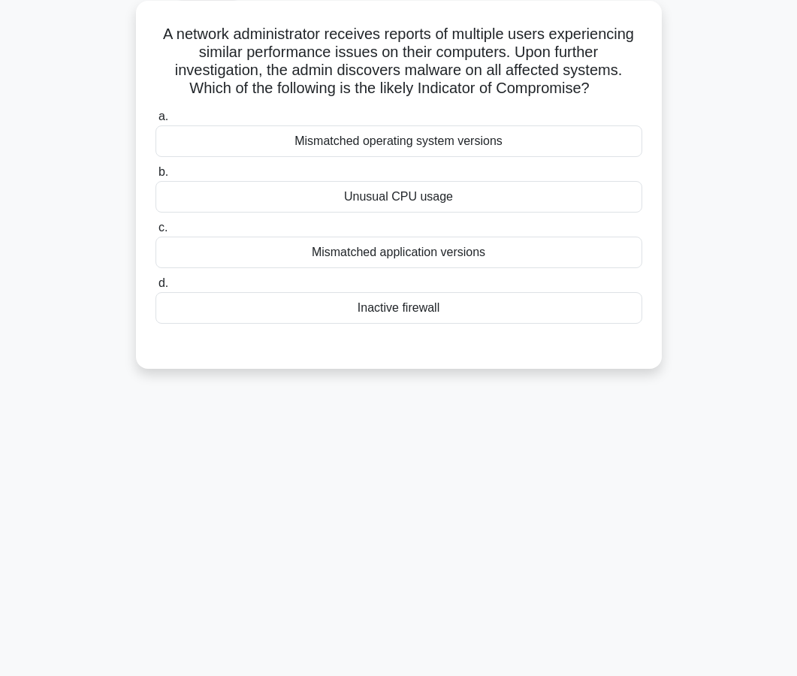
click at [395, 150] on div "Mismatched operating system versions" at bounding box center [398, 141] width 487 height 32
click at [155, 122] on input "a. Mismatched operating system versions" at bounding box center [155, 117] width 0 height 10
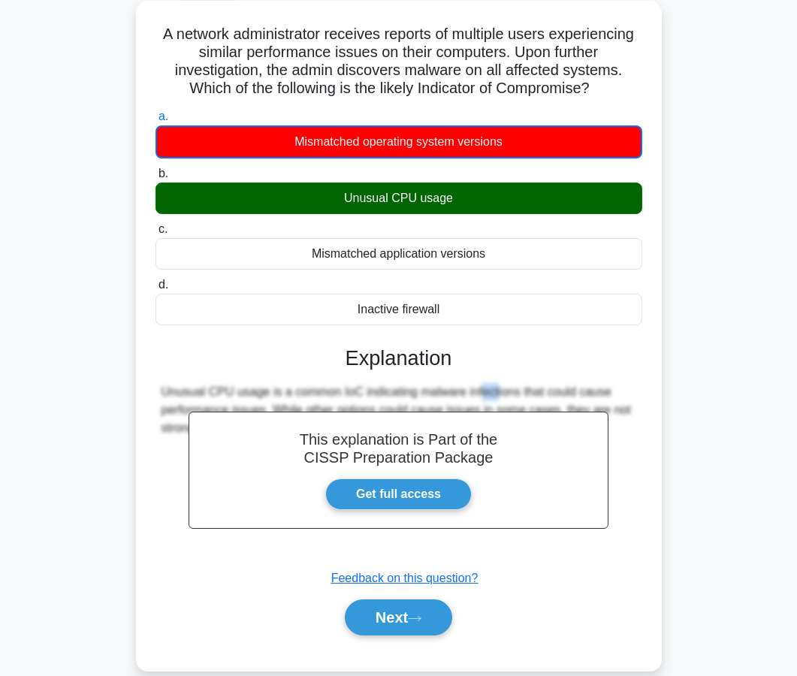
drag, startPoint x: 397, startPoint y: 394, endPoint x: 383, endPoint y: 394, distance: 14.3
click at [383, 394] on div "Unusual CPU usage is a common IoC indicating malware infections that could caus…" at bounding box center [398, 410] width 475 height 54
click at [384, 612] on button "Next" at bounding box center [398, 617] width 107 height 36
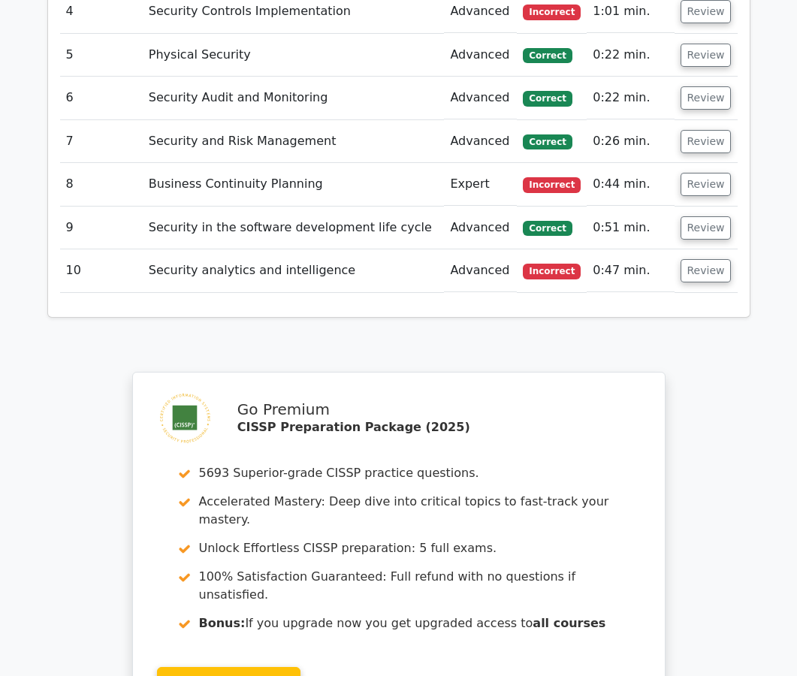
scroll to position [2098, 0]
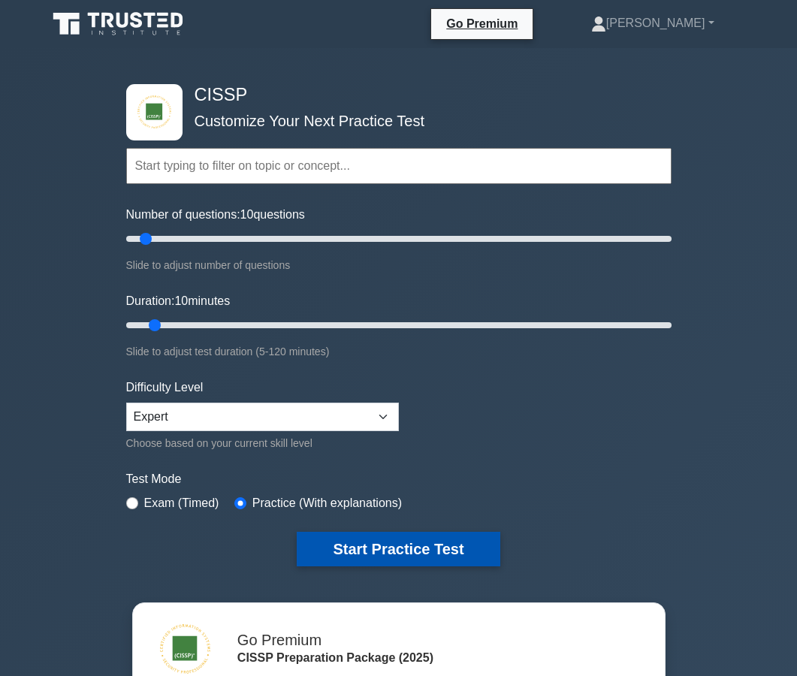
click at [351, 555] on button "Start Practice Test" at bounding box center [398, 549] width 203 height 35
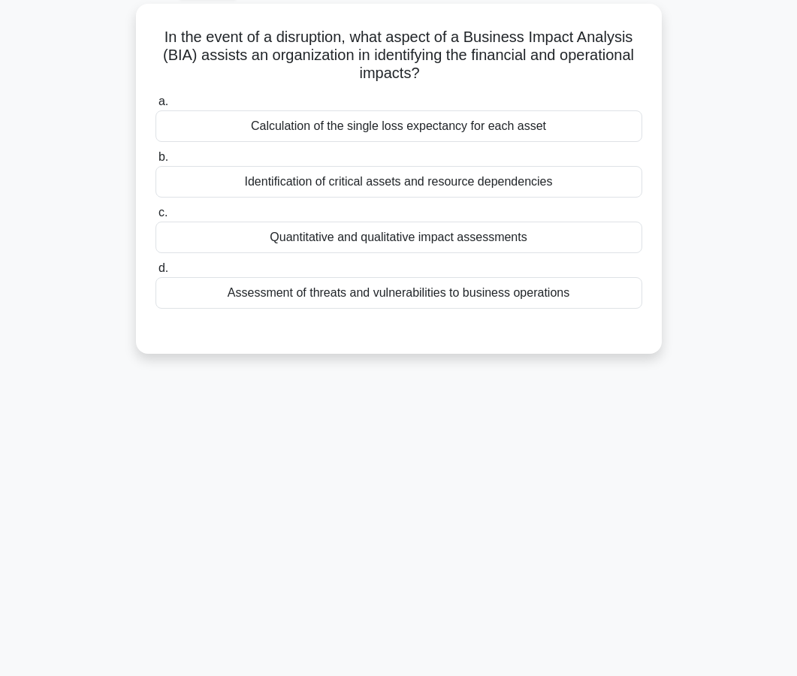
scroll to position [98, 0]
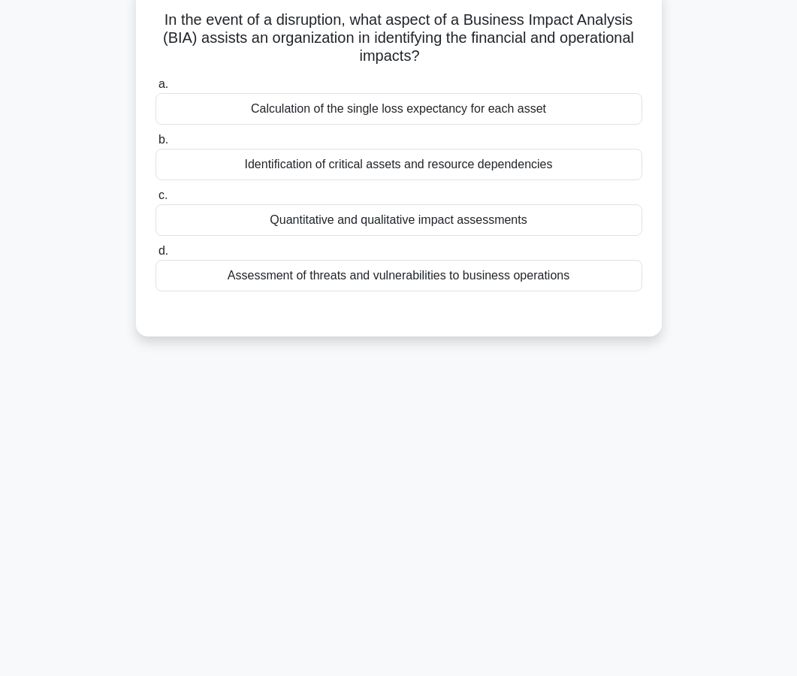
click at [396, 221] on div "Quantitative and qualitative impact assessments" at bounding box center [398, 220] width 487 height 32
click at [155, 200] on input "c. Quantitative and qualitative impact assessments" at bounding box center [155, 196] width 0 height 10
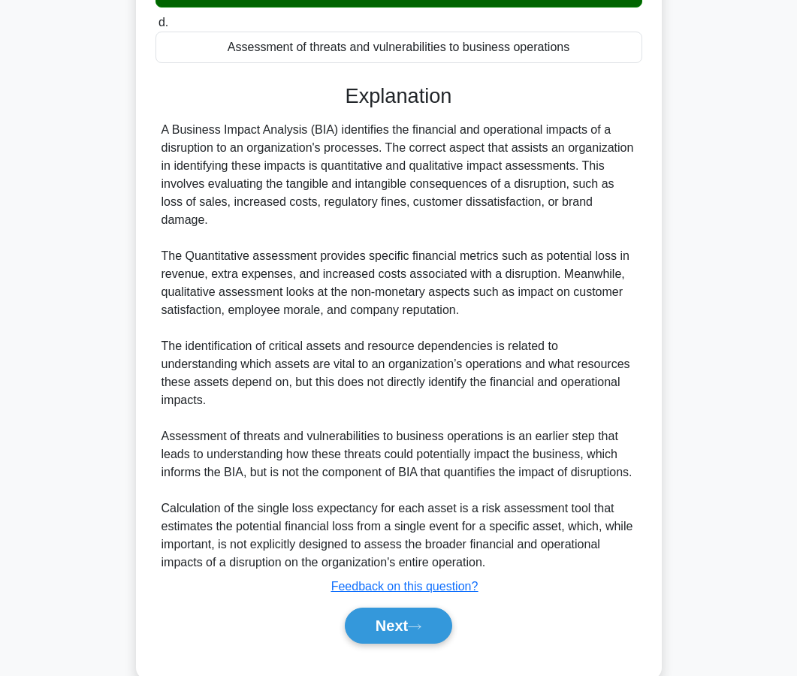
scroll to position [339, 0]
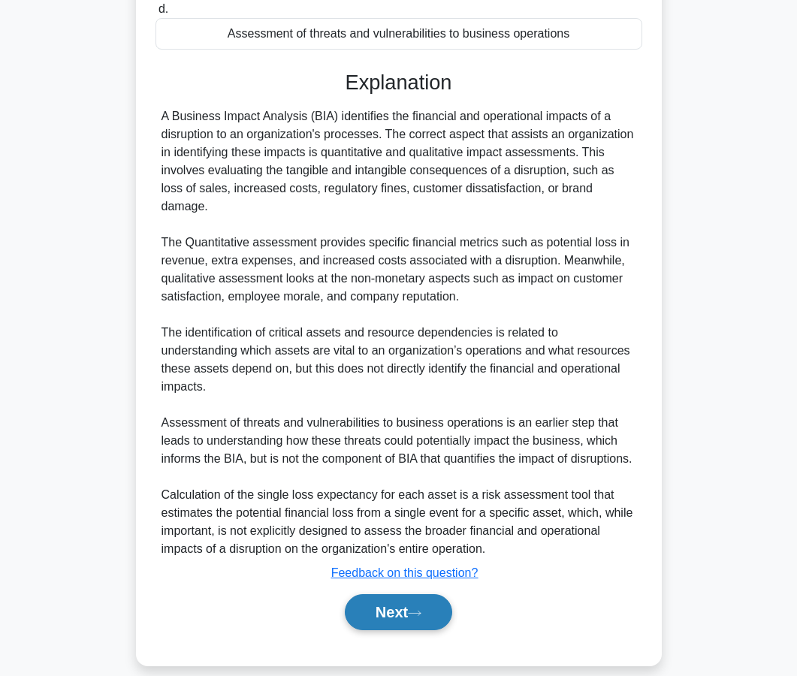
click at [377, 594] on button "Next" at bounding box center [398, 612] width 107 height 36
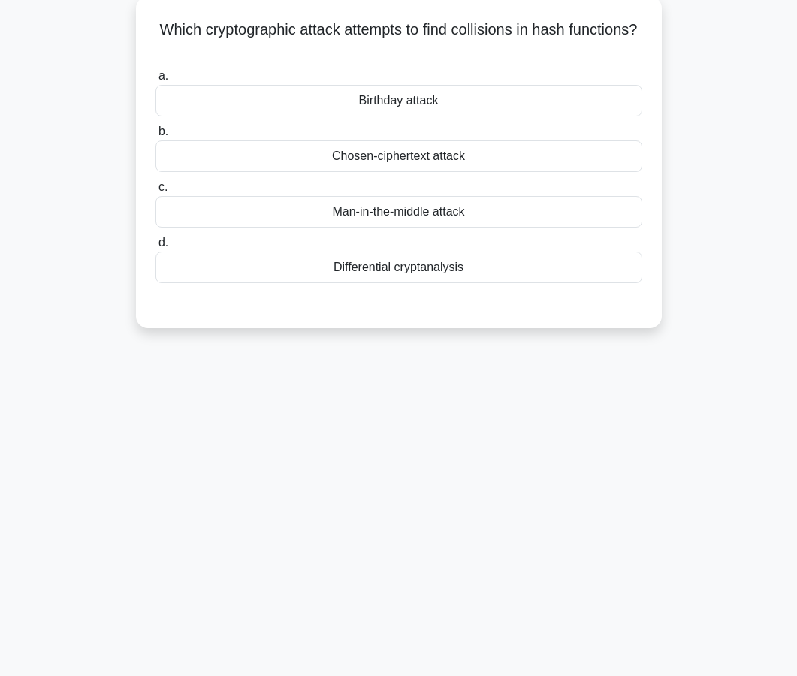
scroll to position [93, 0]
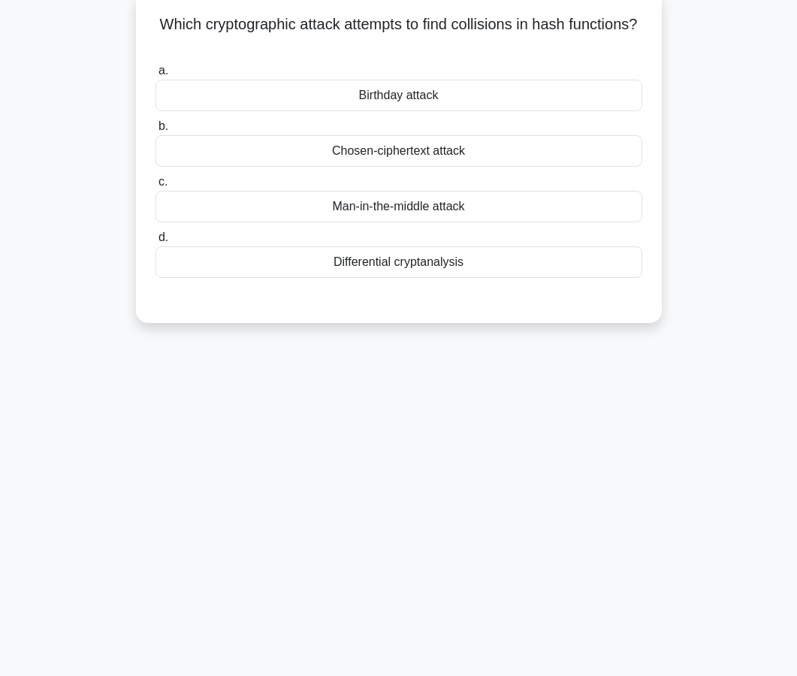
click at [399, 103] on div "Birthday attack" at bounding box center [398, 96] width 487 height 32
click at [155, 76] on input "a. Birthday attack" at bounding box center [155, 71] width 0 height 10
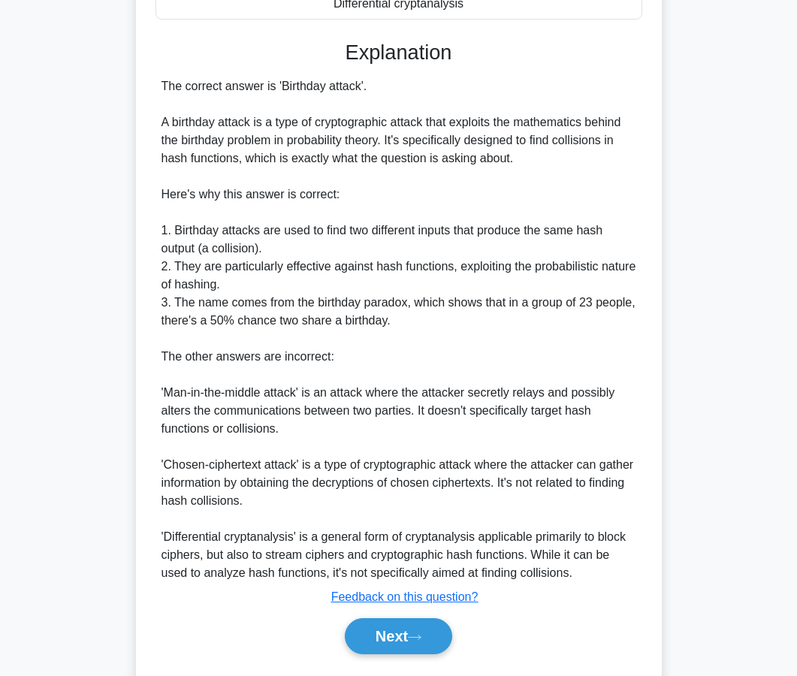
scroll to position [393, 0]
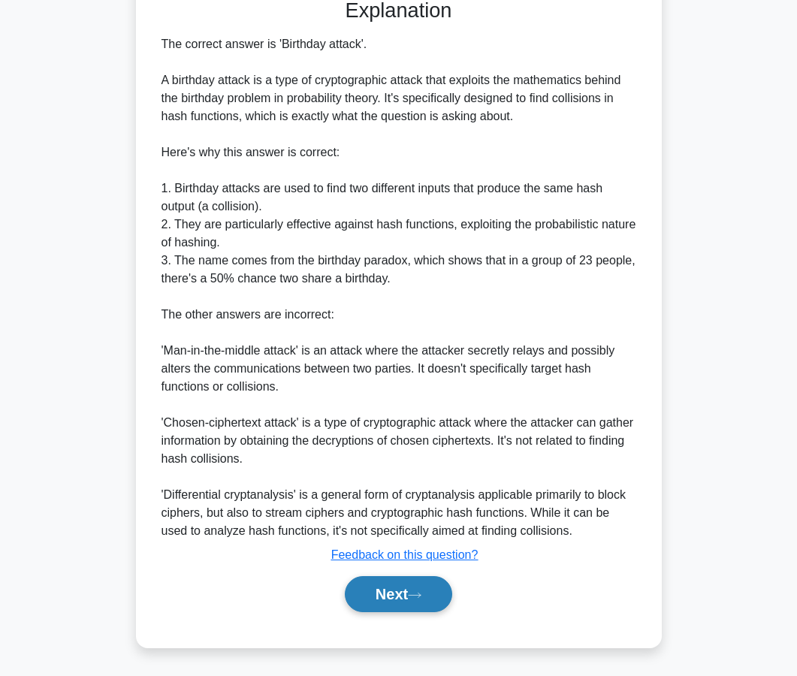
click at [395, 587] on button "Next" at bounding box center [398, 594] width 107 height 36
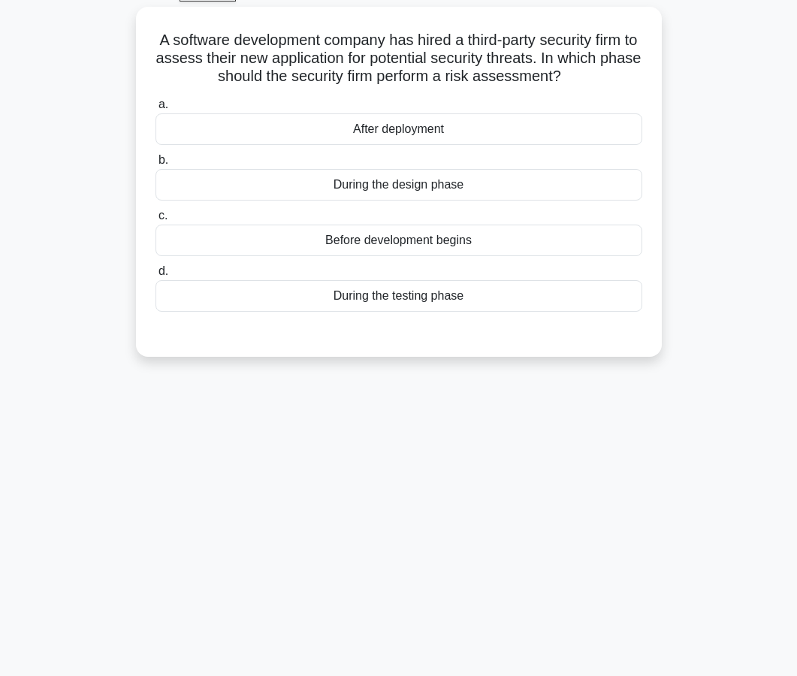
scroll to position [104, 0]
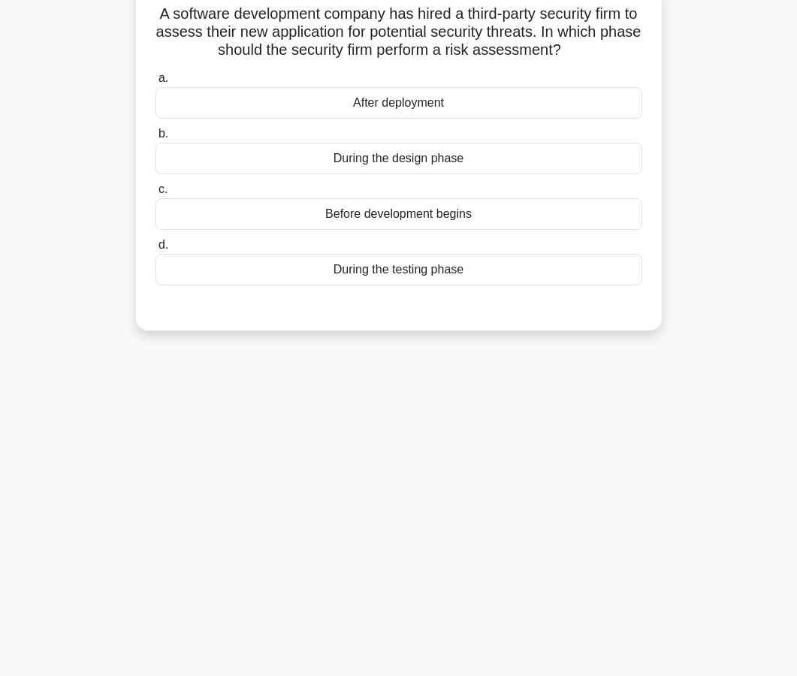
click at [400, 265] on div "During the testing phase" at bounding box center [398, 270] width 487 height 32
click at [155, 250] on input "d. During the testing phase" at bounding box center [155, 245] width 0 height 10
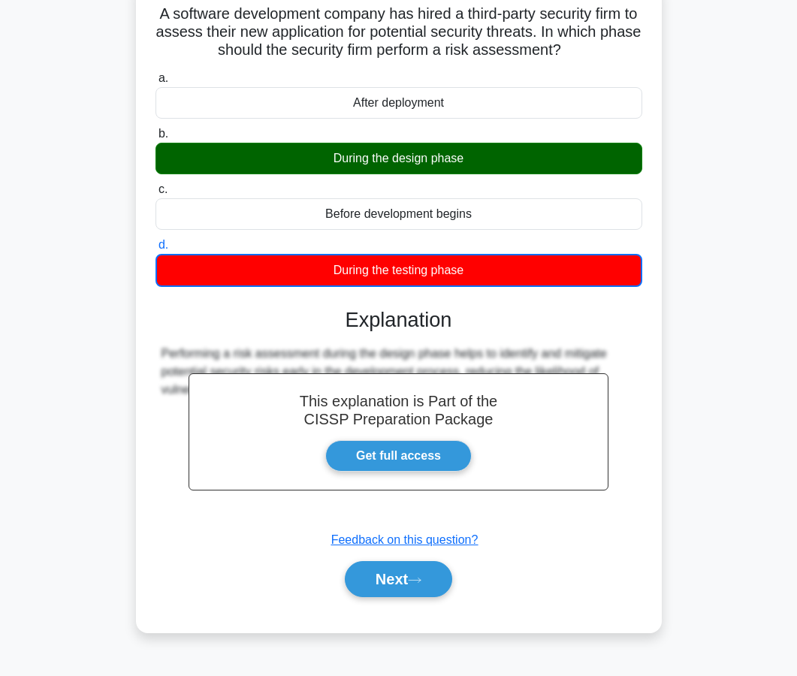
scroll to position [135, 0]
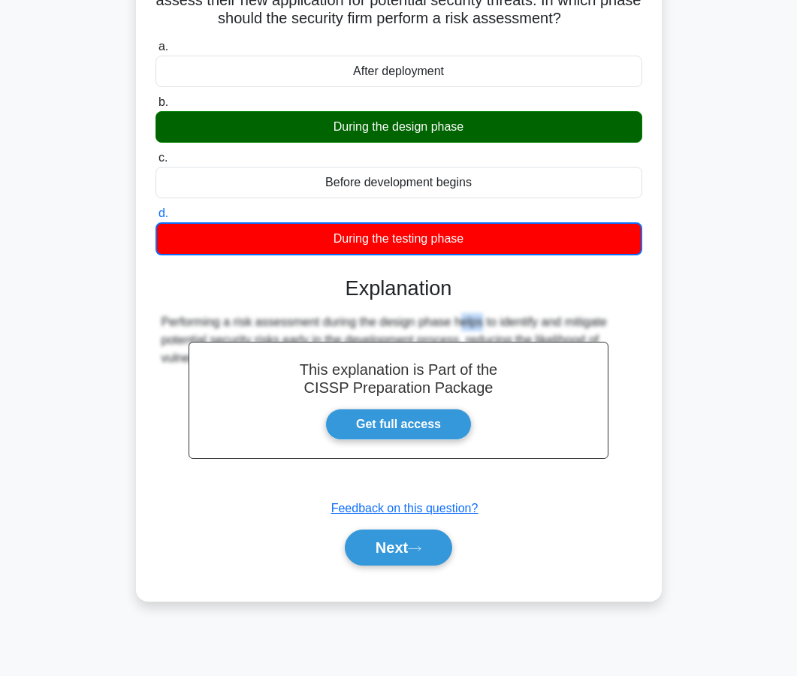
drag, startPoint x: 384, startPoint y: 321, endPoint x: 361, endPoint y: 321, distance: 23.3
click at [361, 321] on div "Performing a risk assessment during the design phase helps to identify and miti…" at bounding box center [398, 340] width 475 height 54
click at [438, 548] on button "Next" at bounding box center [398, 547] width 107 height 36
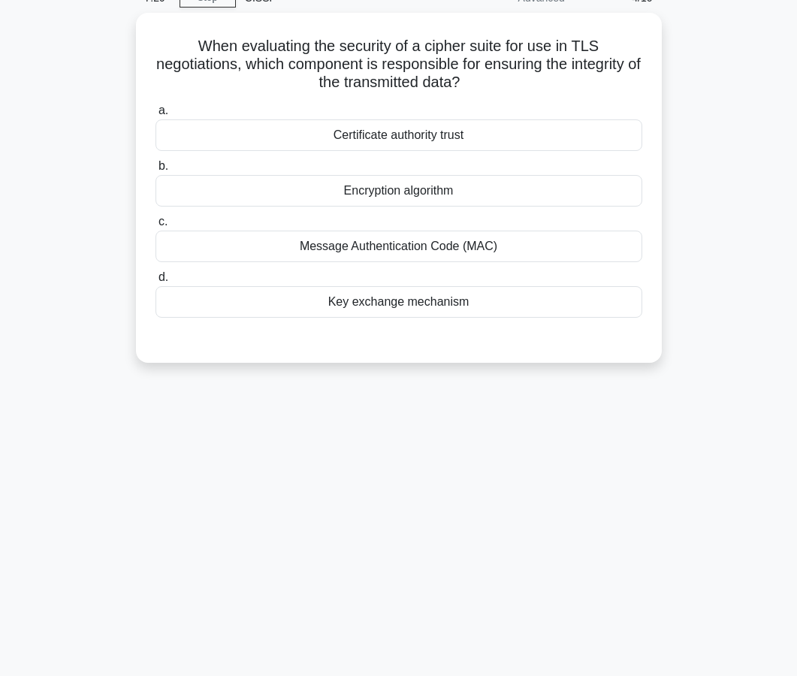
scroll to position [89, 0]
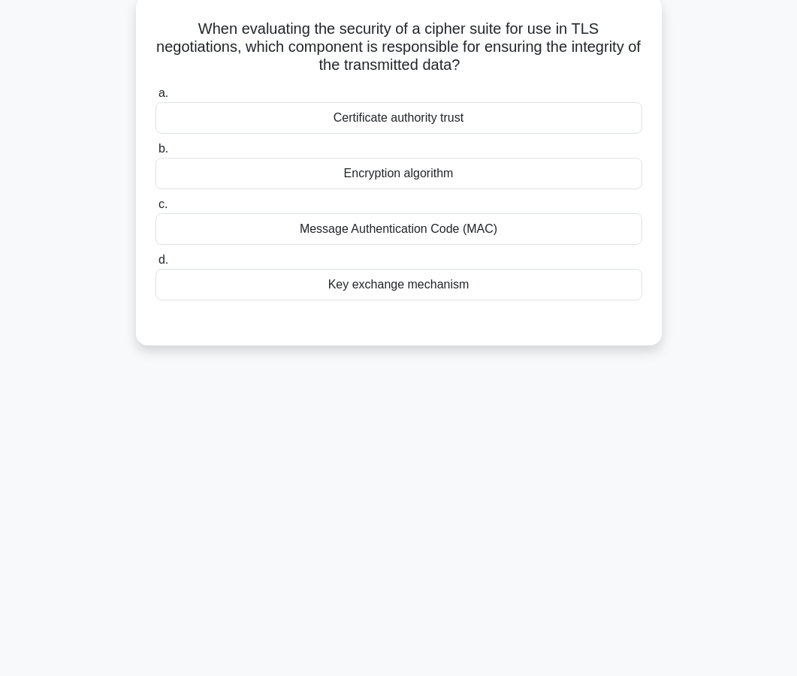
click at [380, 218] on div "Message Authentication Code (MAC)" at bounding box center [398, 229] width 487 height 32
click at [155, 209] on input "c. Message Authentication Code (MAC)" at bounding box center [155, 205] width 0 height 10
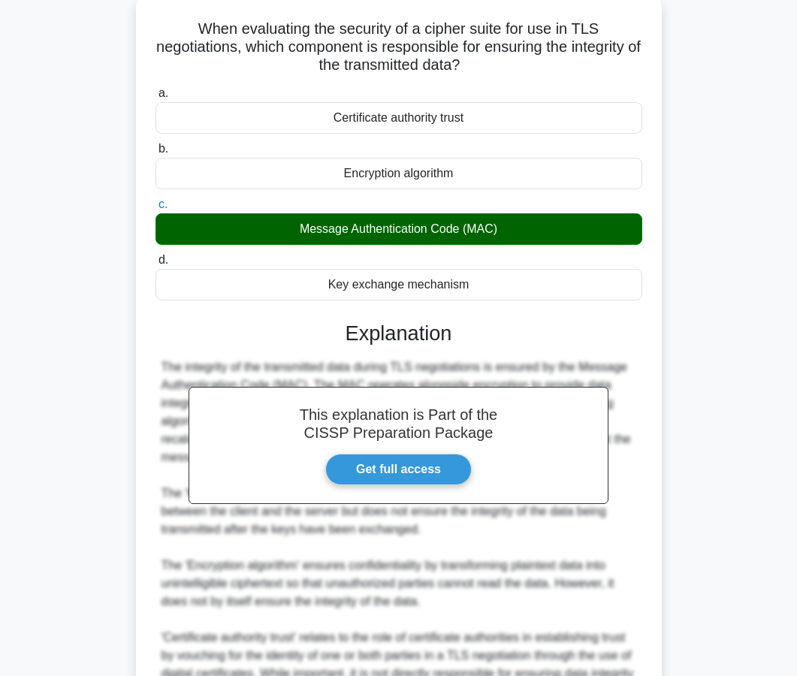
scroll to position [133, 0]
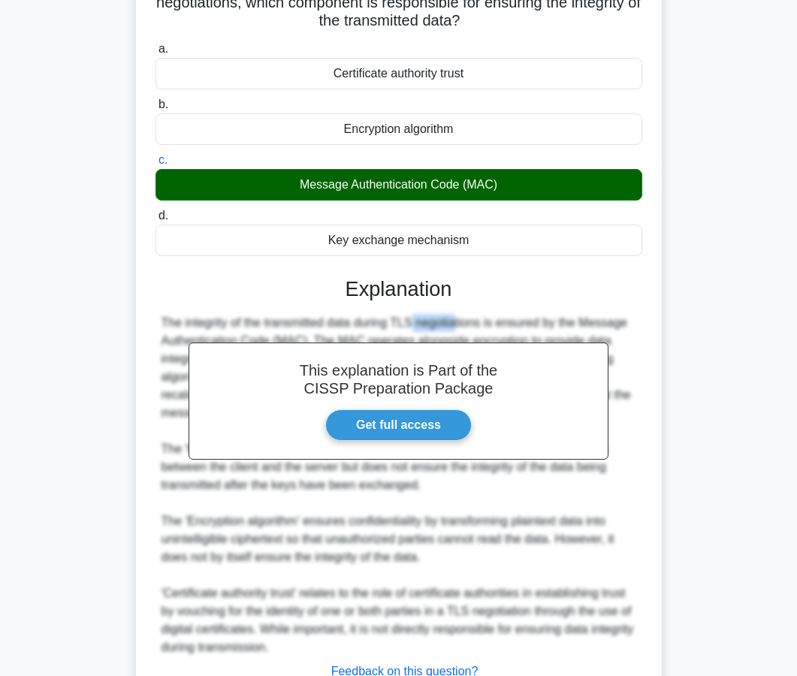
drag, startPoint x: 366, startPoint y: 327, endPoint x: 323, endPoint y: 326, distance: 43.6
click at [323, 326] on div "The integrity of the transmitted data during TLS negotiations is ensured by the…" at bounding box center [398, 485] width 475 height 342
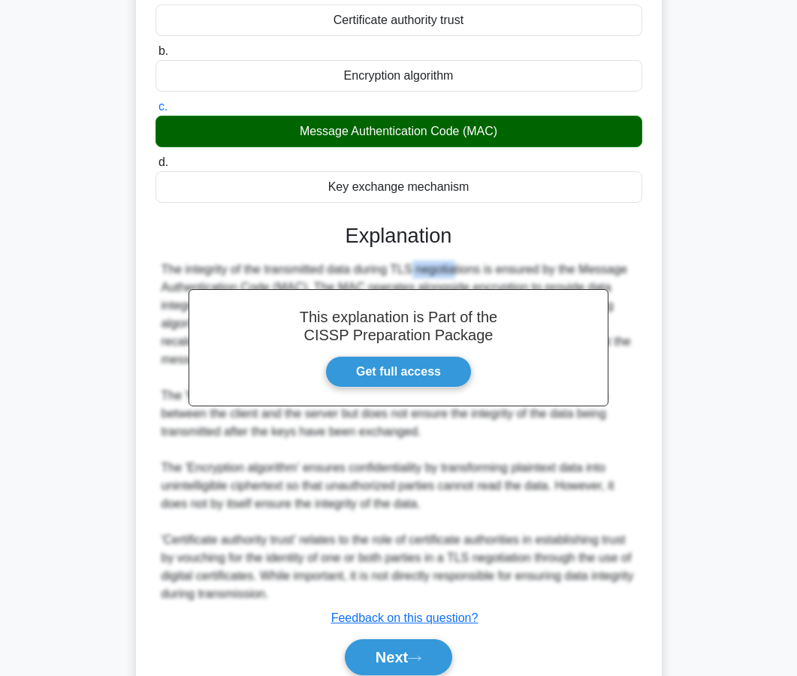
scroll to position [249, 0]
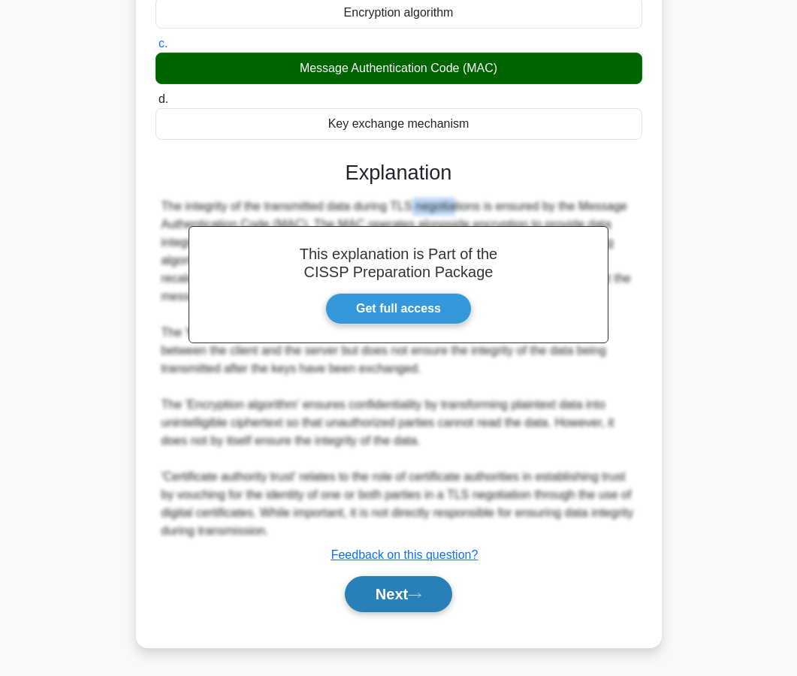
click at [422, 603] on button "Next" at bounding box center [398, 594] width 107 height 36
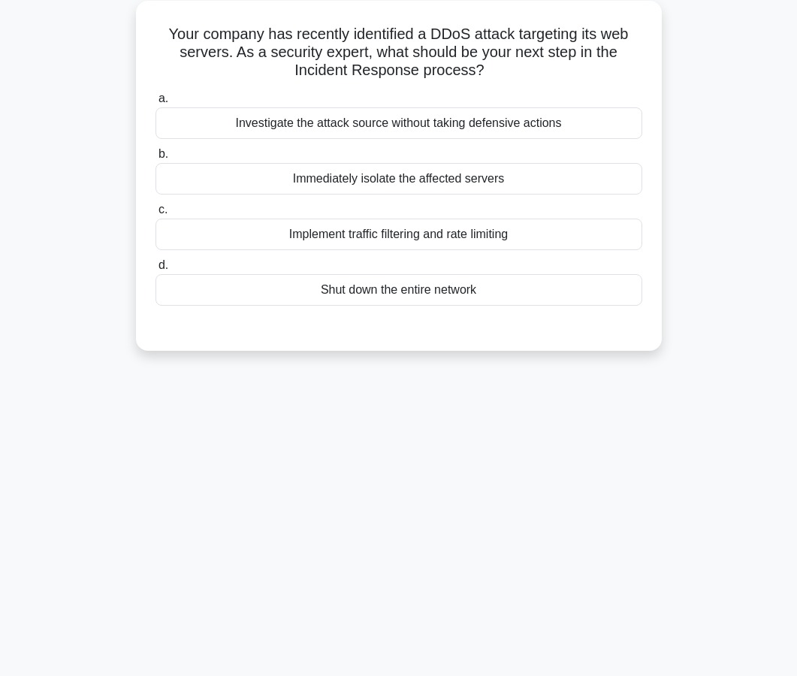
scroll to position [91, 0]
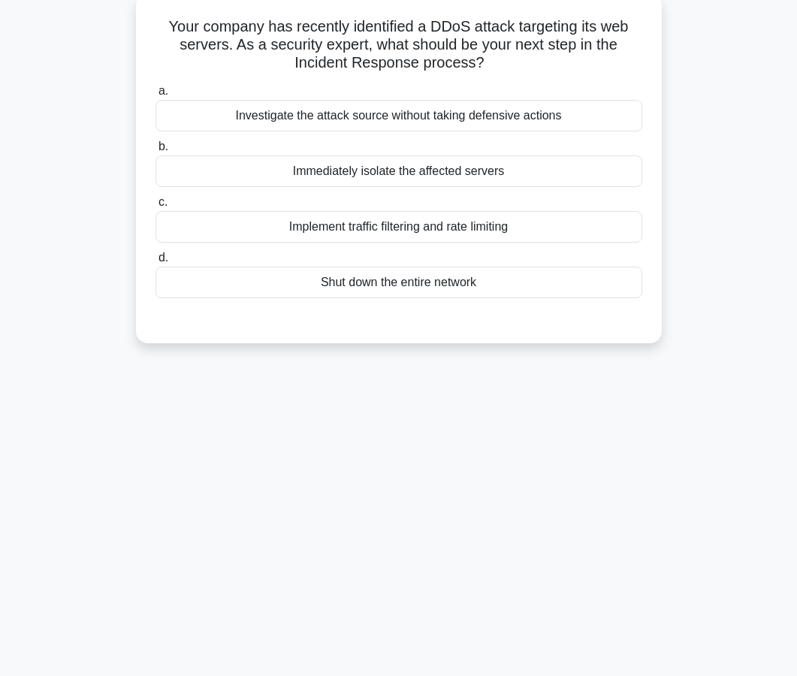
click at [402, 235] on div "Implement traffic filtering and rate limiting" at bounding box center [398, 227] width 487 height 32
click at [155, 207] on input "c. Implement traffic filtering and rate limiting" at bounding box center [155, 202] width 0 height 10
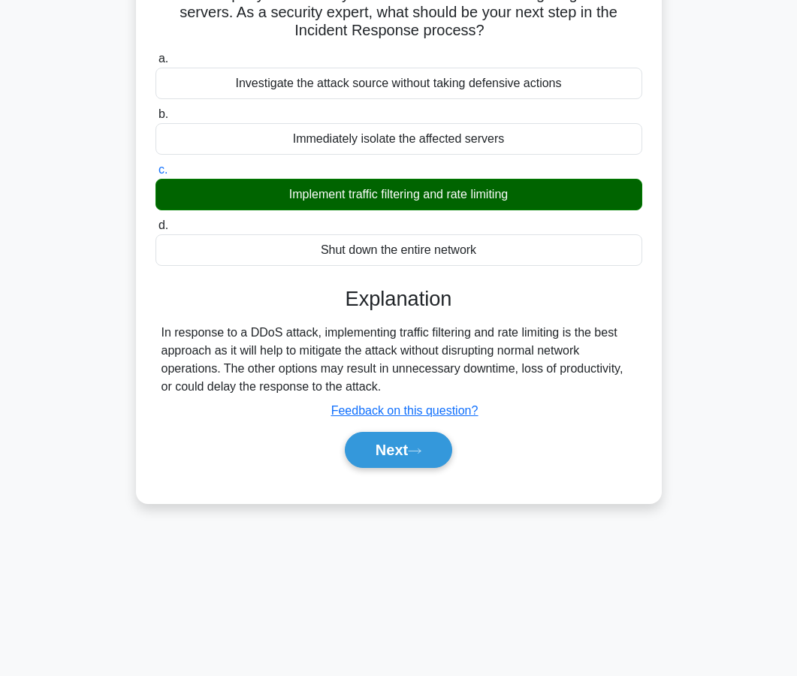
scroll to position [124, 0]
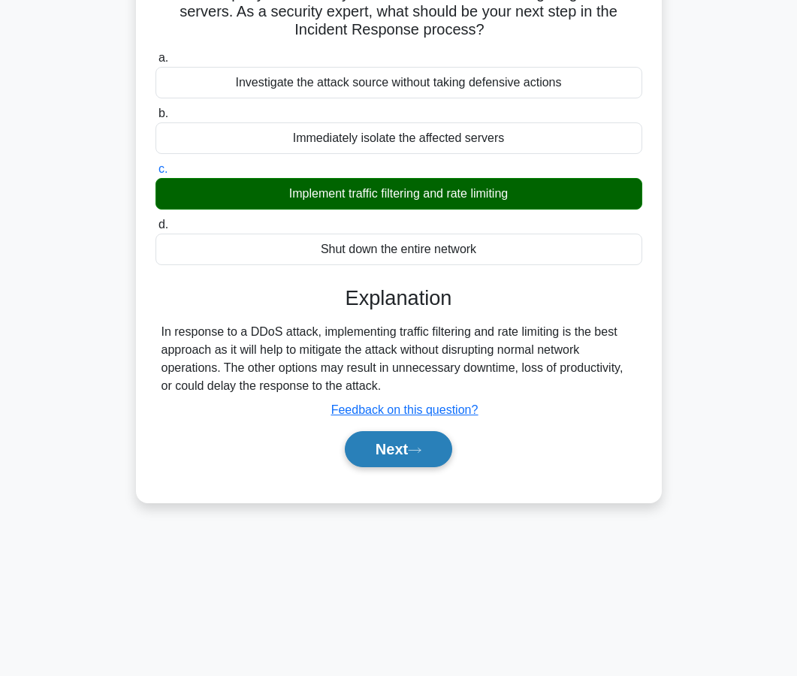
click at [407, 458] on button "Next" at bounding box center [398, 449] width 107 height 36
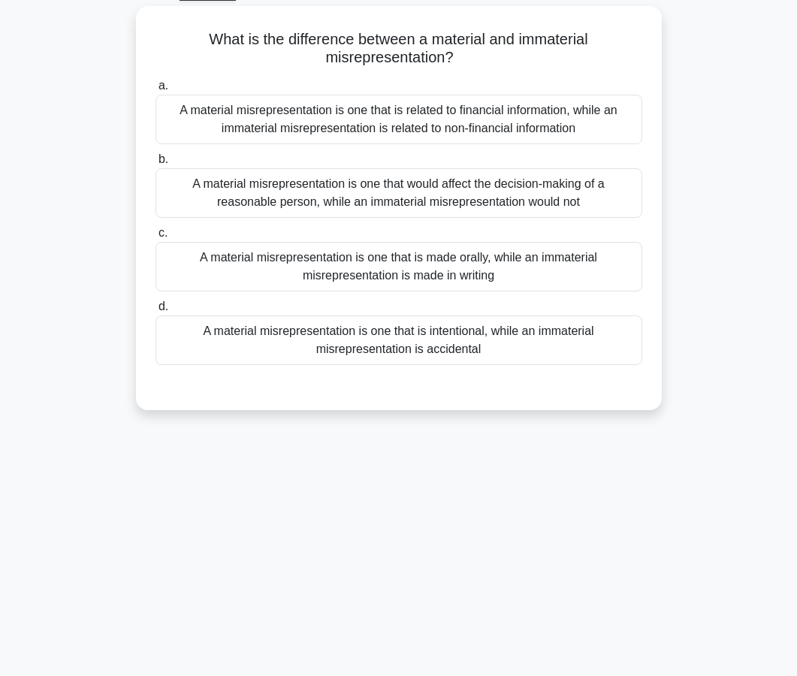
scroll to position [64, 0]
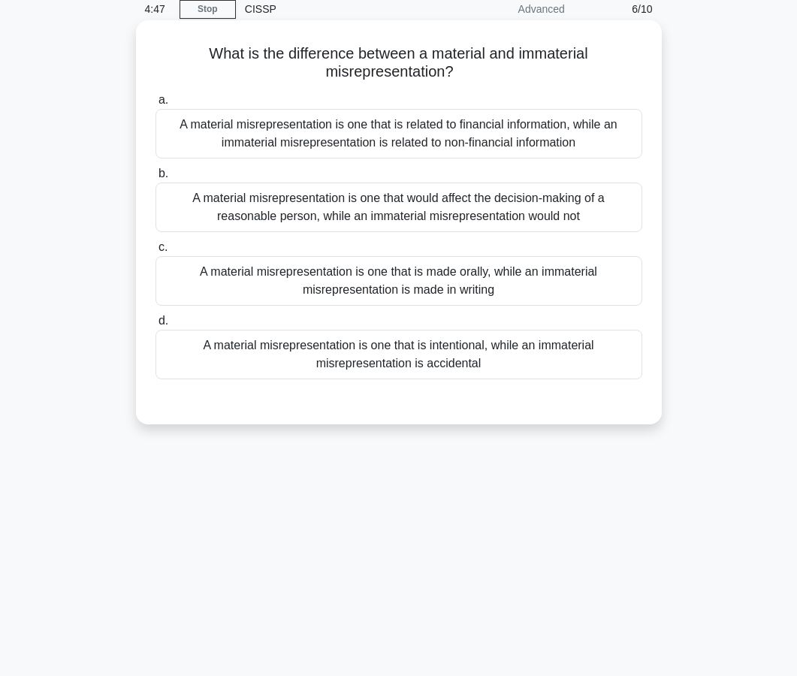
click at [400, 357] on div "A material misrepresentation is one that is intentional, while an immaterial mi…" at bounding box center [398, 355] width 487 height 50
click at [155, 326] on input "d. A material misrepresentation is one that is intentional, while an immaterial…" at bounding box center [155, 321] width 0 height 10
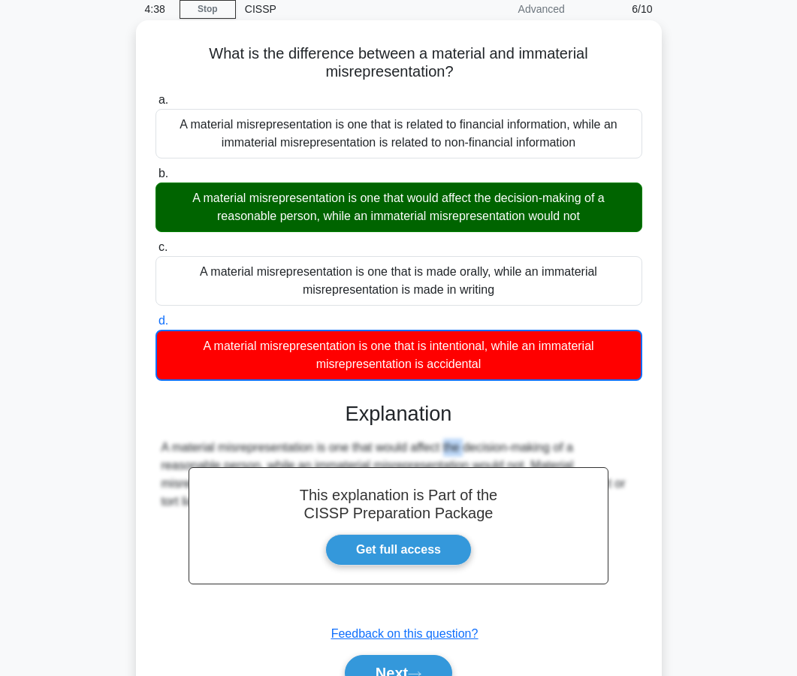
drag, startPoint x: 376, startPoint y: 450, endPoint x: 356, endPoint y: 450, distance: 20.3
click at [356, 450] on div "A material misrepresentation is one that would affect the decision-making of a …" at bounding box center [398, 475] width 475 height 72
click at [403, 674] on button "Next" at bounding box center [398, 673] width 107 height 36
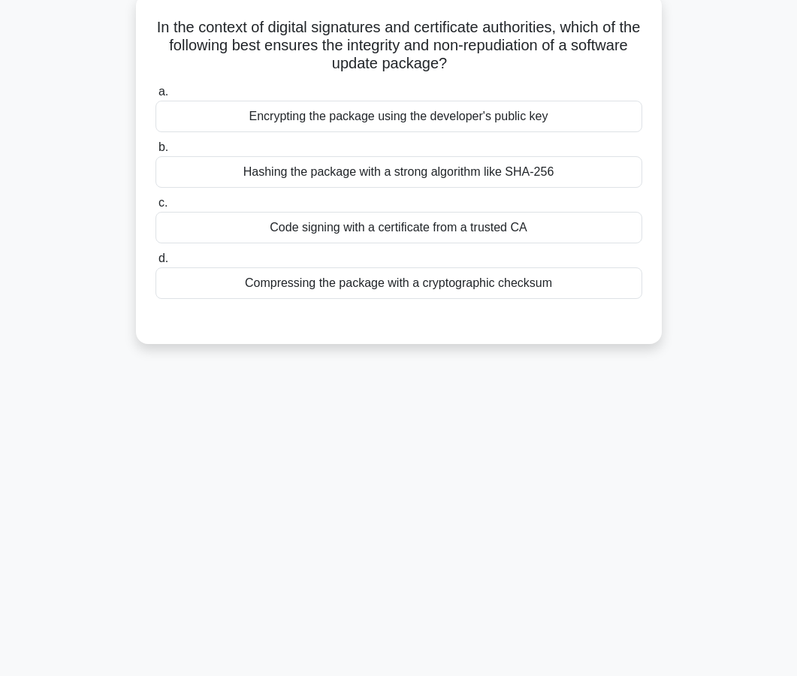
scroll to position [99, 0]
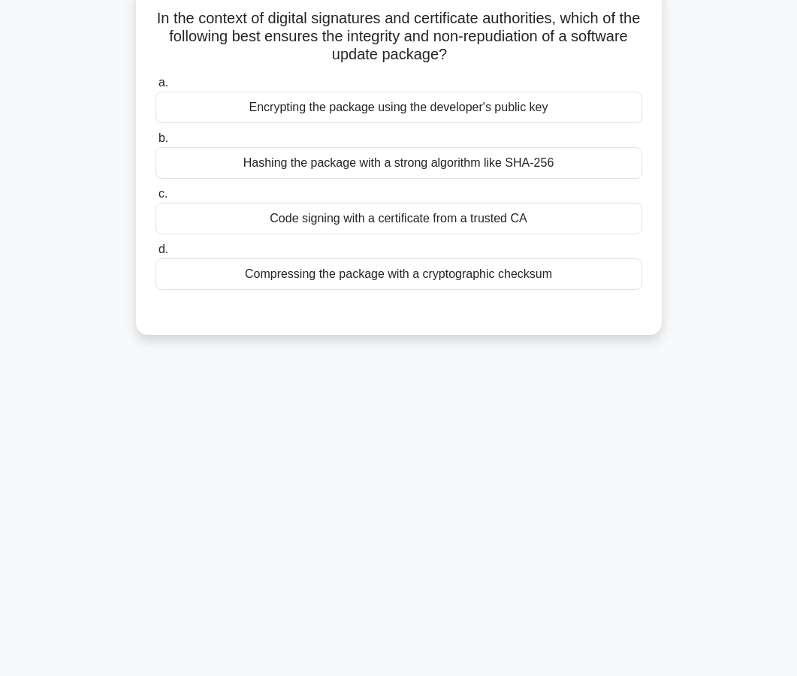
click at [421, 219] on div "Code signing with a certificate from a trusted CA" at bounding box center [398, 219] width 487 height 32
click at [155, 199] on input "c. Code signing with a certificate from a trusted CA" at bounding box center [155, 194] width 0 height 10
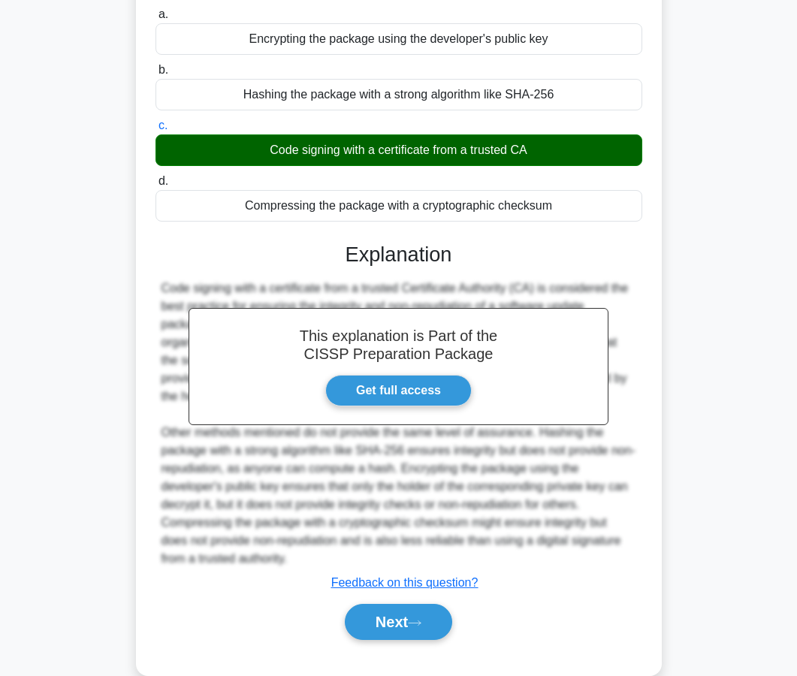
scroll to position [195, 0]
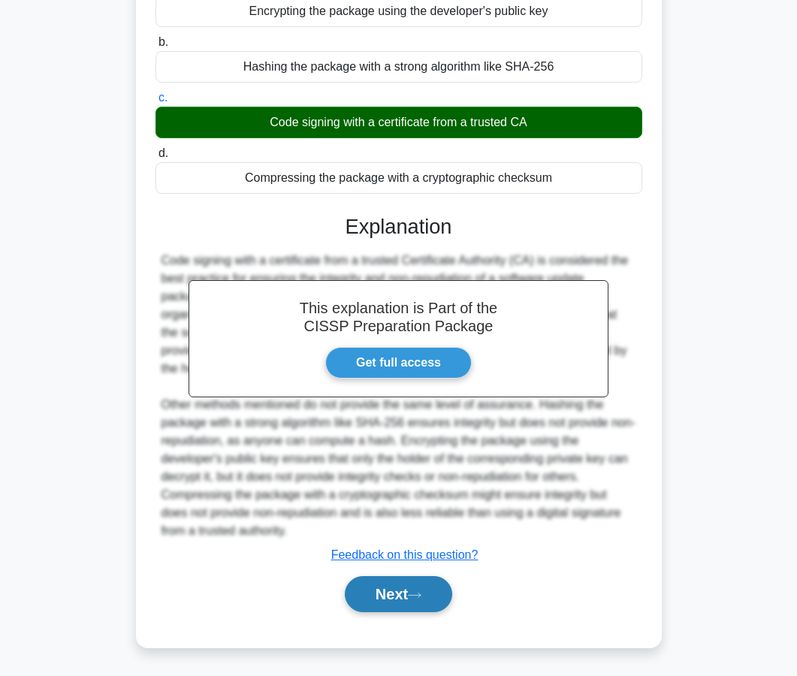
click at [376, 598] on button "Next" at bounding box center [398, 594] width 107 height 36
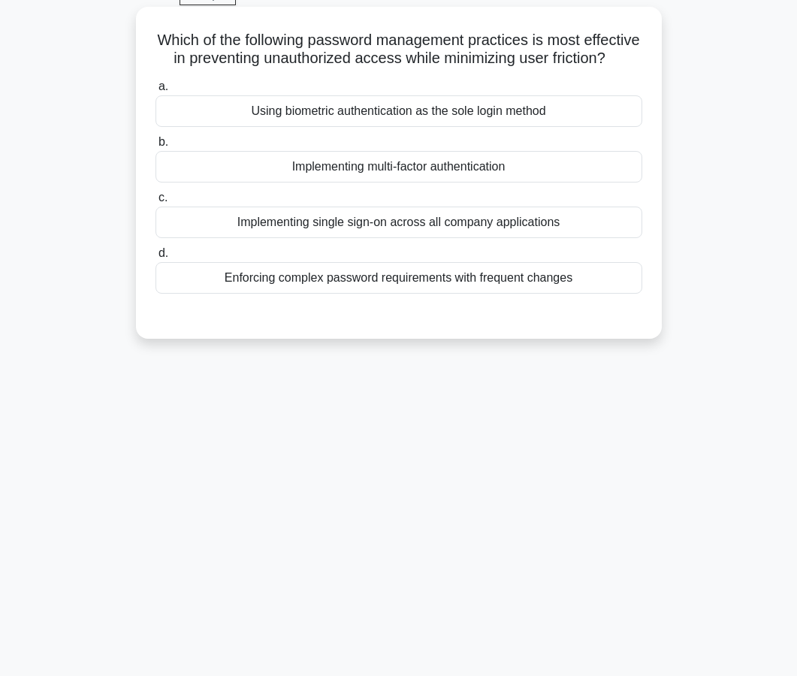
scroll to position [83, 0]
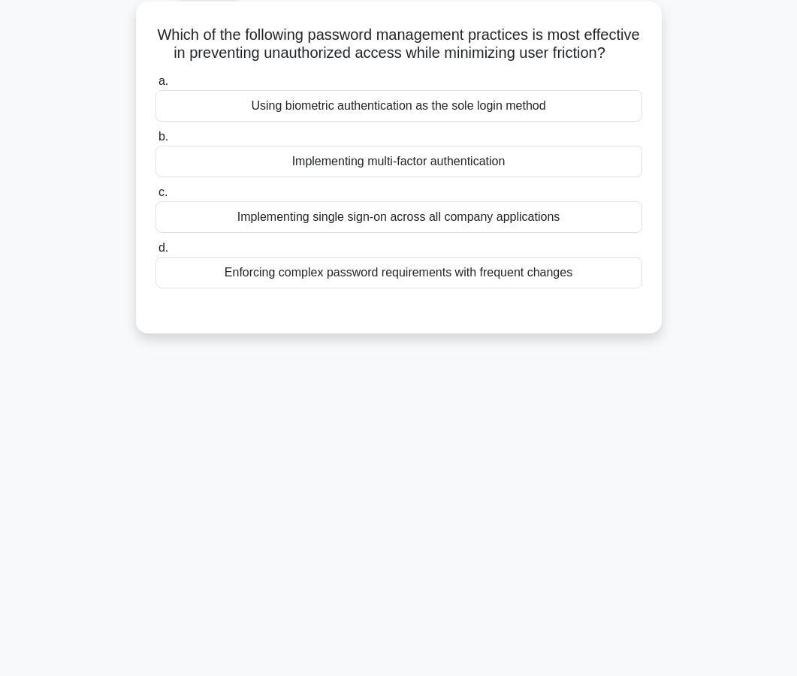
click at [405, 110] on div "Using biometric authentication as the sole login method" at bounding box center [398, 106] width 487 height 32
click at [155, 86] on input "a. Using biometric authentication as the sole login method" at bounding box center [155, 82] width 0 height 10
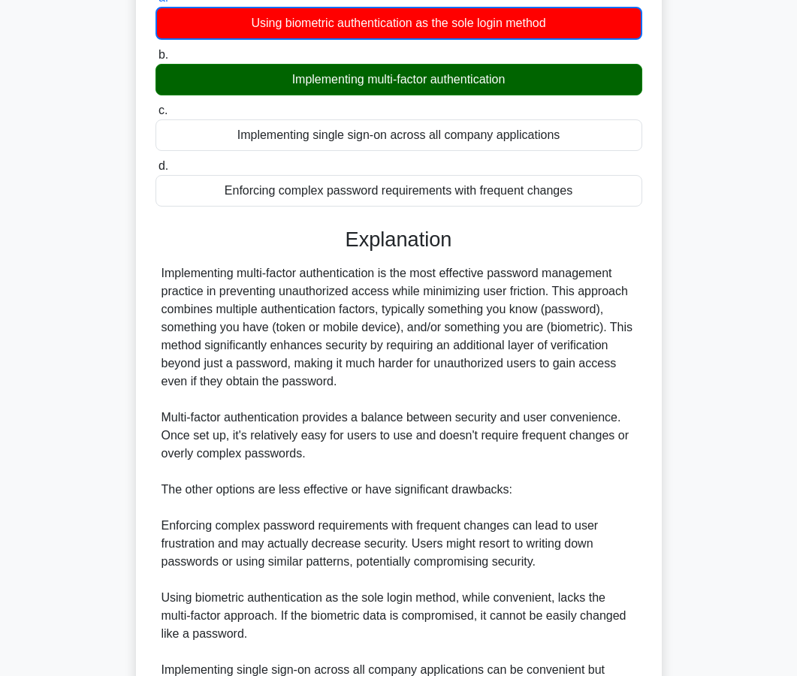
scroll to position [341, 0]
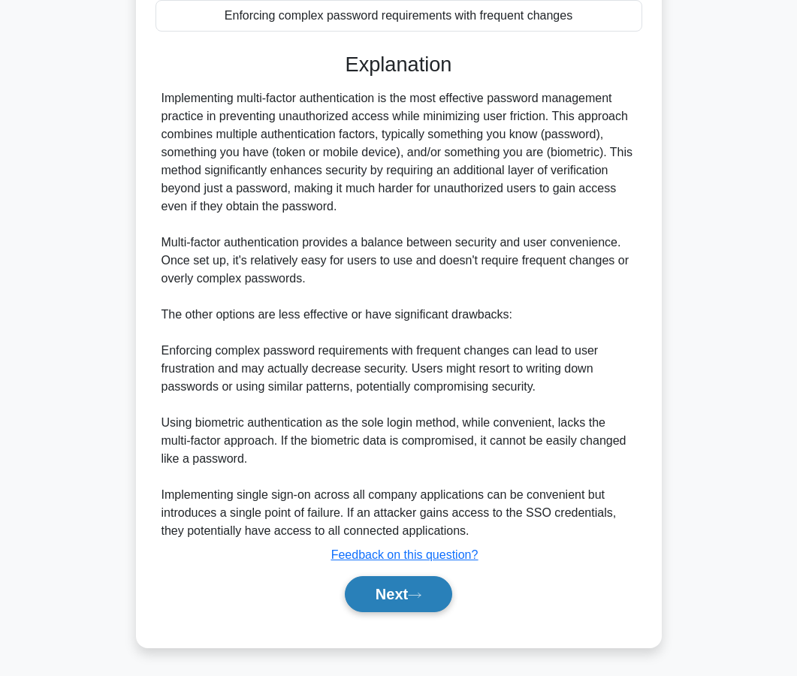
click at [413, 595] on button "Next" at bounding box center [398, 594] width 107 height 36
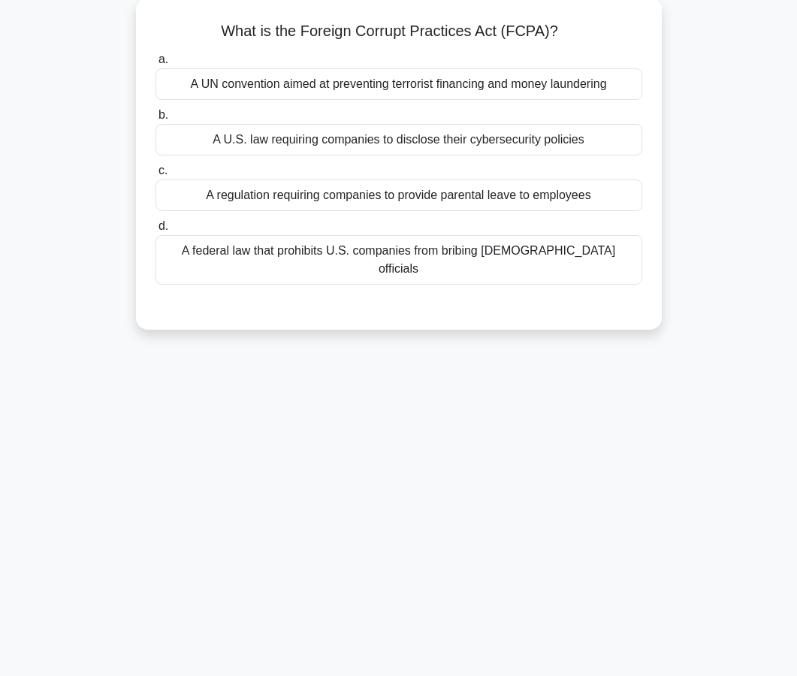
scroll to position [91, 0]
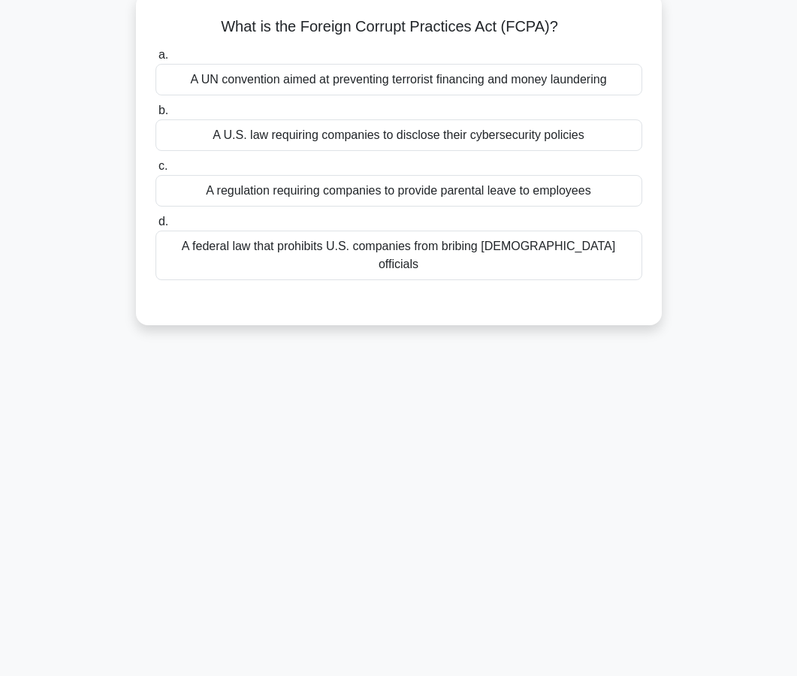
click at [434, 257] on div "A federal law that prohibits U.S. companies from bribing foreign officials" at bounding box center [398, 256] width 487 height 50
click at [155, 227] on input "d. A federal law that prohibits U.S. companies from bribing foreign officials" at bounding box center [155, 222] width 0 height 10
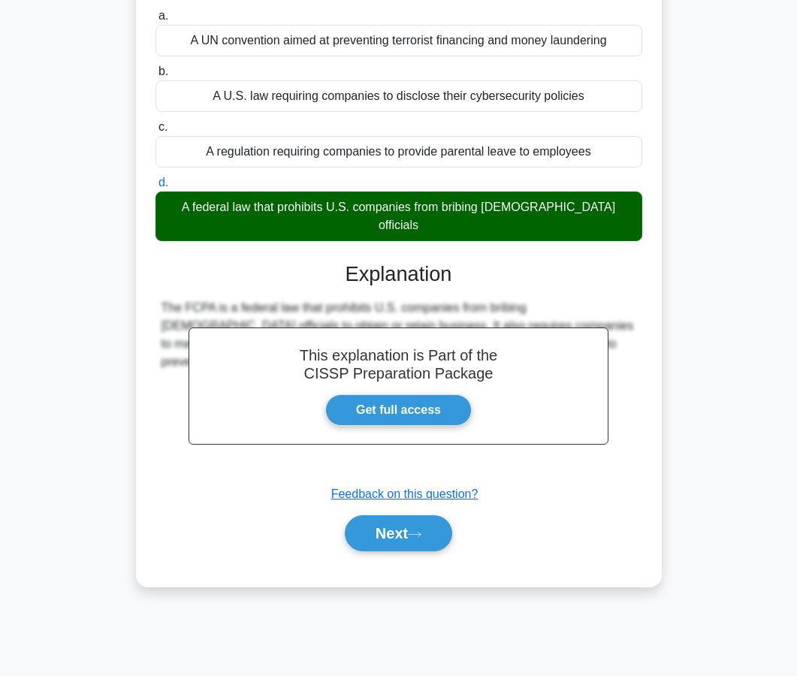
scroll to position [135, 0]
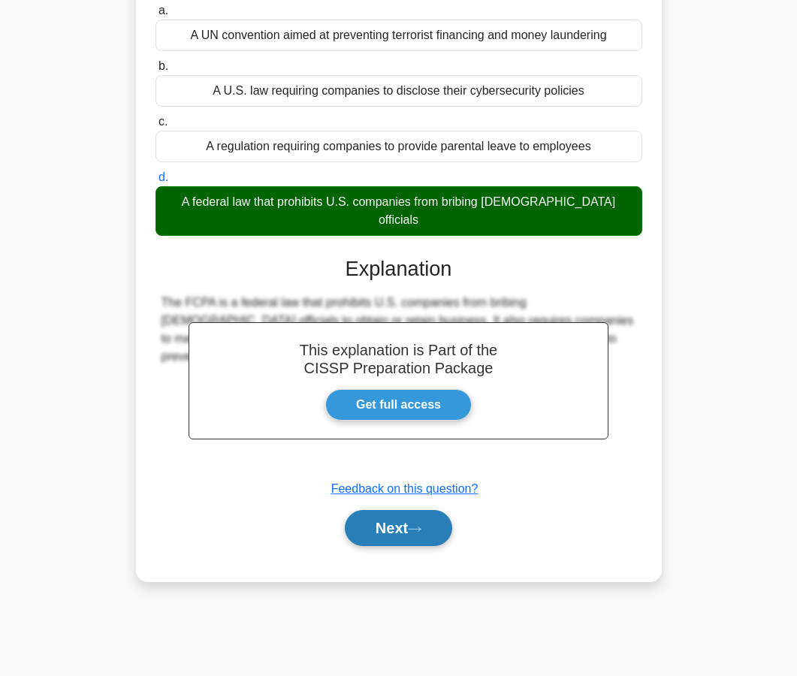
click at [422, 526] on button "Next" at bounding box center [398, 528] width 107 height 36
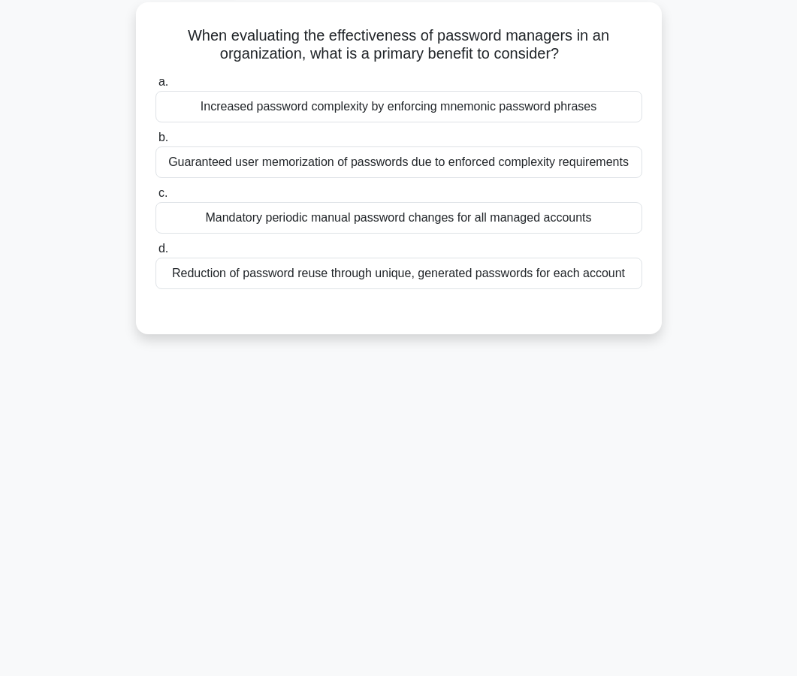
scroll to position [79, 0]
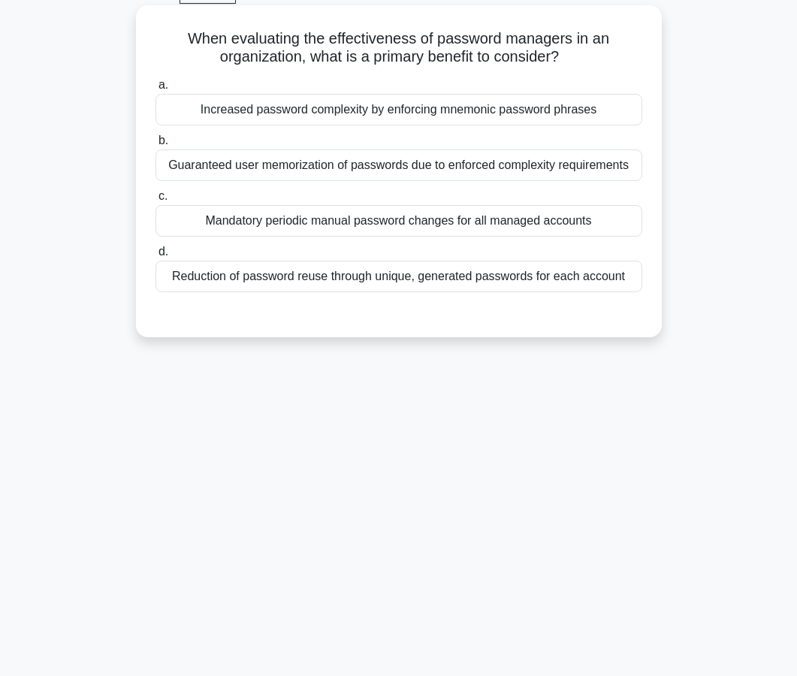
click at [416, 116] on div "Increased password complexity by enforcing mnemonic password phrases" at bounding box center [398, 110] width 487 height 32
click at [155, 90] on input "a. Increased password complexity by enforcing mnemonic password phrases" at bounding box center [155, 85] width 0 height 10
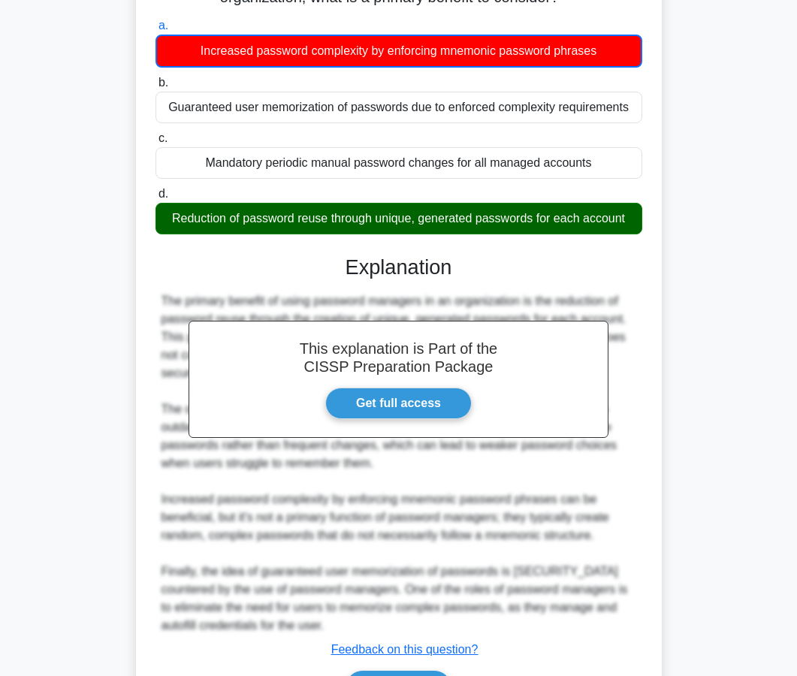
scroll to position [233, 0]
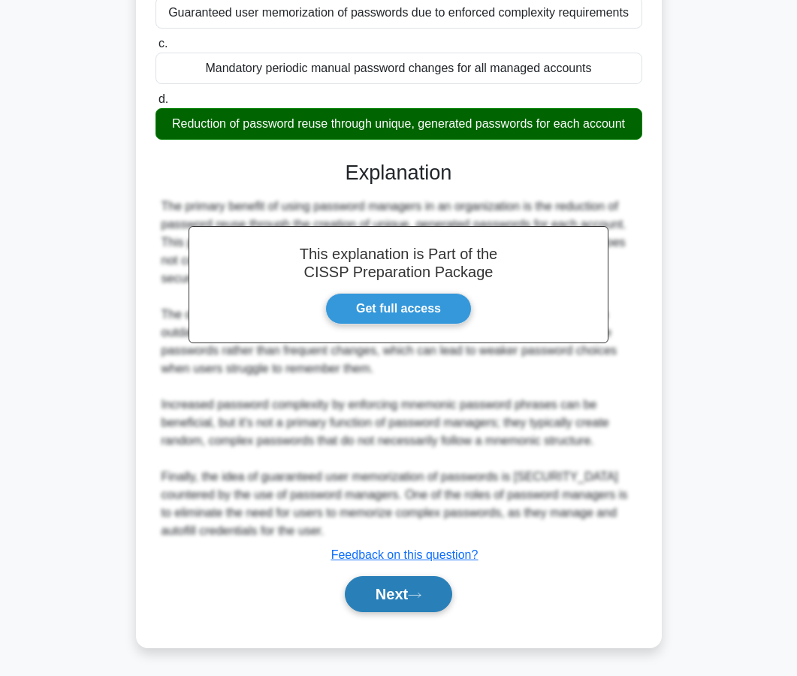
click at [413, 584] on button "Next" at bounding box center [398, 594] width 107 height 36
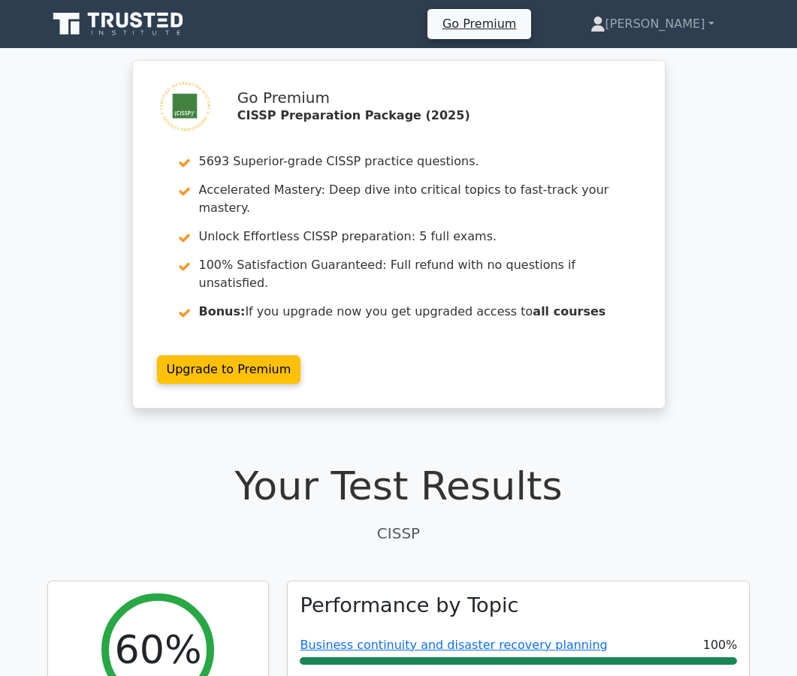
scroll to position [31, 0]
